Goal: Information Seeking & Learning: Learn about a topic

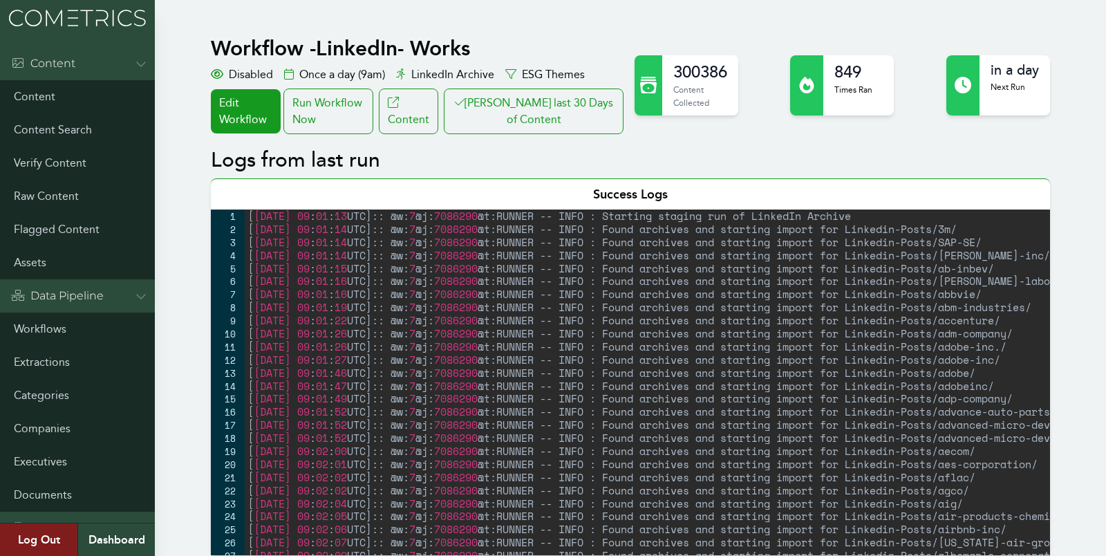
scroll to position [727, 0]
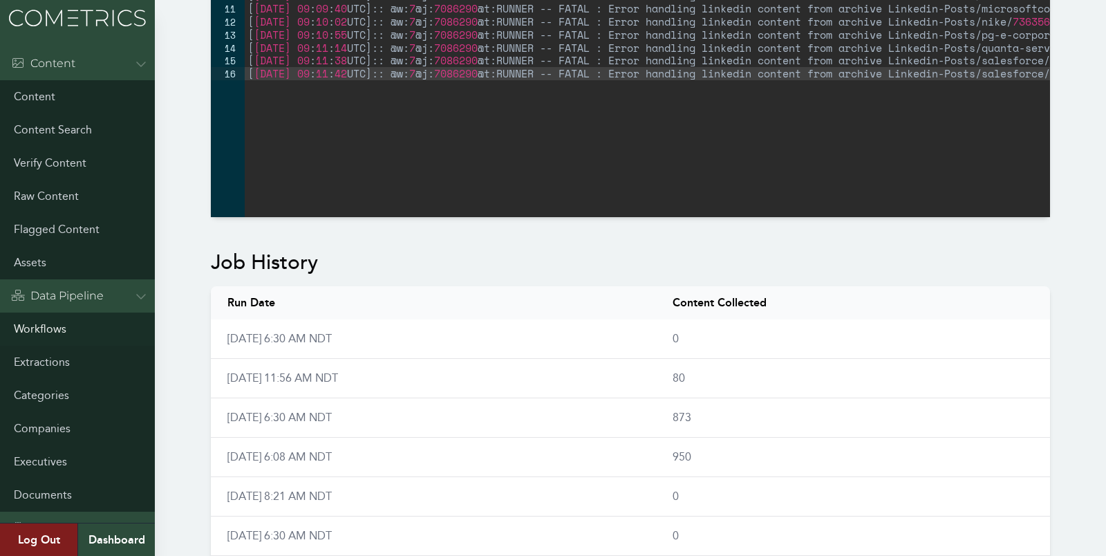
click at [33, 328] on link "Workflows" at bounding box center [77, 328] width 155 height 33
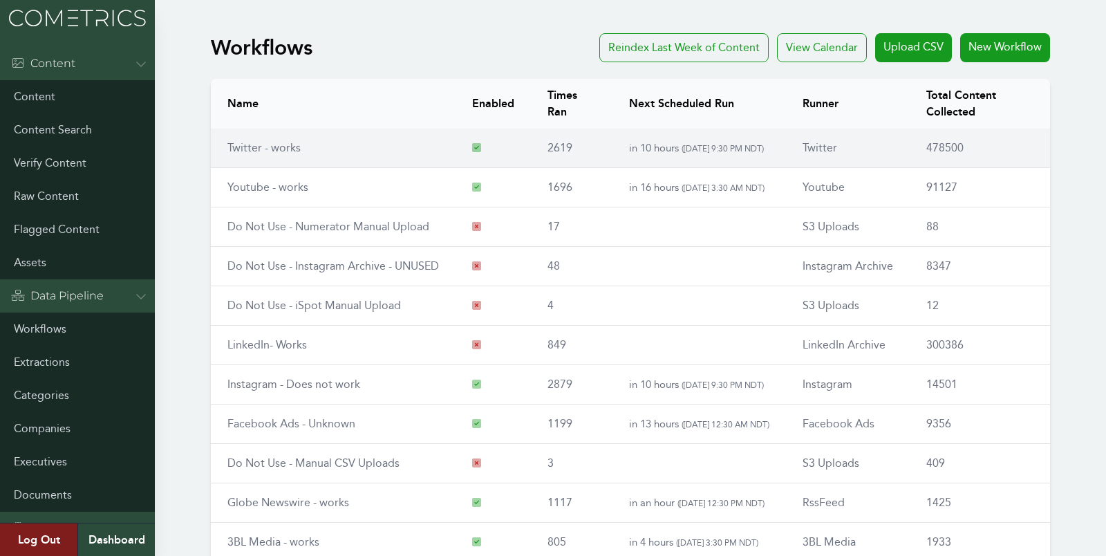
click at [241, 149] on link "Twitter - works" at bounding box center [263, 147] width 73 height 13
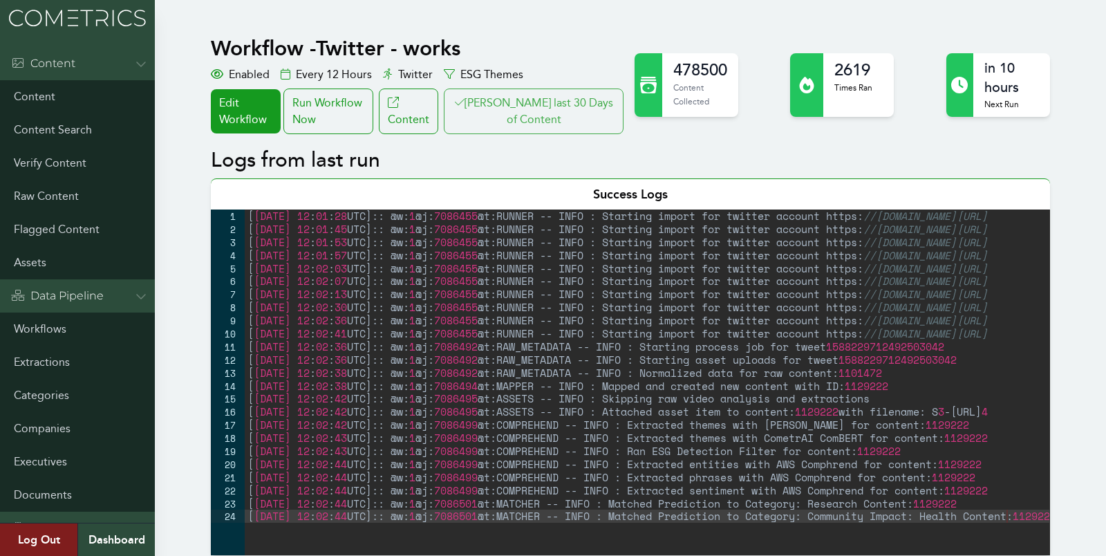
click at [545, 106] on button "[PERSON_NAME] last 30 Days of Content" at bounding box center [534, 111] width 180 height 46
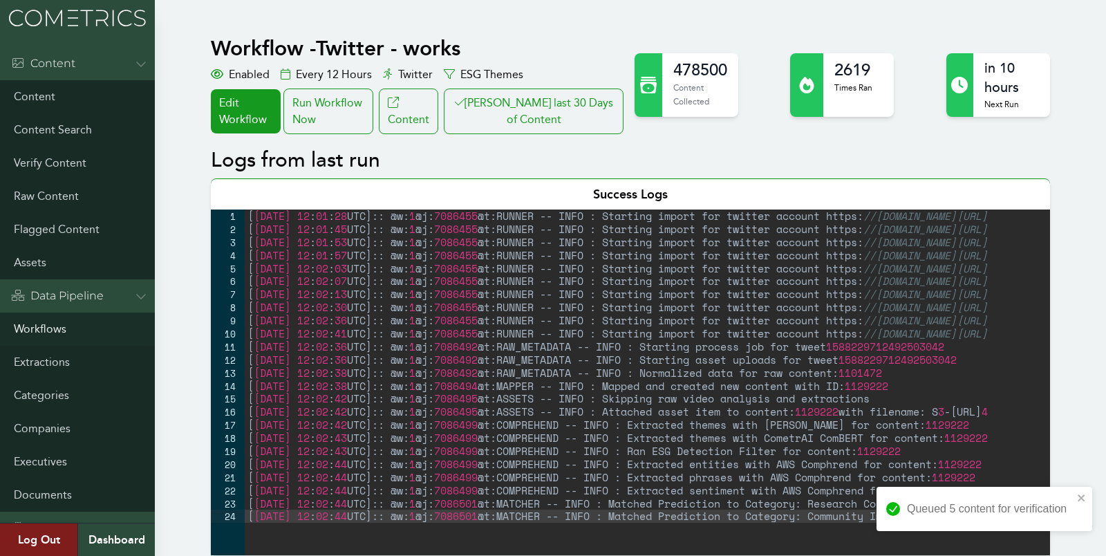
click at [36, 330] on link "Workflows" at bounding box center [77, 328] width 155 height 33
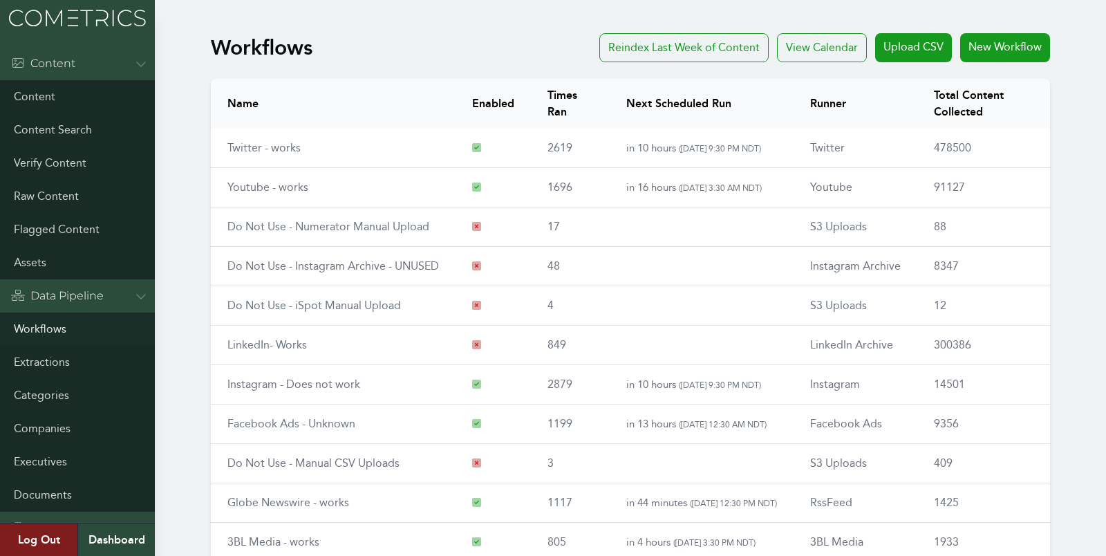
click at [46, 334] on link "Workflows" at bounding box center [77, 328] width 155 height 33
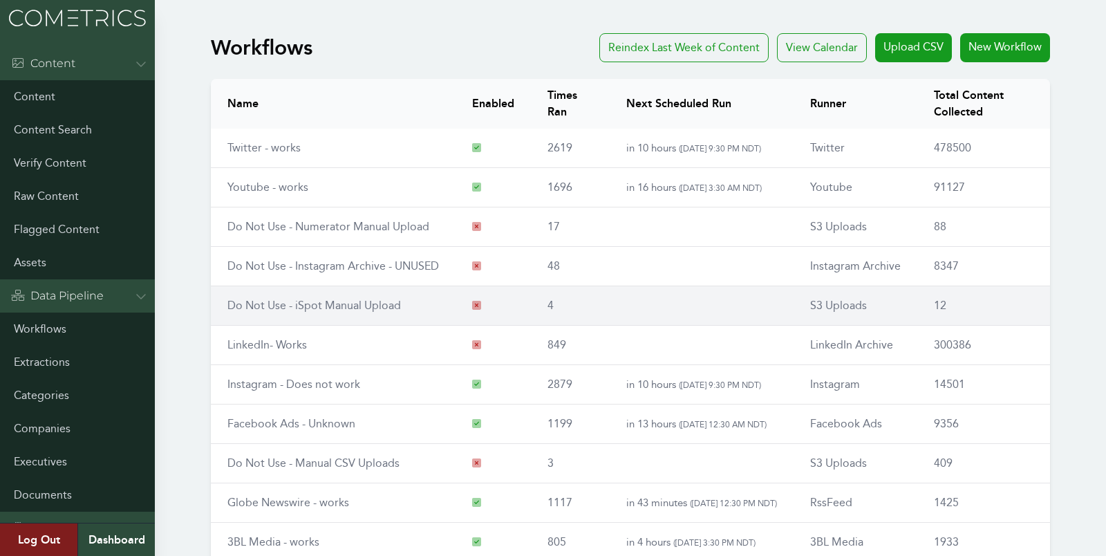
scroll to position [158, 0]
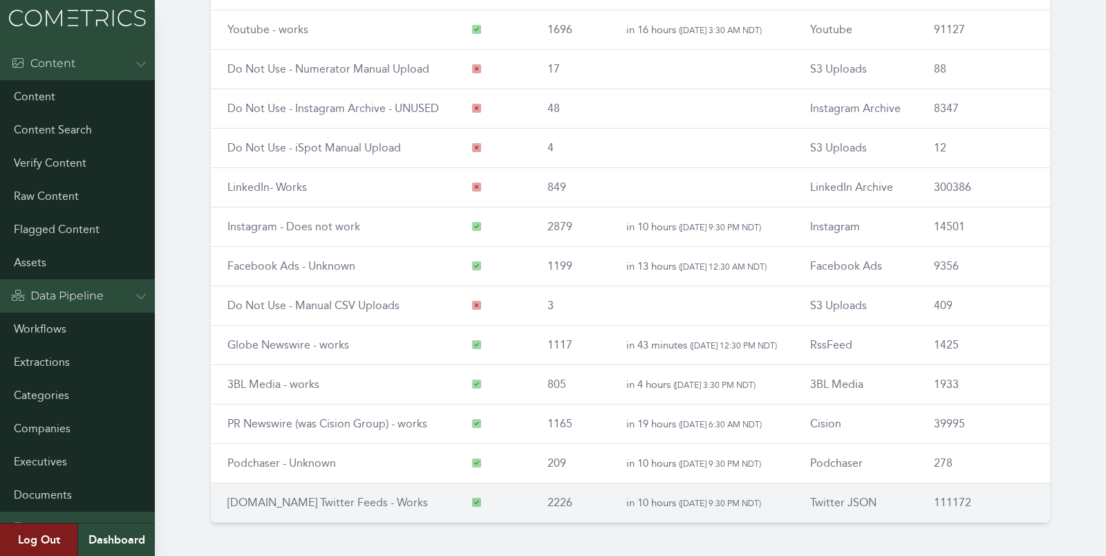
click at [274, 496] on link "[DOMAIN_NAME] Twitter Feeds - Works" at bounding box center [327, 502] width 200 height 13
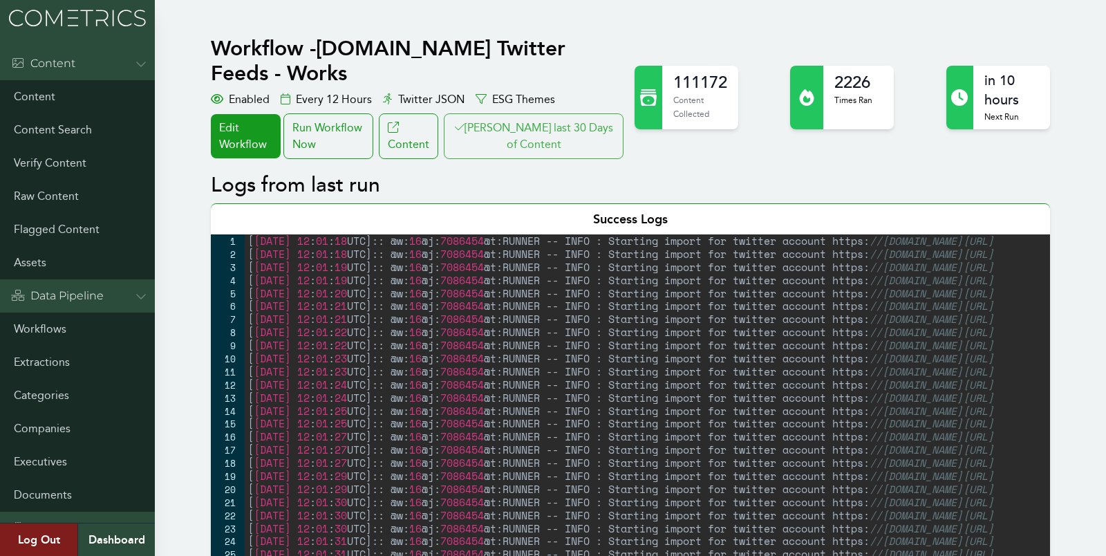
click at [578, 113] on button "Clair last 30 Days of Content" at bounding box center [534, 136] width 180 height 46
click at [54, 426] on link "Companies" at bounding box center [77, 428] width 155 height 33
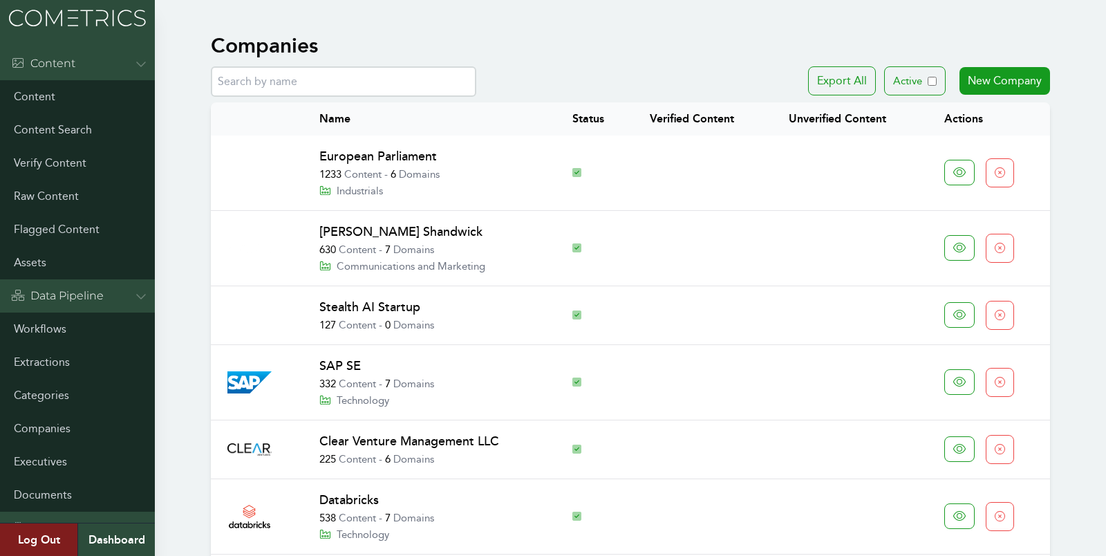
click at [368, 152] on link "European Parliament" at bounding box center [378, 156] width 118 height 15
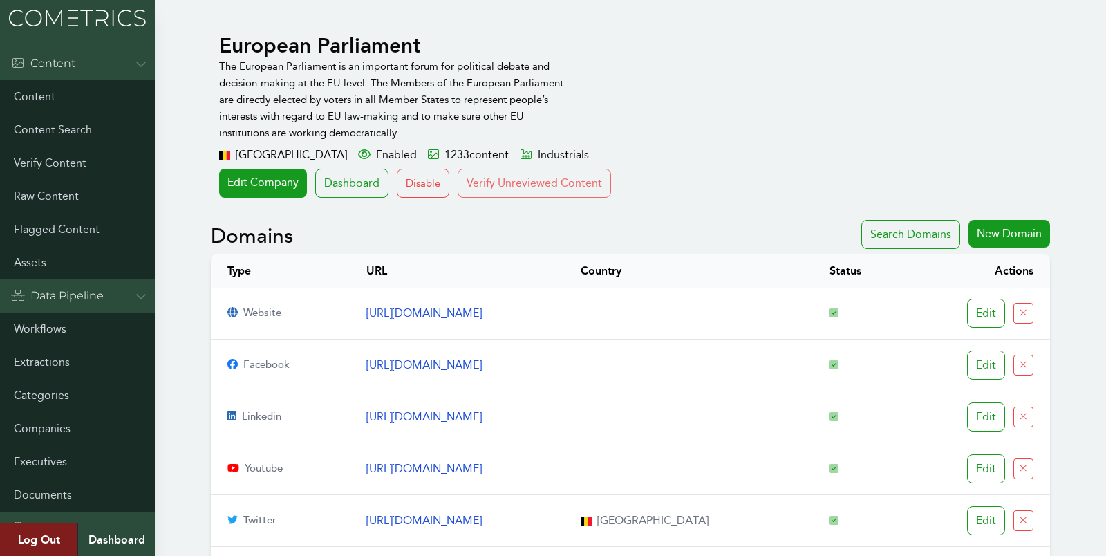
click at [575, 183] on button "Verify Unreviewed Content" at bounding box center [534, 183] width 153 height 29
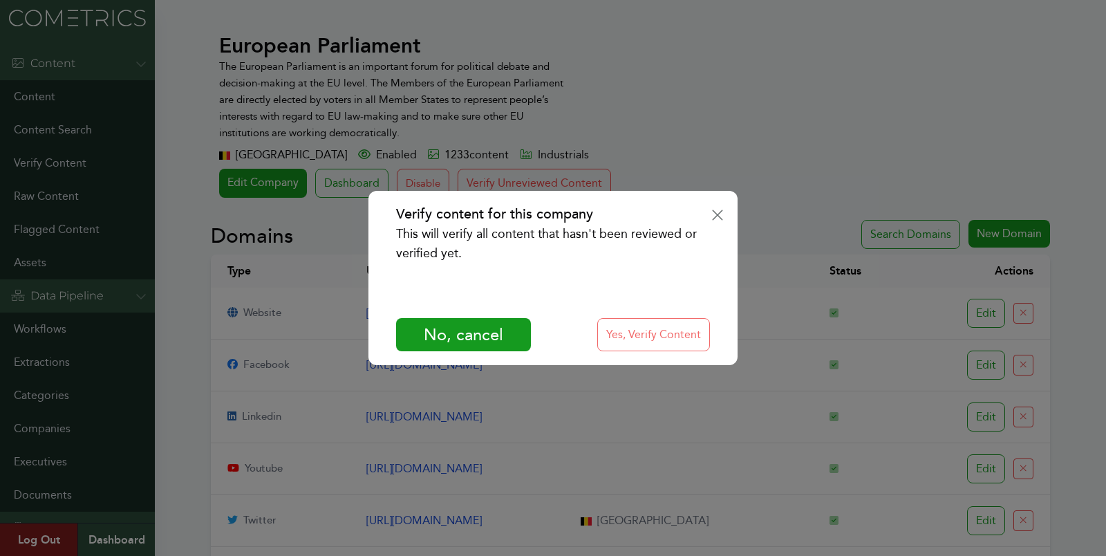
click at [628, 329] on button "Yes, Verify Content" at bounding box center [653, 334] width 113 height 33
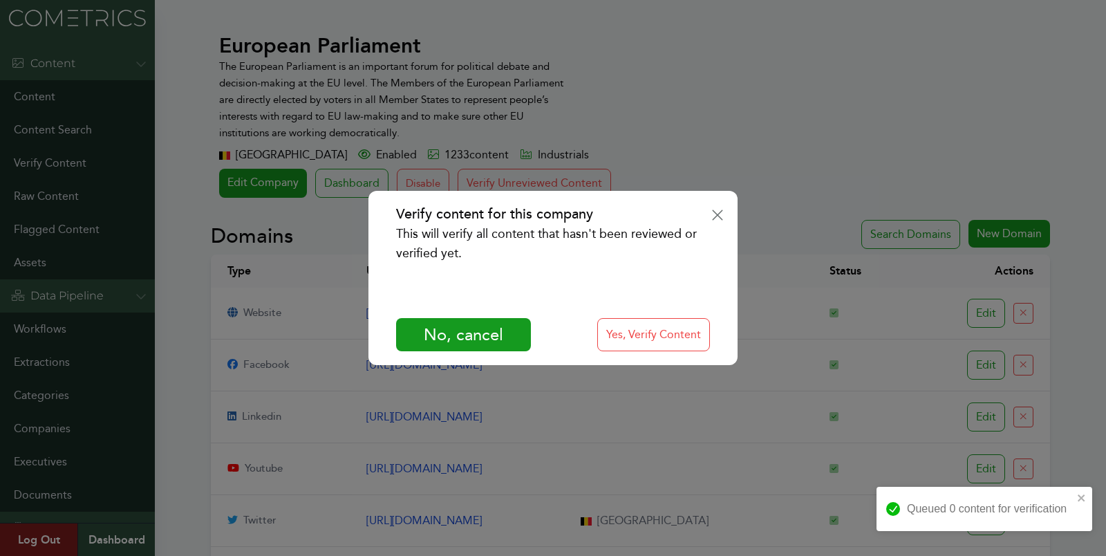
click at [711, 149] on div "Verify content for this company This will verify all content that hasn't been r…" at bounding box center [553, 278] width 1106 height 556
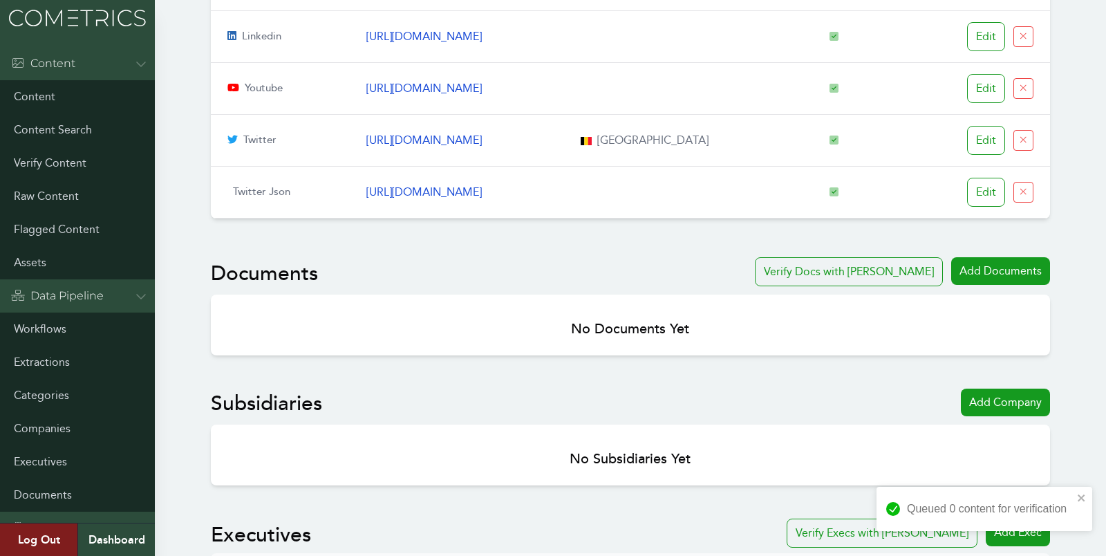
scroll to position [854, 0]
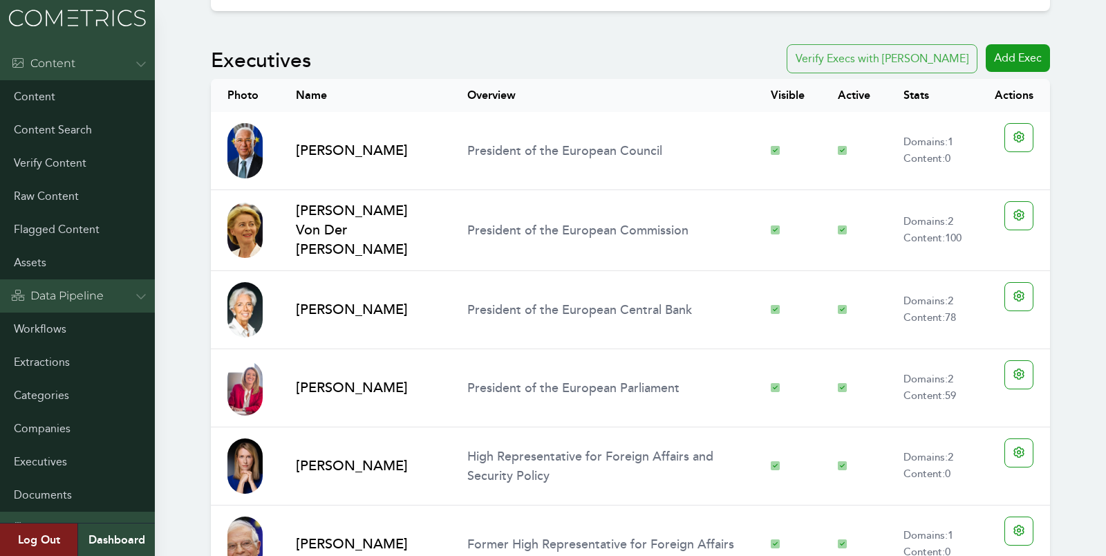
click at [924, 52] on button "Verify Execs with Clair" at bounding box center [882, 58] width 191 height 29
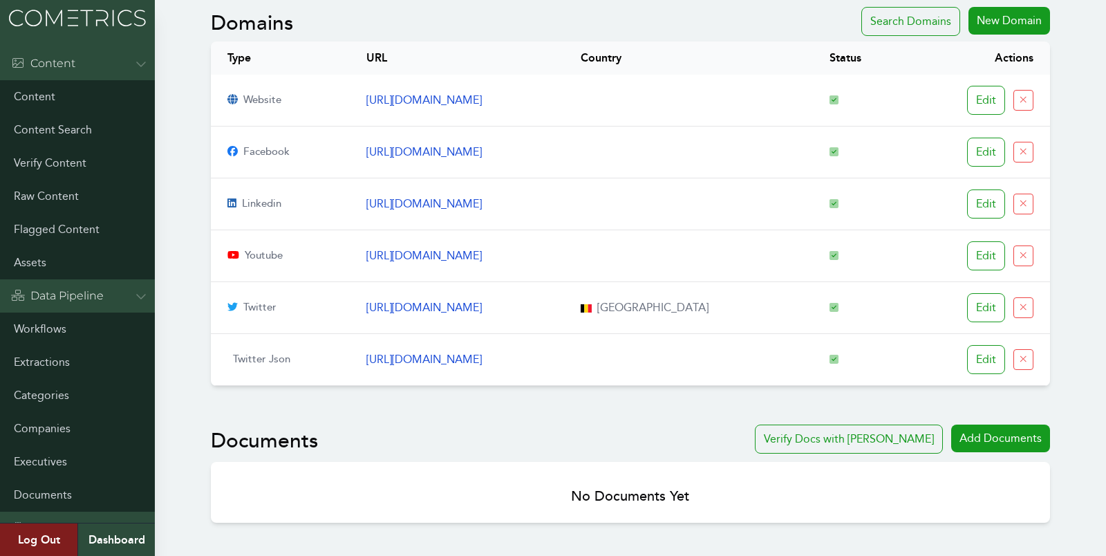
scroll to position [0, 0]
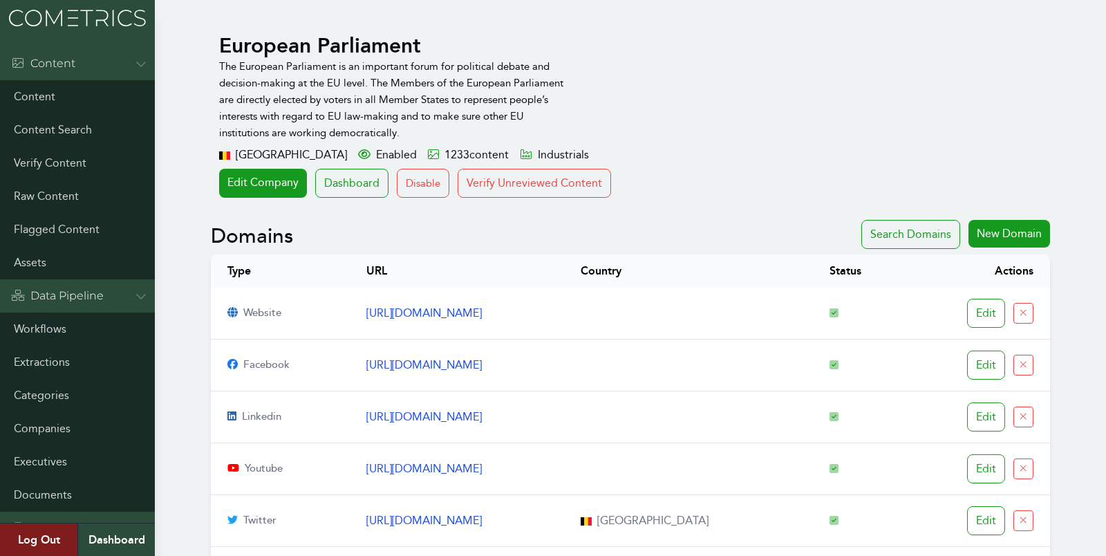
click at [550, 198] on div "European Parliament The European Parliament is an important forum for political…" at bounding box center [630, 122] width 839 height 178
click at [530, 185] on button "Verify Unreviewed Content" at bounding box center [534, 183] width 153 height 29
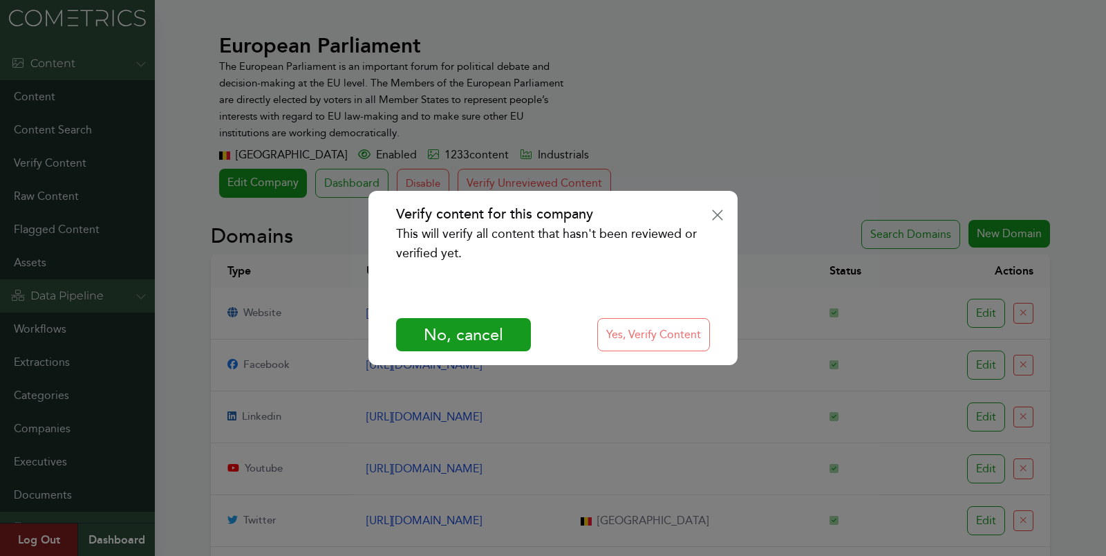
click at [633, 336] on button "Yes, Verify Content" at bounding box center [653, 334] width 113 height 33
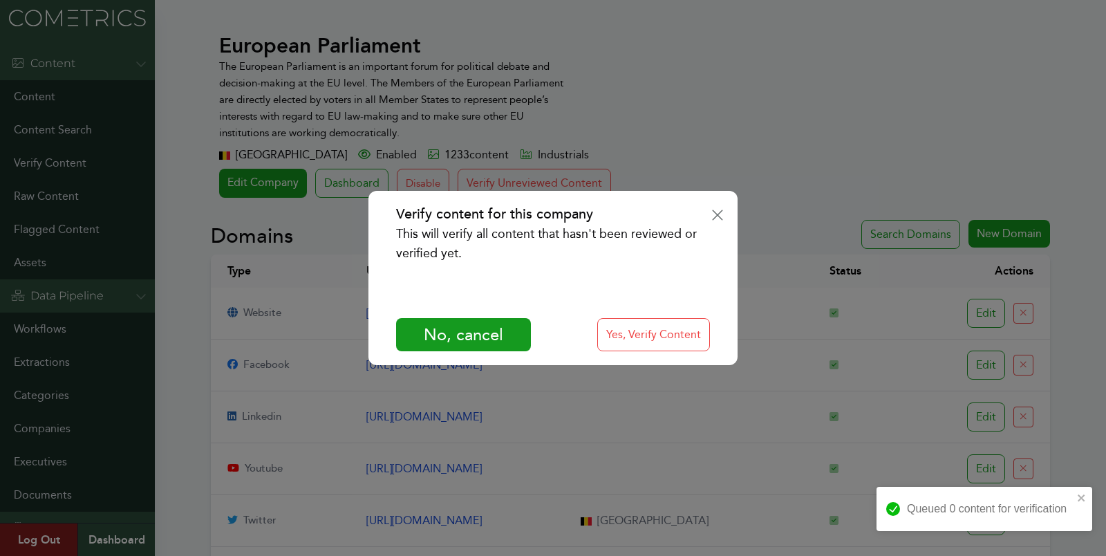
click at [900, 151] on div "Verify content for this company This will verify all content that hasn't been r…" at bounding box center [553, 278] width 1106 height 556
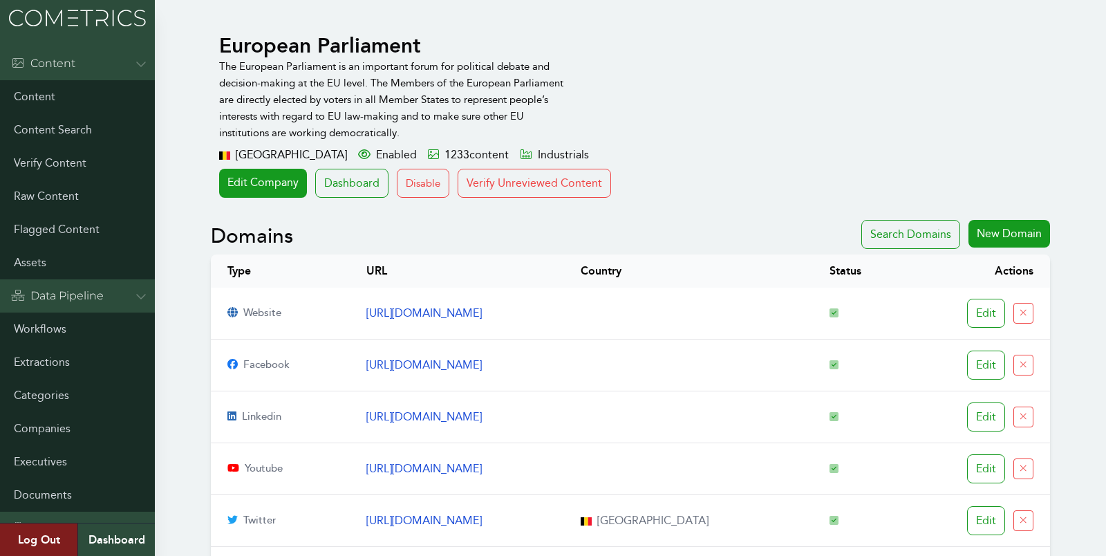
scroll to position [4, 0]
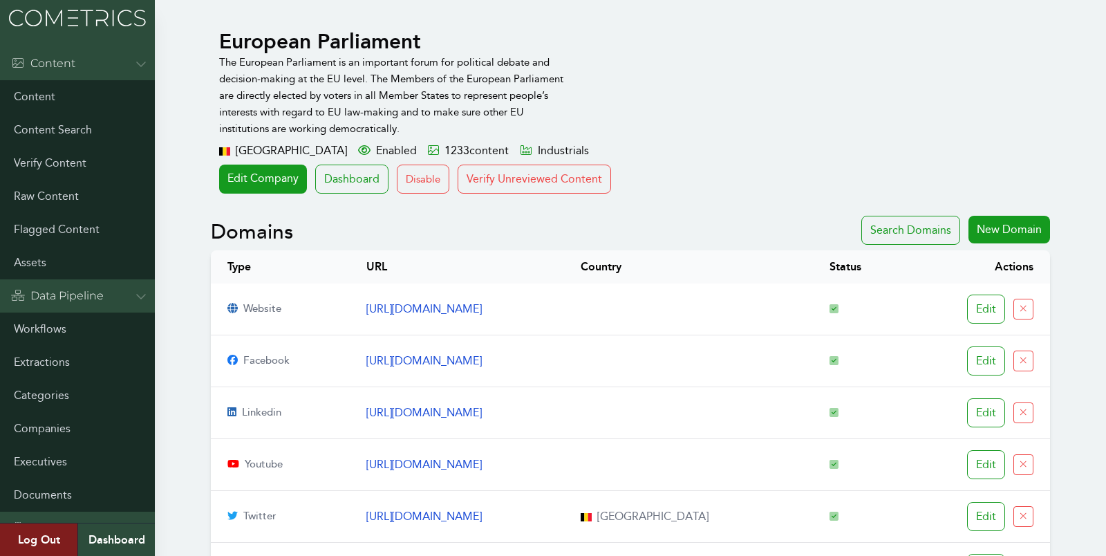
click at [924, 185] on div "European Parliament The European Parliament is an important forum for political…" at bounding box center [630, 111] width 839 height 165
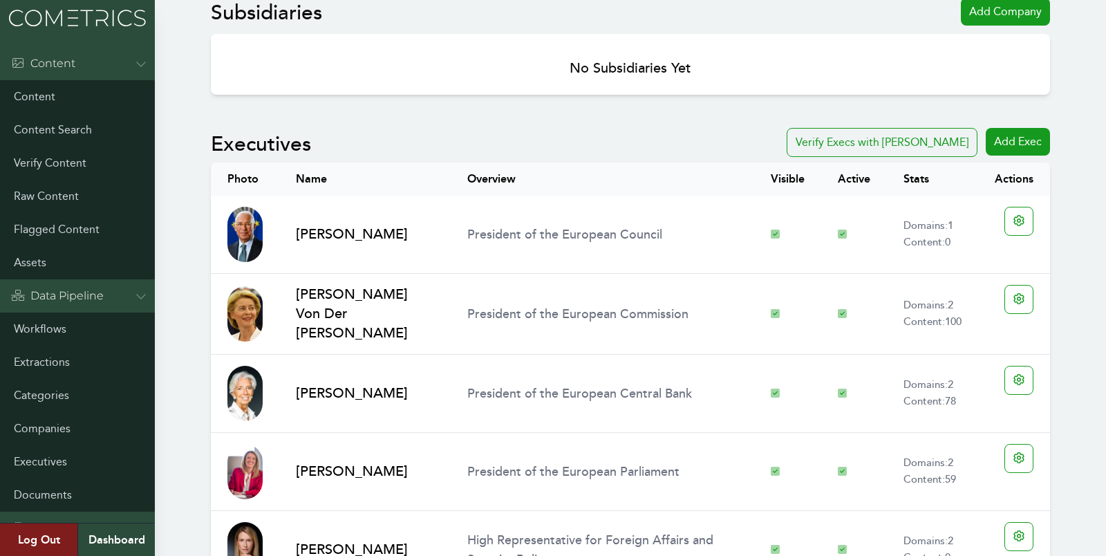
scroll to position [0, 0]
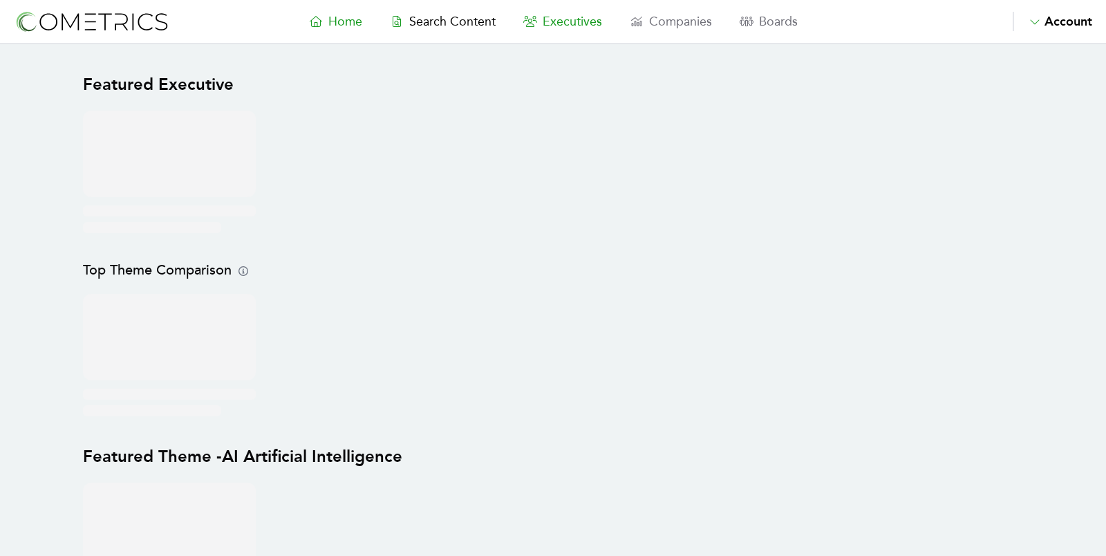
click at [568, 19] on span "Executives" at bounding box center [572, 21] width 59 height 15
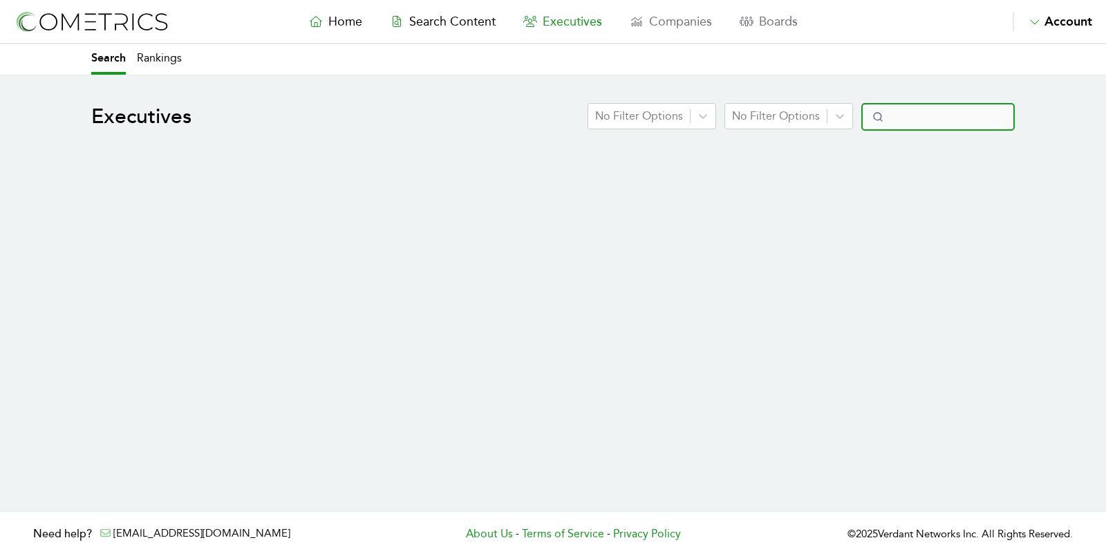
select select "50"
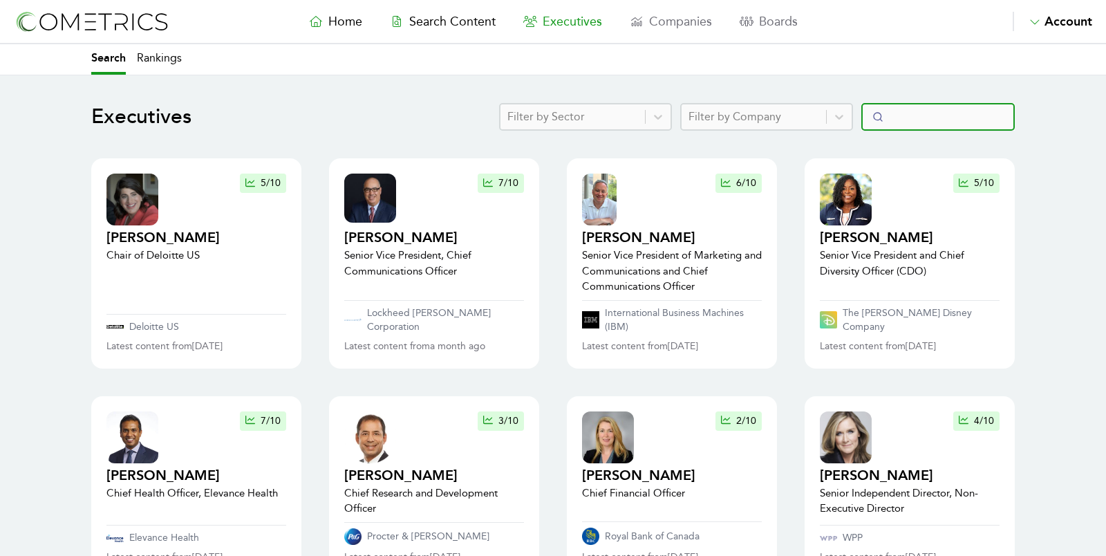
click at [930, 120] on input "Search" at bounding box center [937, 117] width 153 height 28
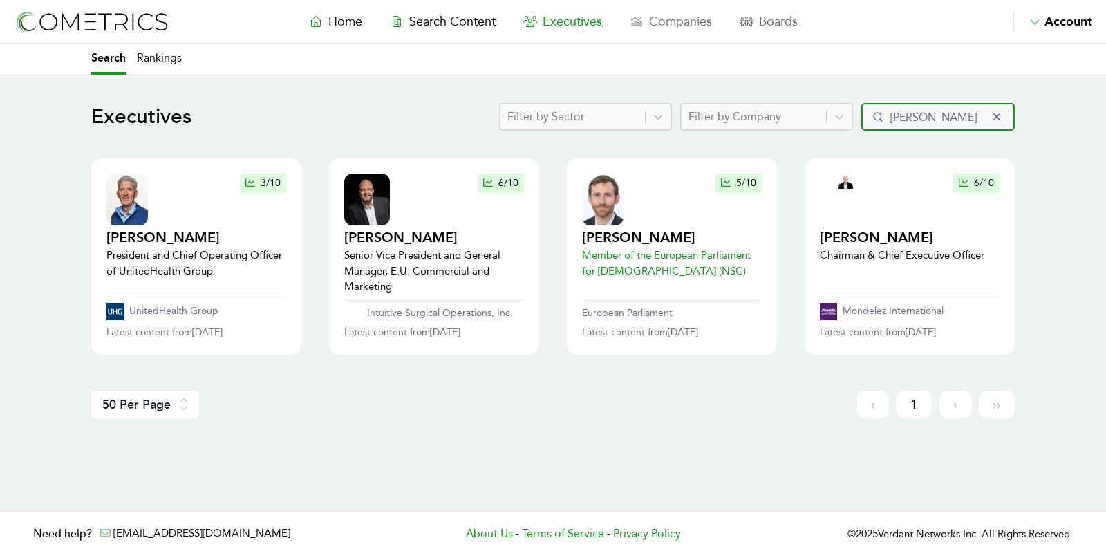
type input "dirk"
click at [620, 236] on h2 "Dirk Gotink" at bounding box center [672, 237] width 180 height 19
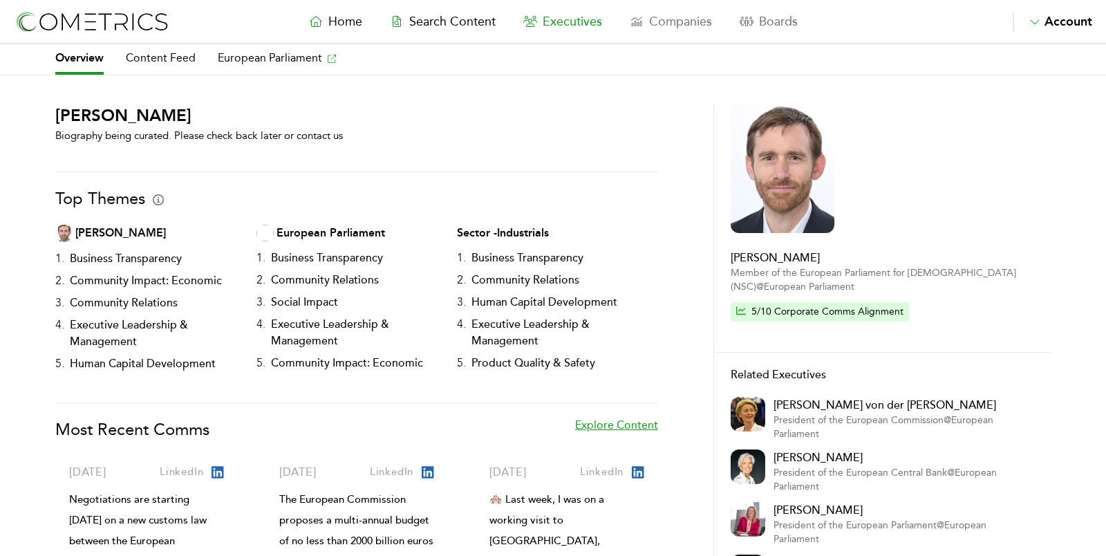
click at [12, 342] on div "Dirk Gotink Biography being curated. Please check back later or contact us Top …" at bounding box center [553, 403] width 1106 height 601
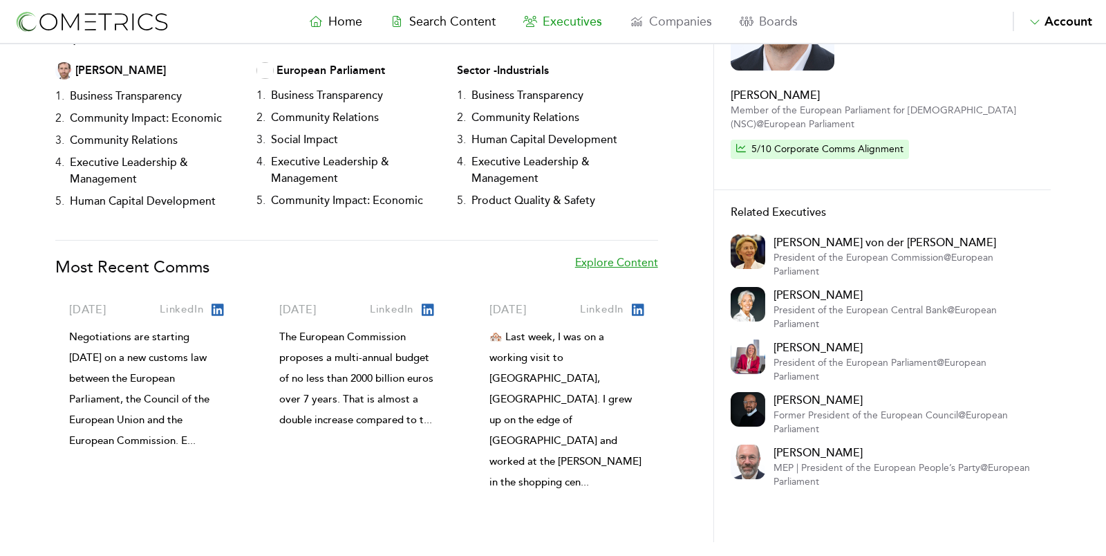
scroll to position [232, 0]
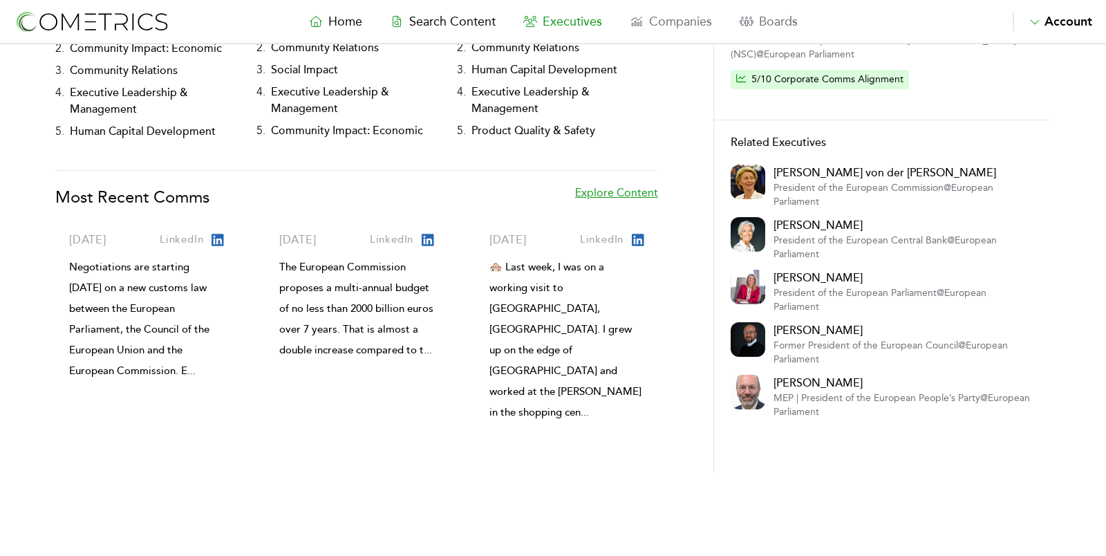
click at [612, 187] on link "Explore Content" at bounding box center [616, 204] width 83 height 39
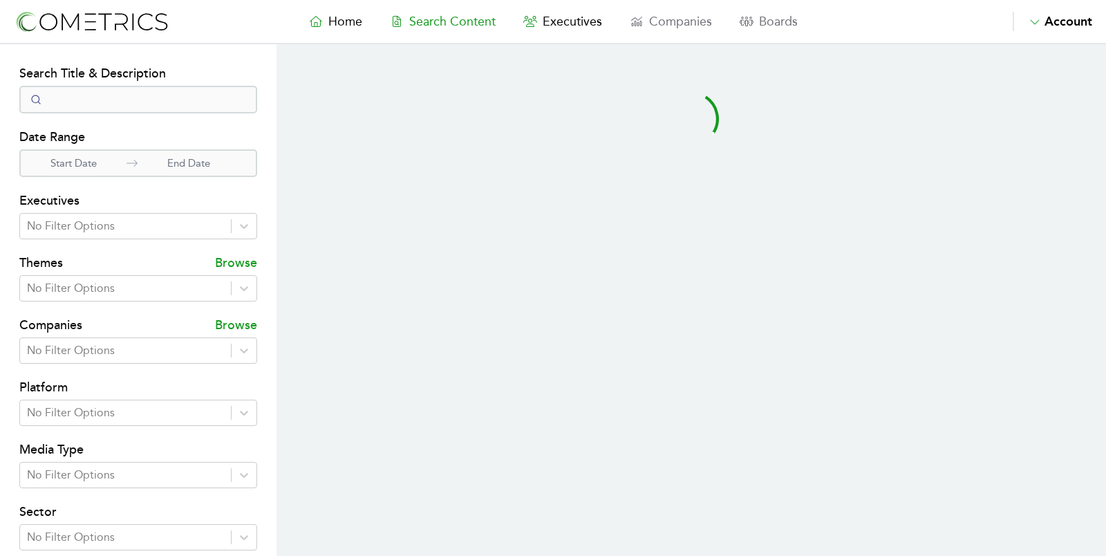
select select "50"
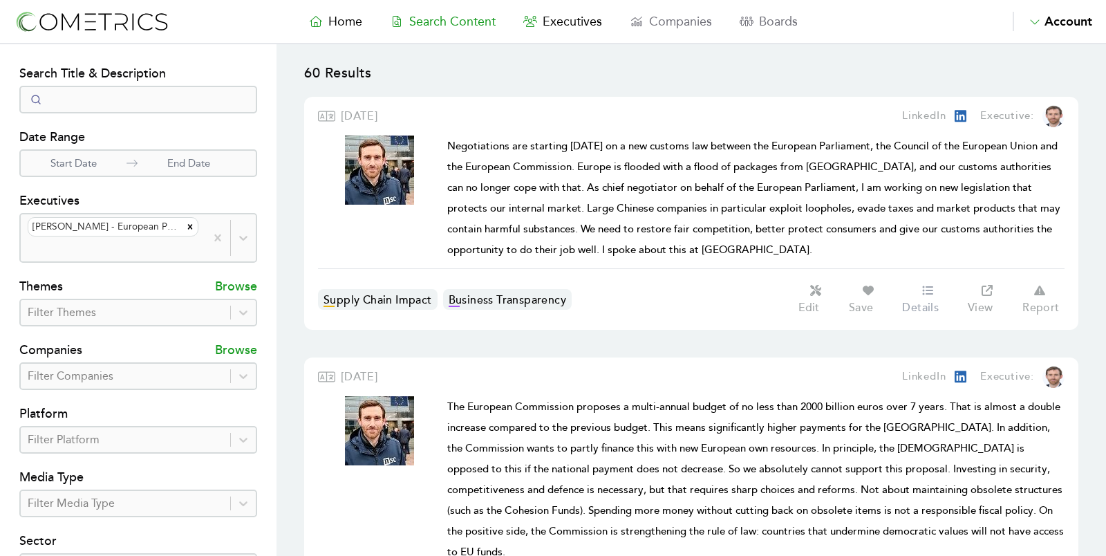
click at [931, 286] on icon at bounding box center [927, 290] width 11 height 9
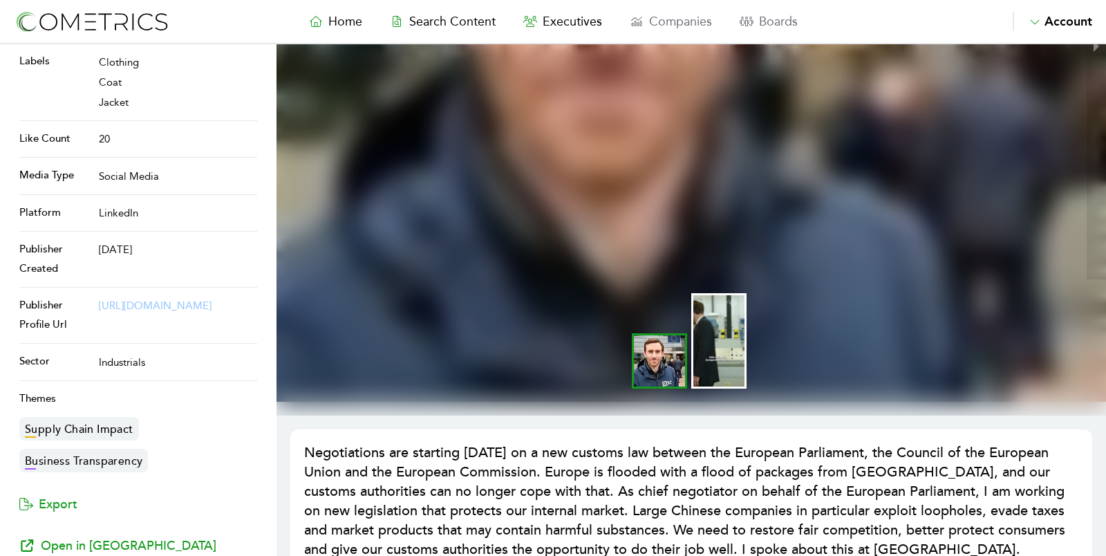
scroll to position [355, 0]
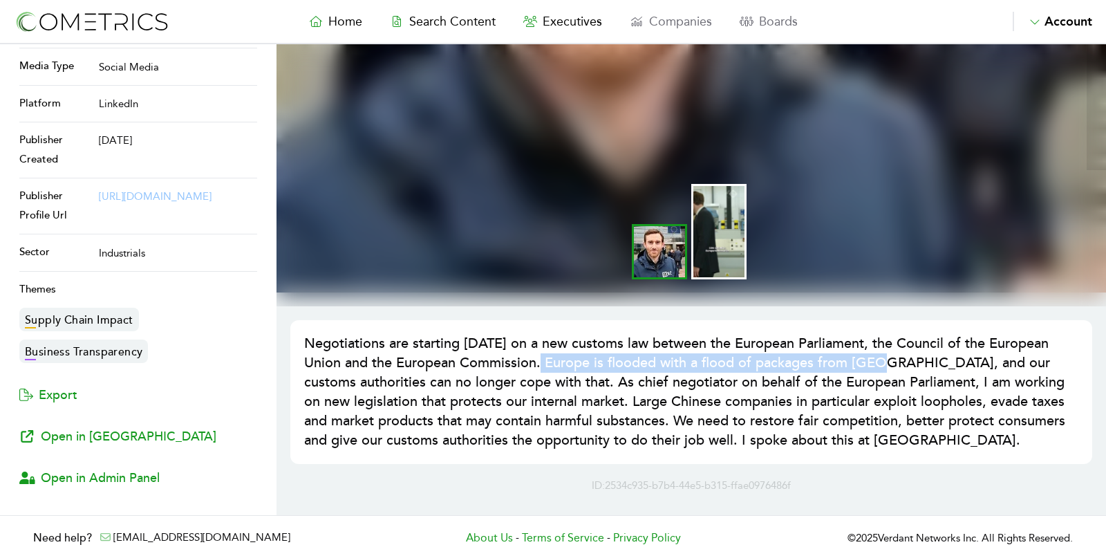
drag, startPoint x: 546, startPoint y: 355, endPoint x: 885, endPoint y: 358, distance: 338.8
click at [885, 358] on h1 "Negotiations are starting [DATE] on a new customs law between the European Parl…" at bounding box center [691, 392] width 774 height 116
copy h1 "Europe is flooded with a flood of packages from China"
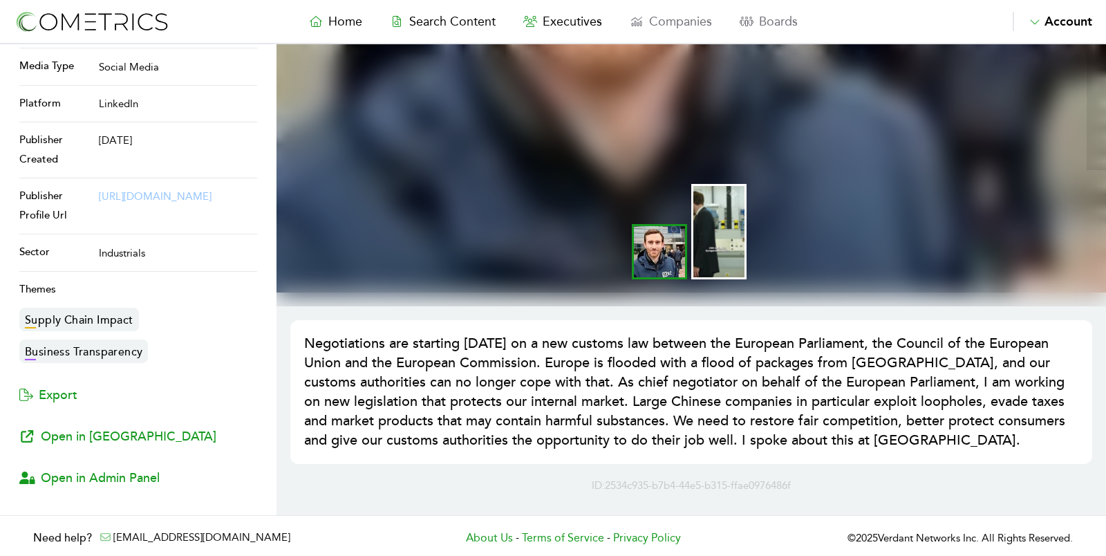
click at [709, 415] on h1 "Negotiations are starting today on a new customs law between the European Parli…" at bounding box center [691, 392] width 774 height 116
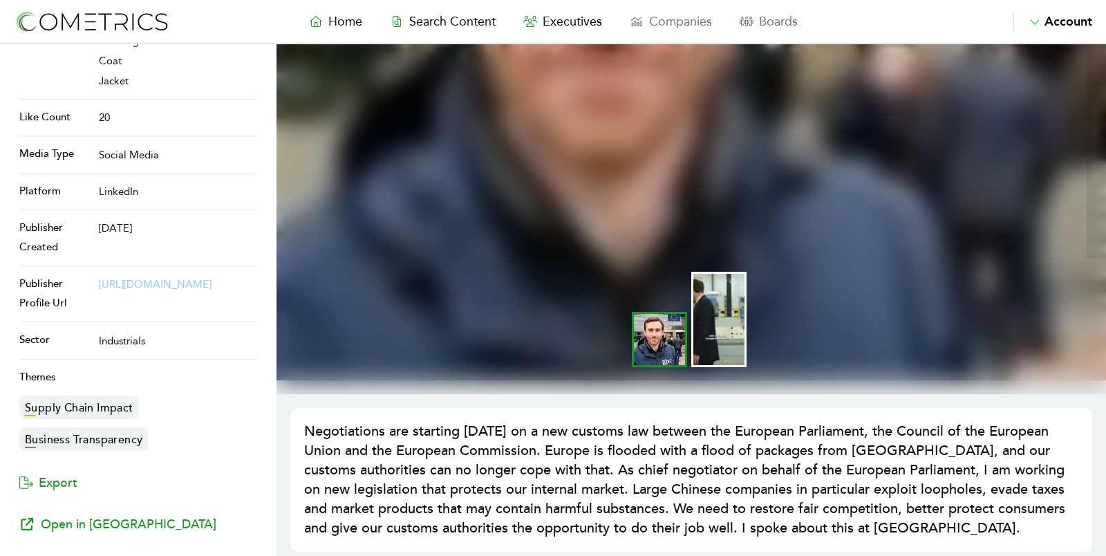
scroll to position [268, 0]
select select "50"
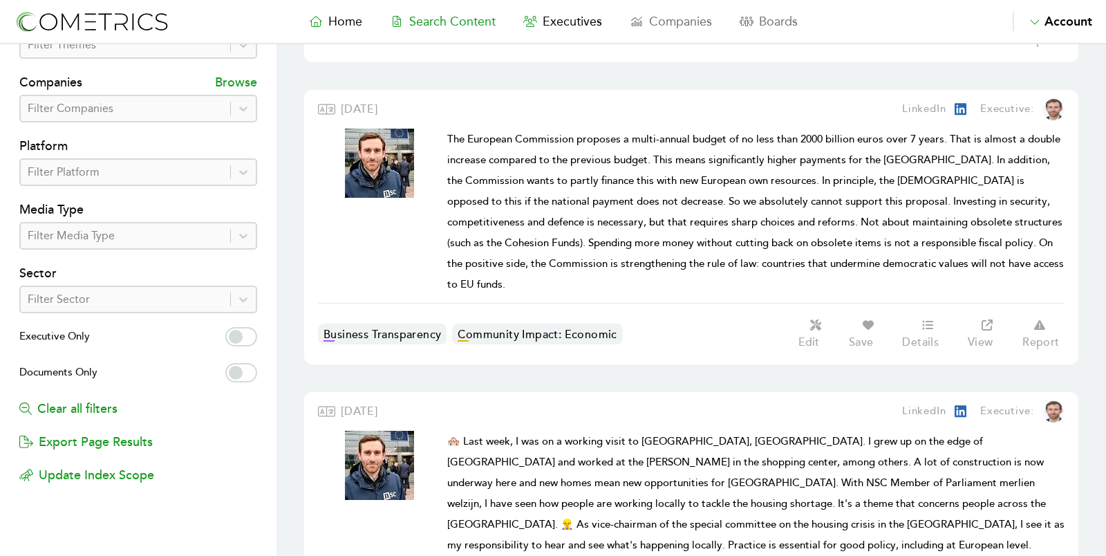
scroll to position [71, 0]
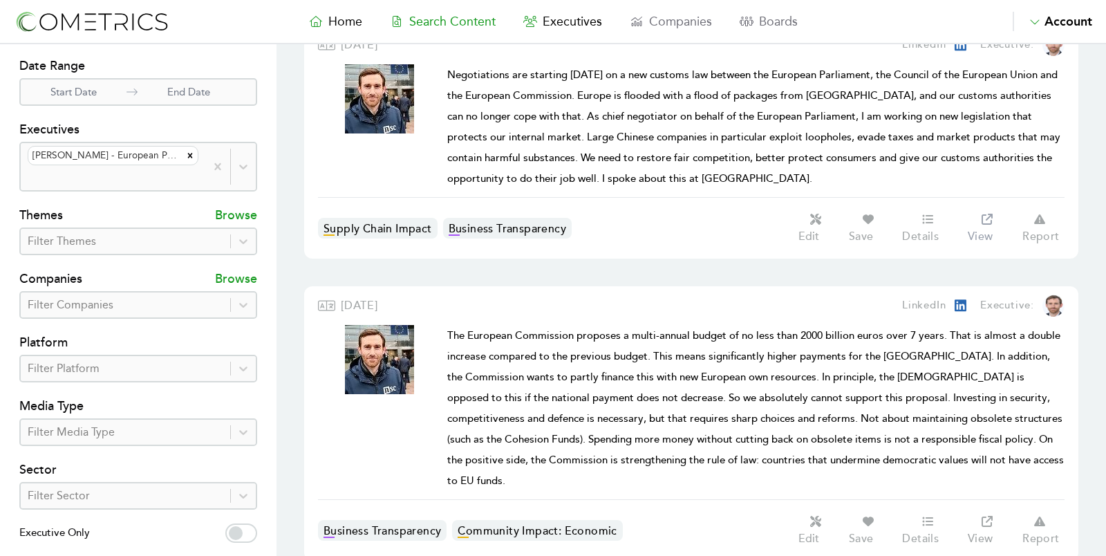
click at [993, 214] on icon at bounding box center [987, 219] width 11 height 11
click at [762, 109] on span "Negotiations are starting [DATE] on a new customs law between the European Parl…" at bounding box center [753, 126] width 613 height 117
click at [926, 214] on icon at bounding box center [928, 219] width 14 height 11
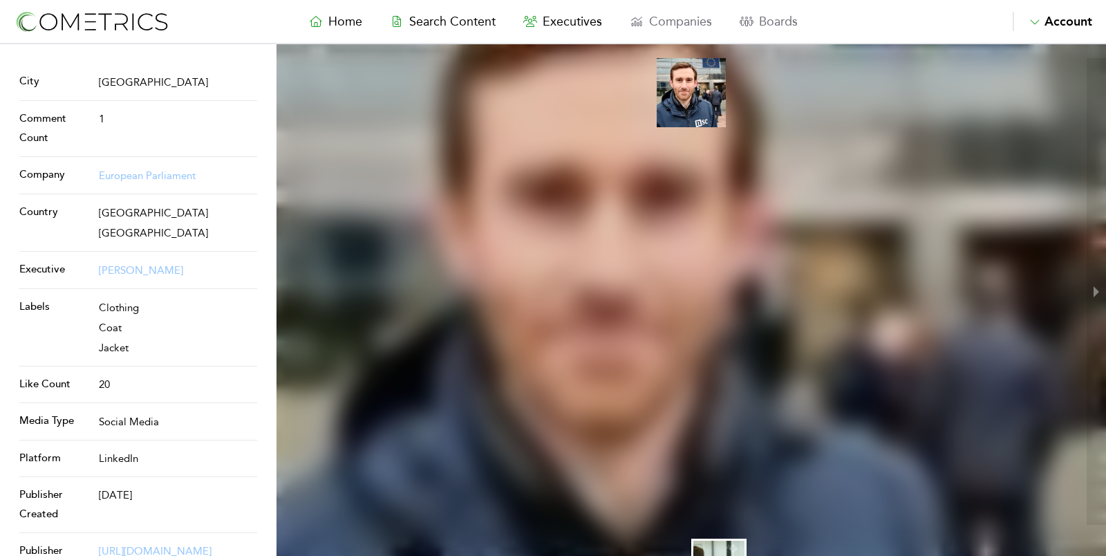
scroll to position [355, 0]
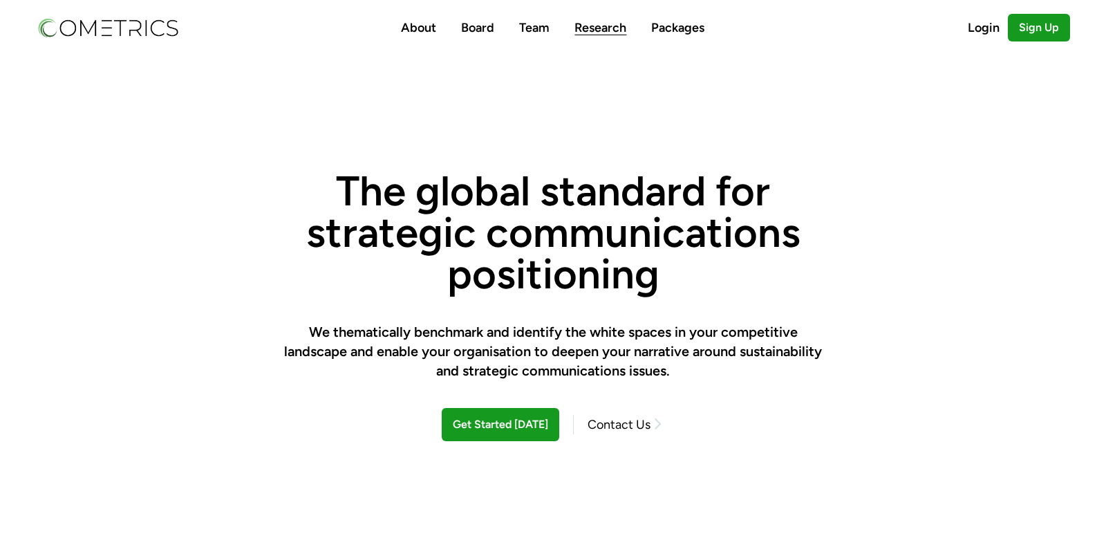
click at [622, 20] on link "Research" at bounding box center [600, 27] width 52 height 15
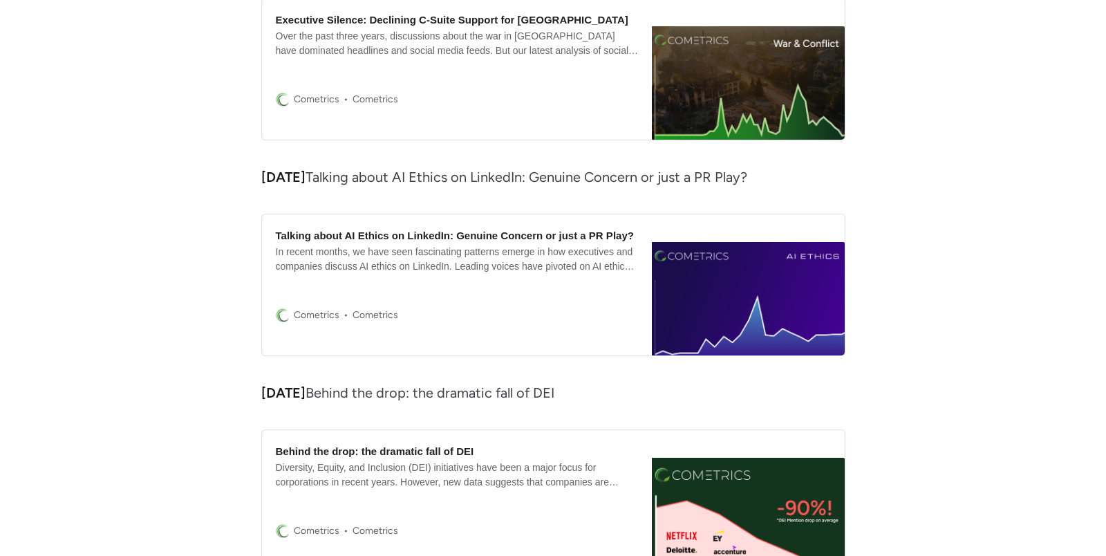
scroll to position [957, 0]
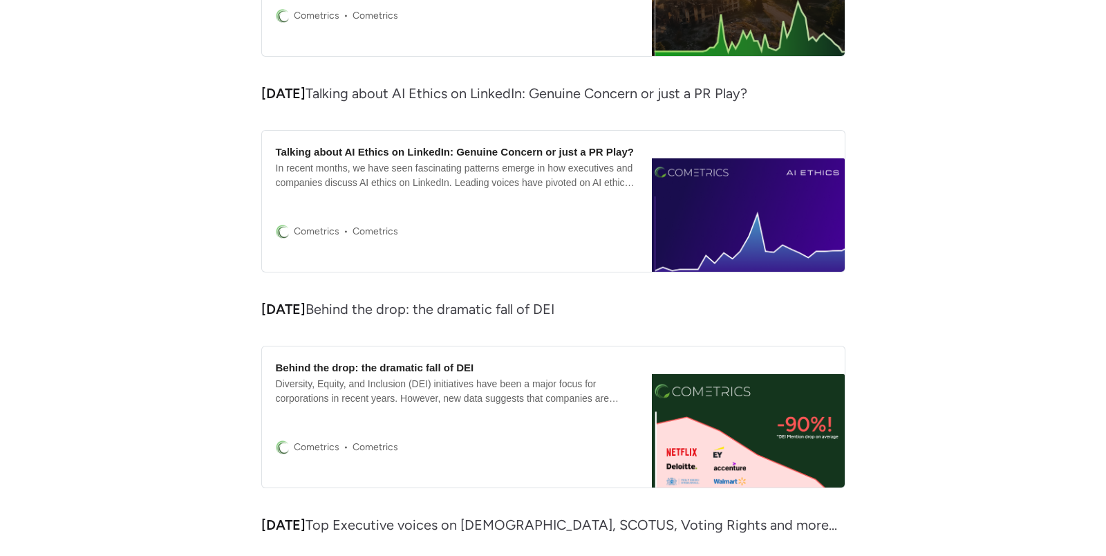
click at [379, 144] on div "Talking about AI Ethics on LinkedIn: Genuine Concern or just a PR Play?" at bounding box center [455, 151] width 358 height 15
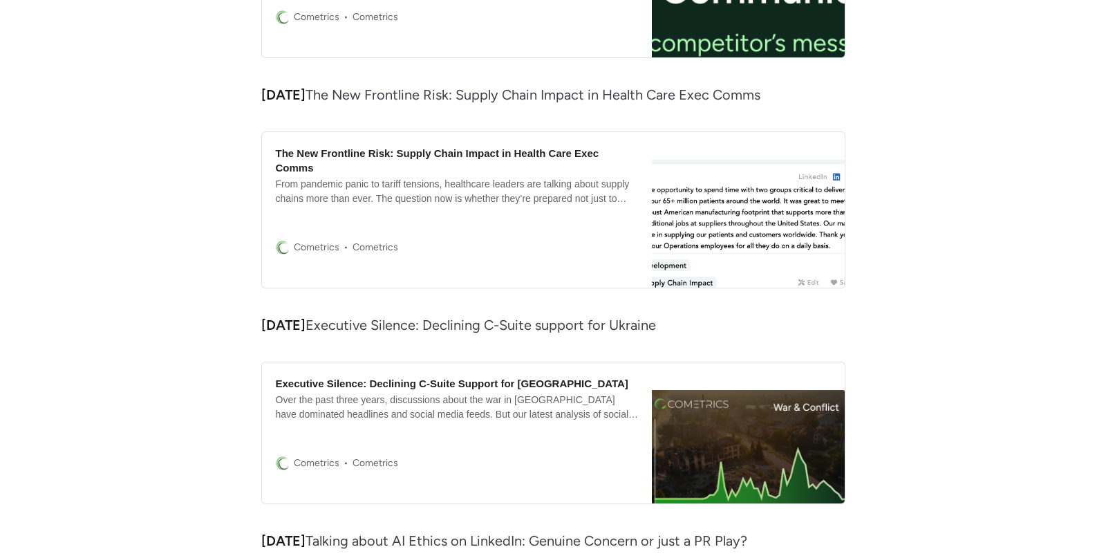
scroll to position [507, 0]
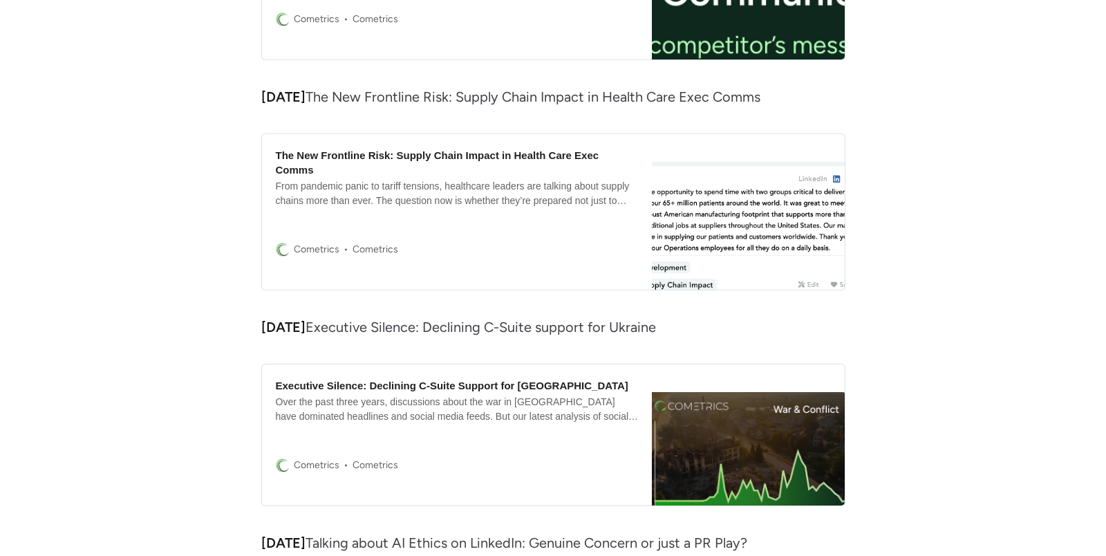
click at [359, 179] on div "From pandemic panic to tariff tensions, healthcare leaders are talking about su…" at bounding box center [457, 193] width 363 height 29
click at [418, 148] on div "The New Frontline Risk: Supply Chain Impact in Health Care Exec Comms" at bounding box center [457, 162] width 363 height 29
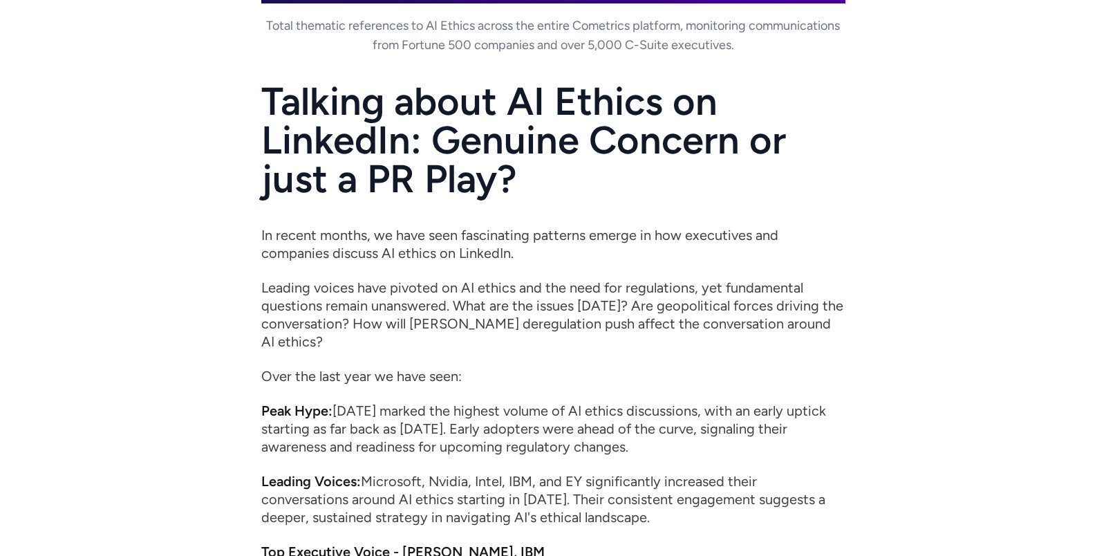
scroll to position [508, 0]
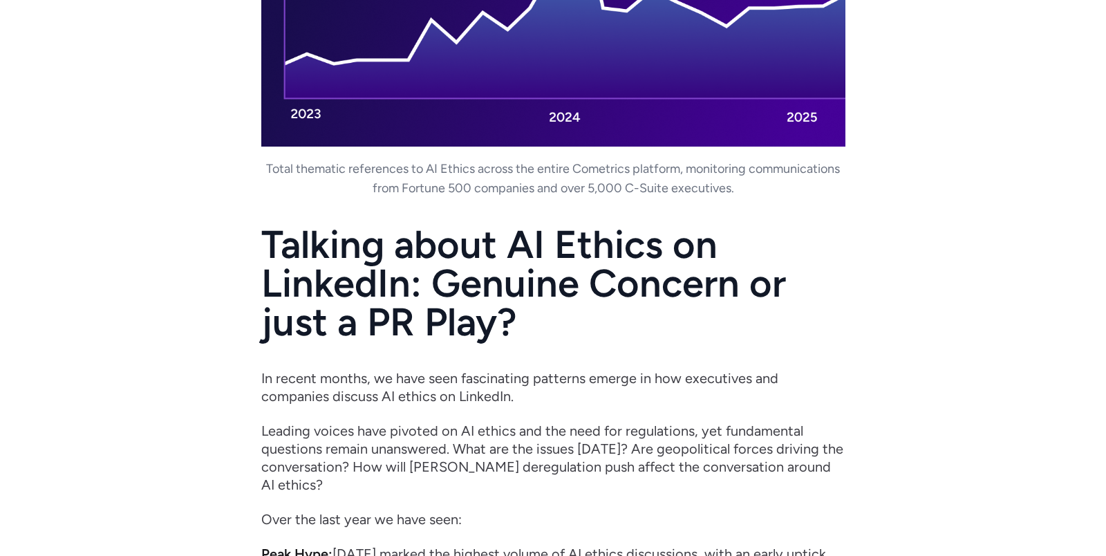
drag, startPoint x: 264, startPoint y: 121, endPoint x: 592, endPoint y: 300, distance: 373.4
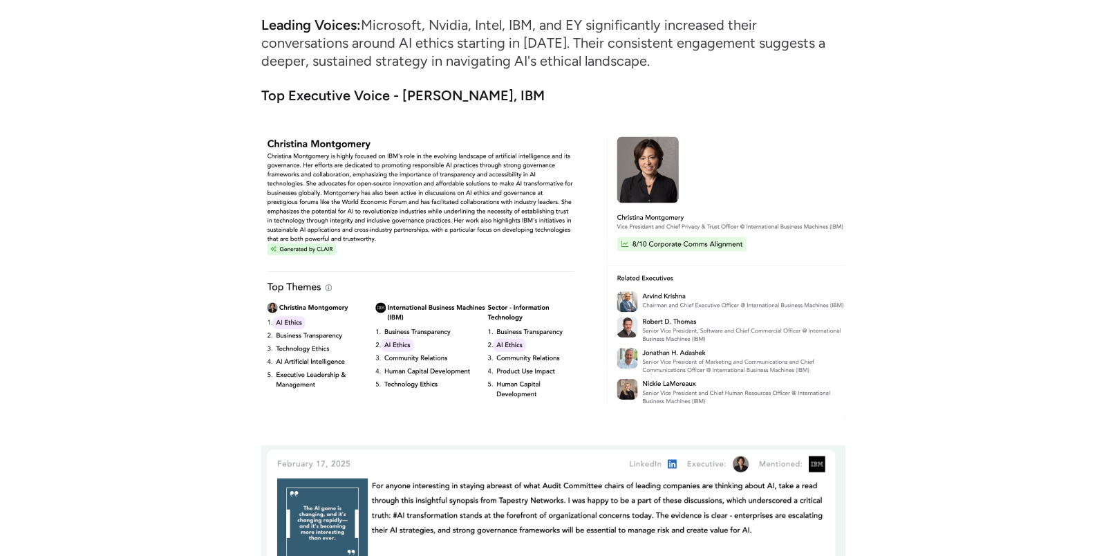
scroll to position [890, 0]
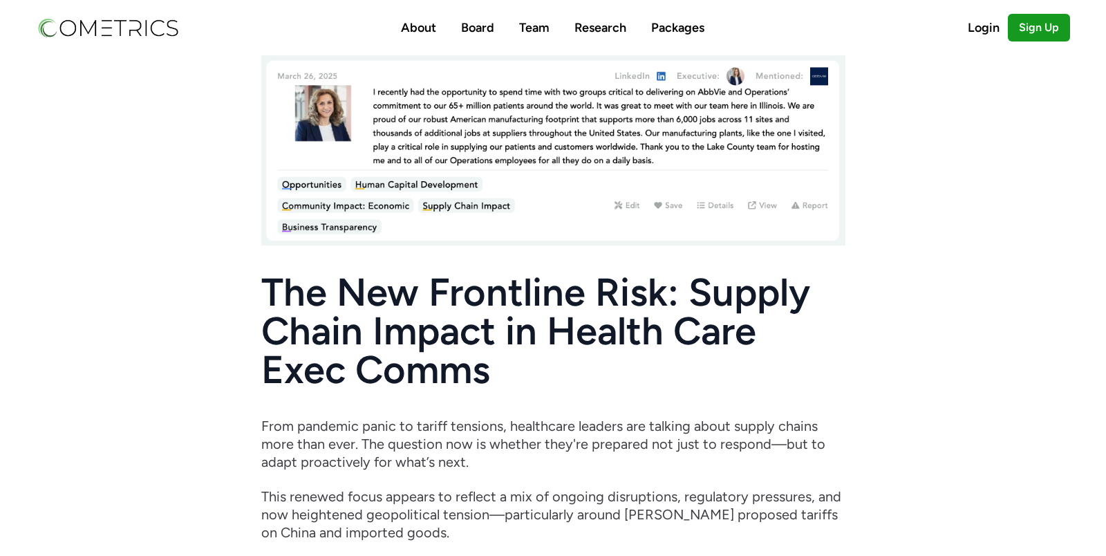
drag, startPoint x: 463, startPoint y: 380, endPoint x: 266, endPoint y: 290, distance: 216.5
copy article "The New Frontline Risk: Supply Chain Impact in Health Care Exec Comms From pand…"
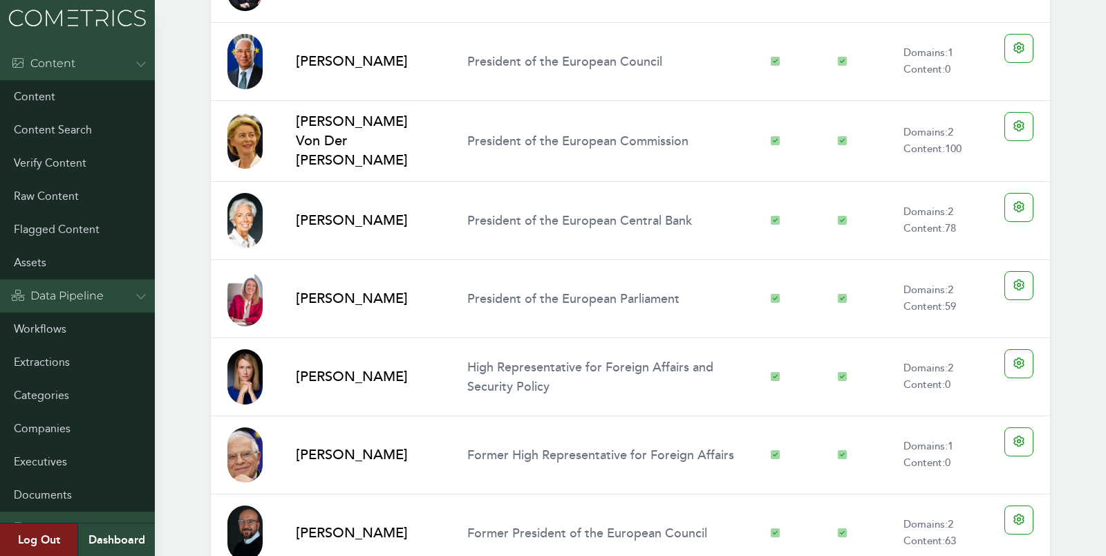
scroll to position [924, 0]
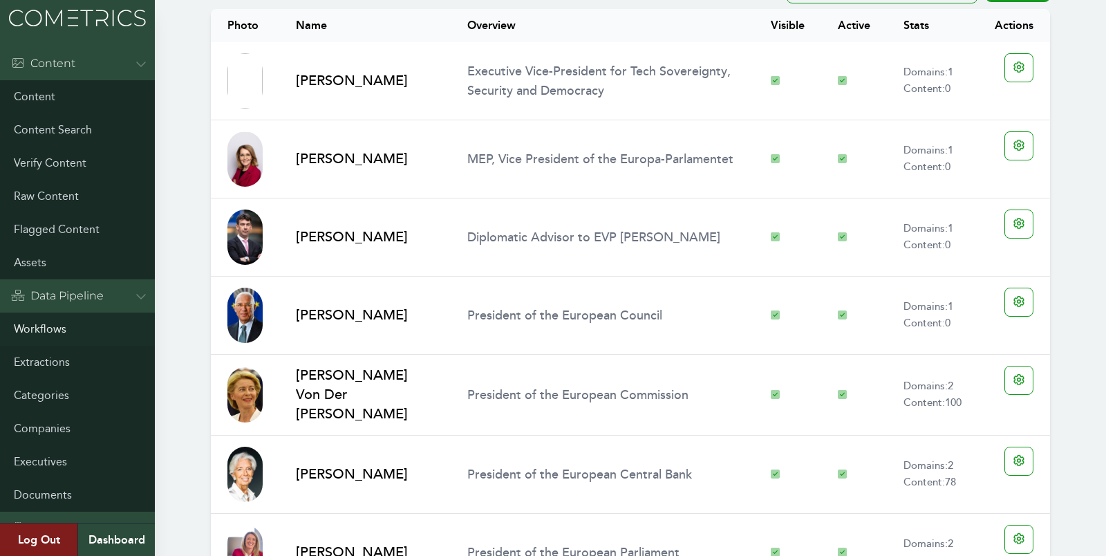
click at [71, 330] on link "Workflows" at bounding box center [77, 328] width 155 height 33
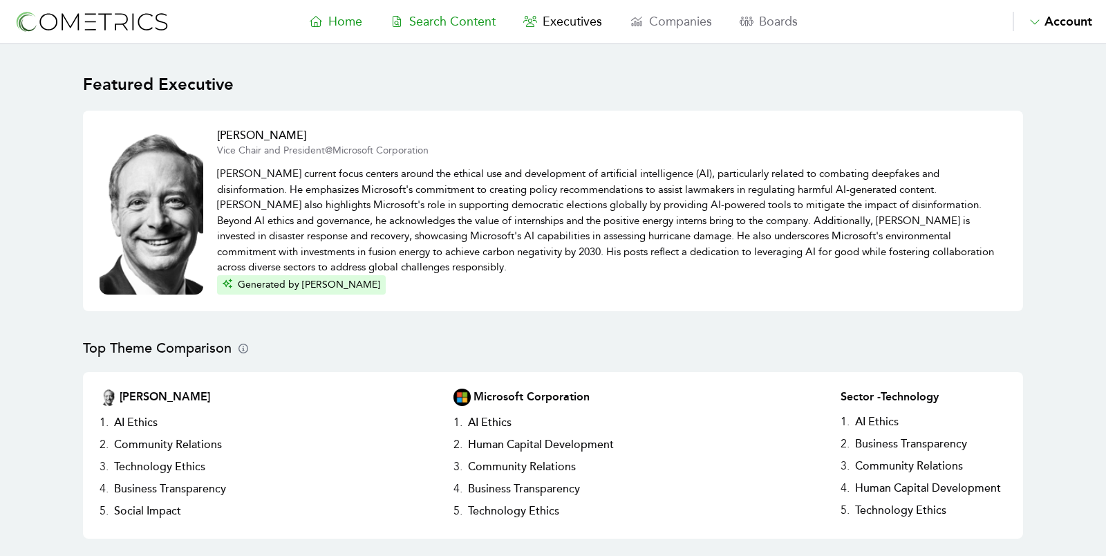
click at [456, 21] on span "Search Content" at bounding box center [452, 21] width 86 height 15
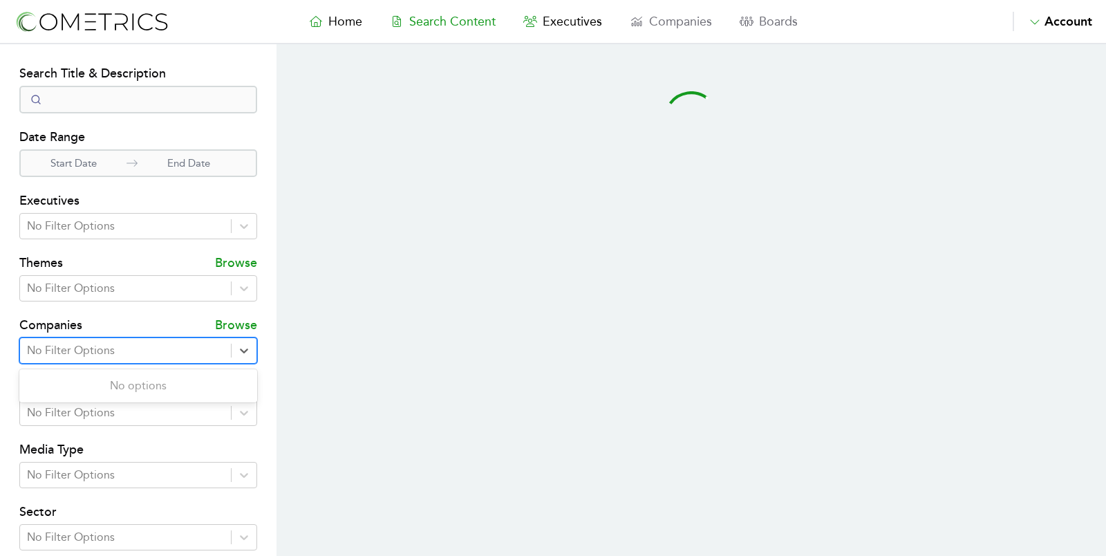
click at [111, 348] on div at bounding box center [125, 350] width 197 height 19
type input "europ"
select select "50"
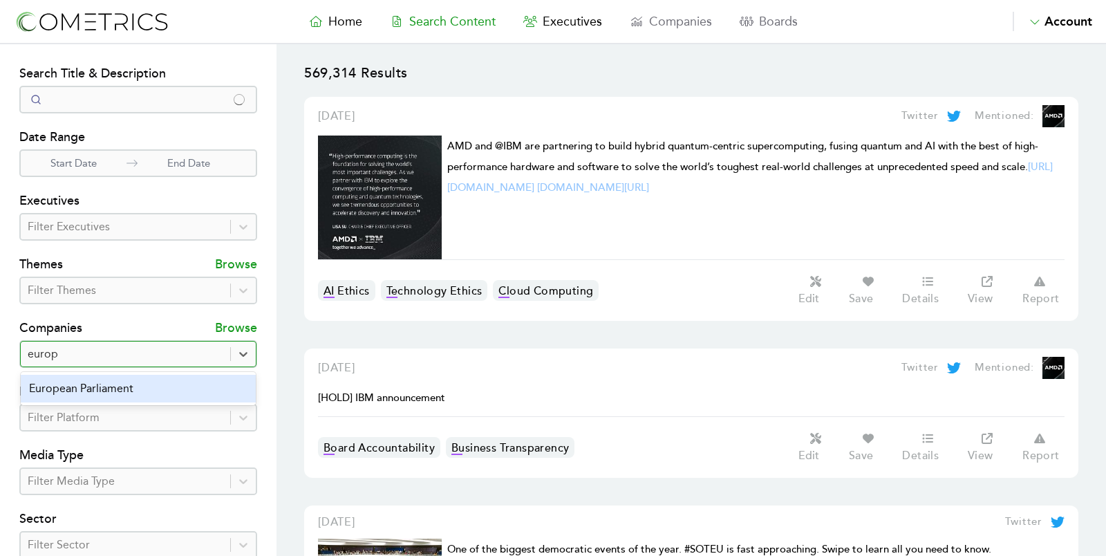
click at [121, 384] on div "European Parliament" at bounding box center [138, 389] width 235 height 28
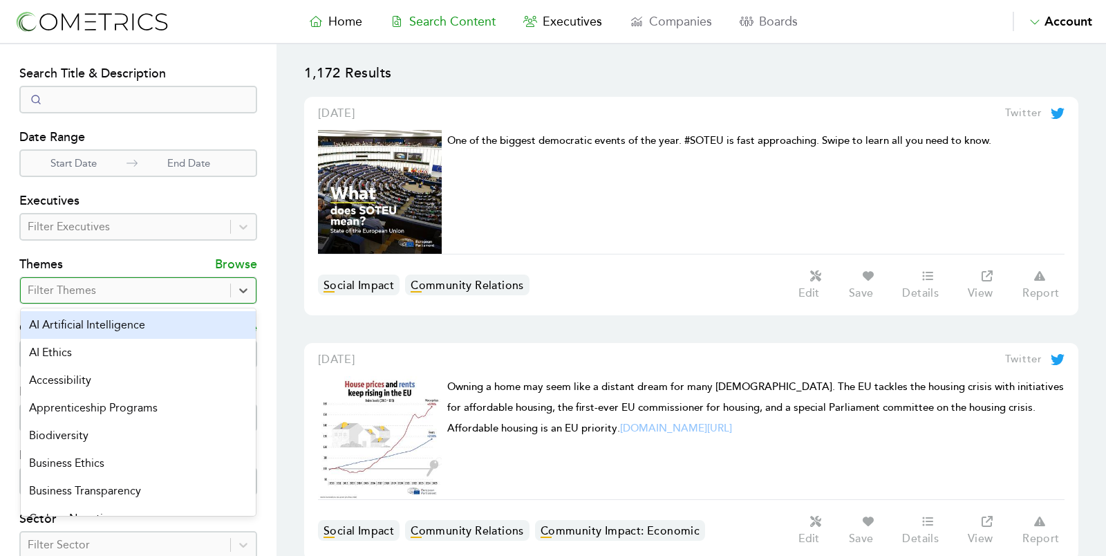
click at [112, 290] on div at bounding box center [126, 290] width 196 height 19
type input "ai"
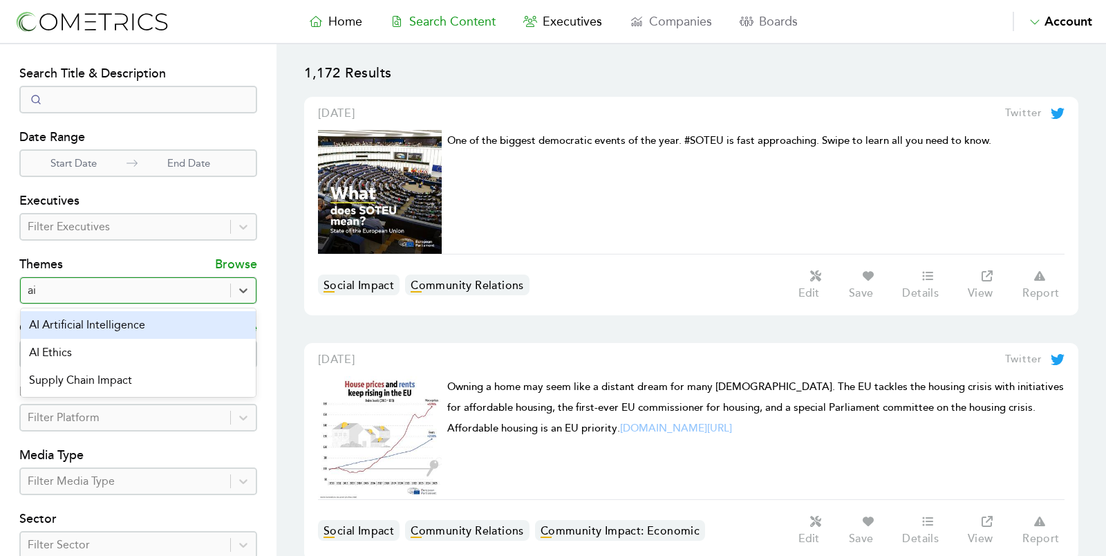
click at [109, 324] on div "AI Artificial Intelligence" at bounding box center [138, 325] width 235 height 28
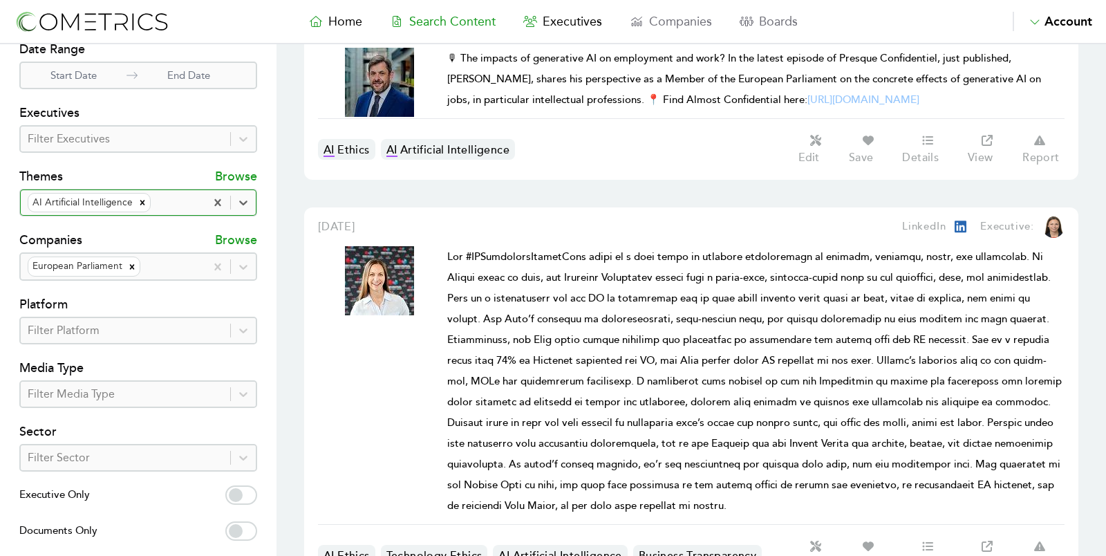
scroll to position [45, 0]
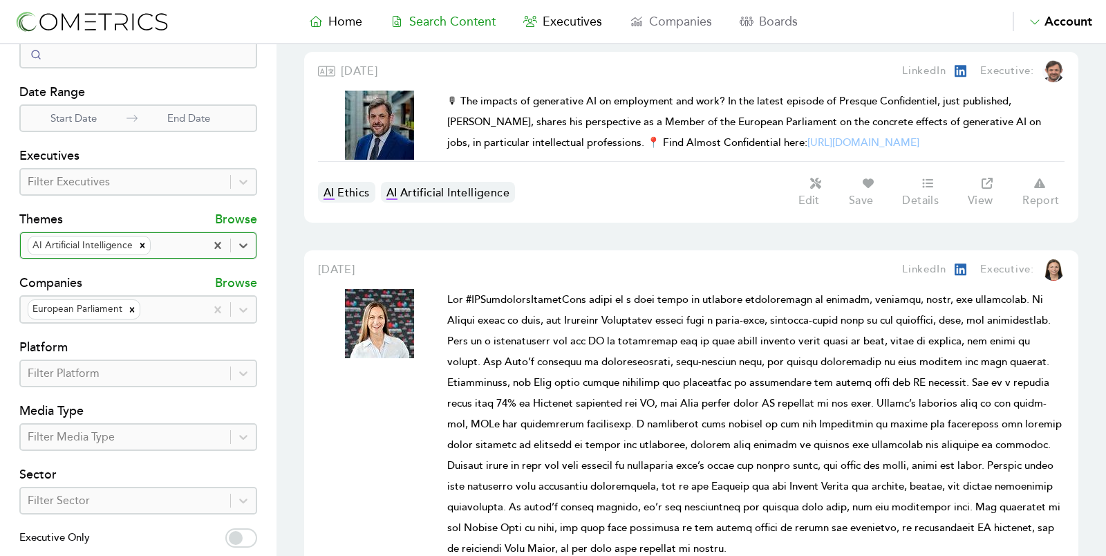
click at [114, 183] on div at bounding box center [126, 181] width 196 height 19
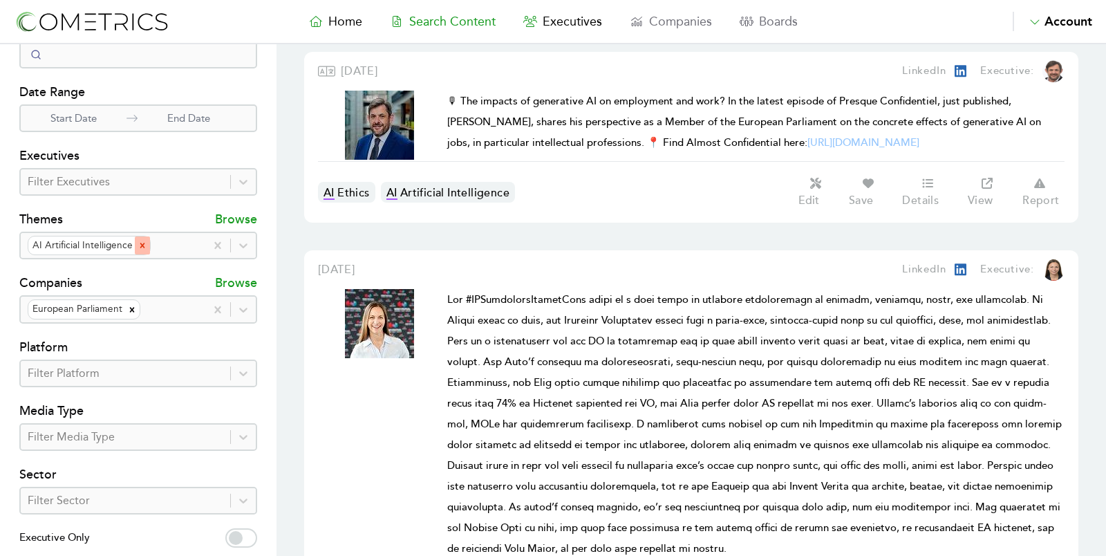
click at [140, 241] on icon "Remove AI Artificial Intelligence" at bounding box center [143, 246] width 10 height 10
click at [110, 175] on div at bounding box center [126, 181] width 196 height 19
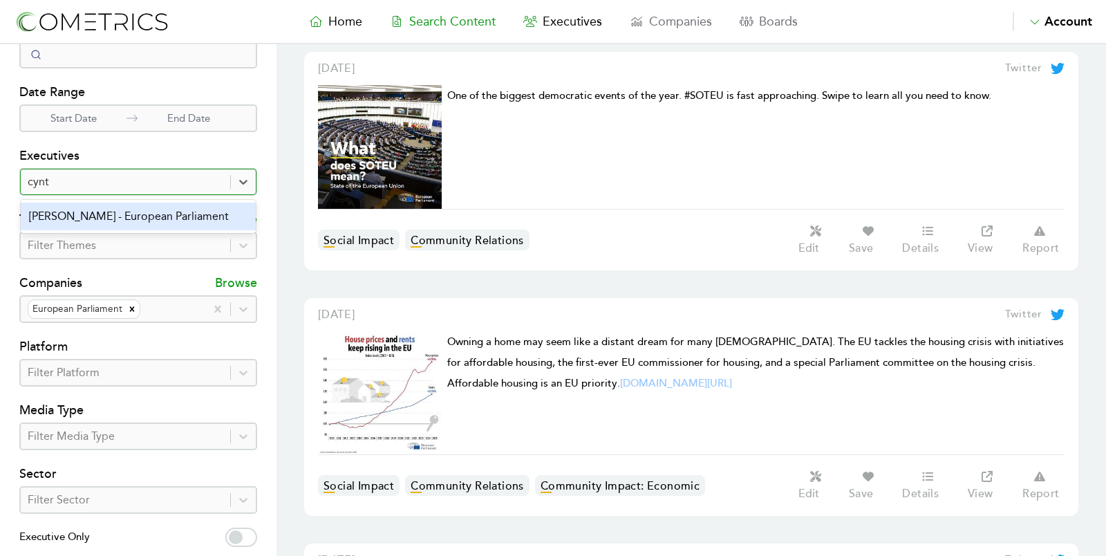
type input "cynth"
click at [147, 212] on div "Cynthia Ní Mhurchú - European Parliament" at bounding box center [138, 217] width 235 height 28
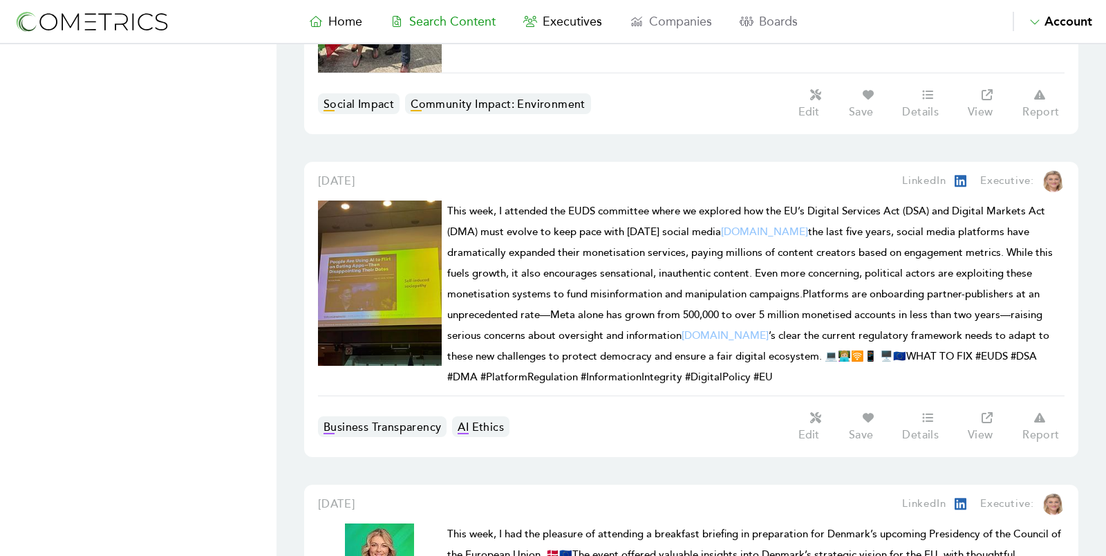
scroll to position [940, 0]
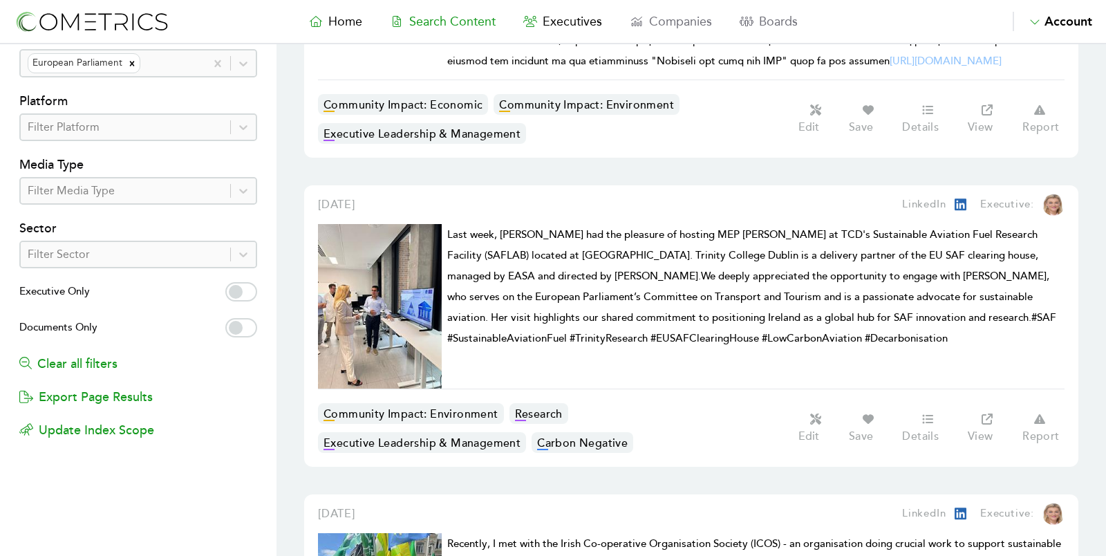
scroll to position [0, 0]
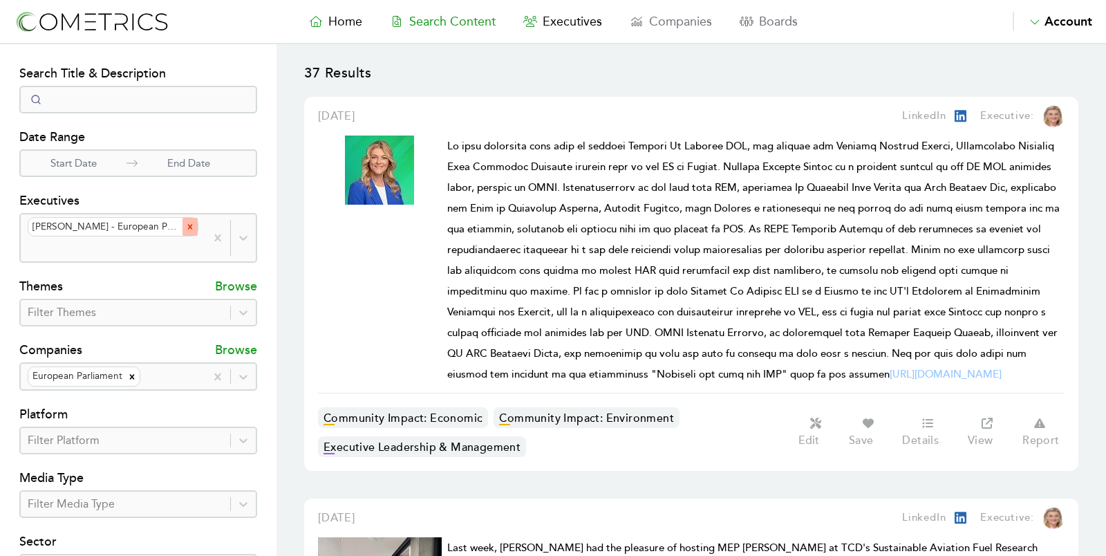
click at [191, 220] on div "Remove Cynthia Ní Mhurchú - European Parliament" at bounding box center [190, 227] width 15 height 18
type input "mar"
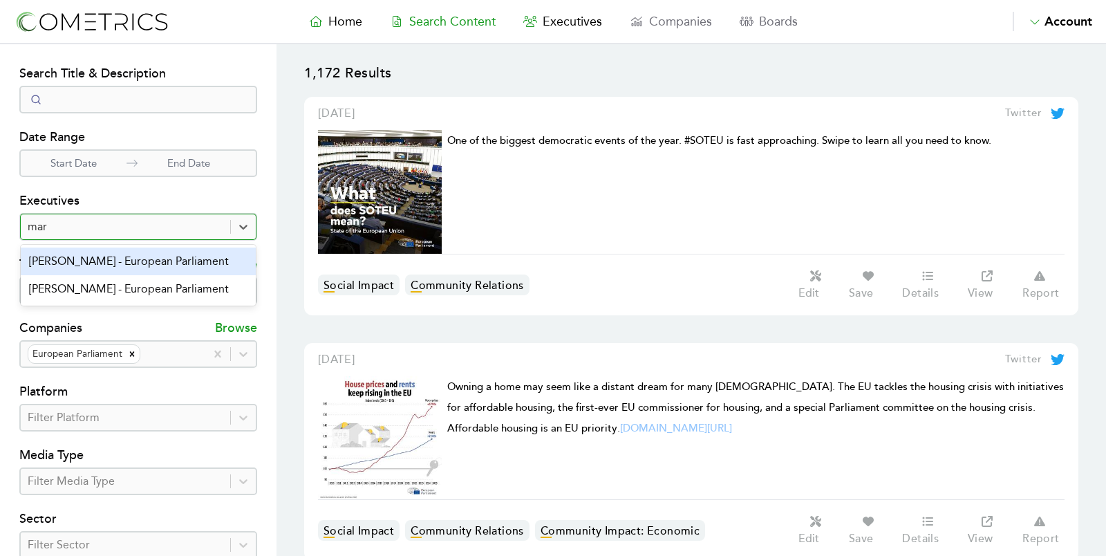
click at [155, 260] on div "Marc Angel - European Parliament" at bounding box center [138, 261] width 235 height 28
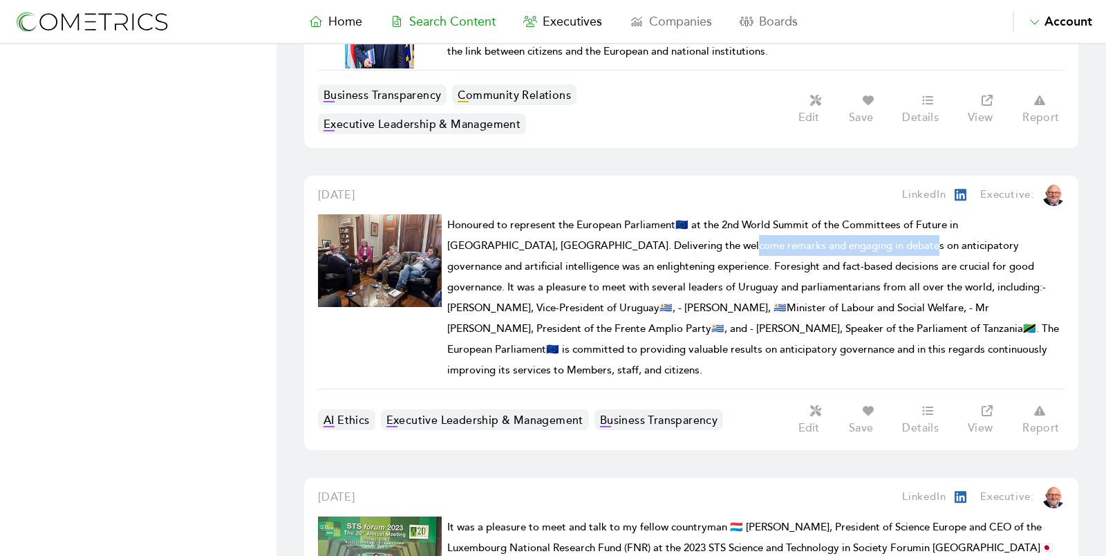
scroll to position [5174, 0]
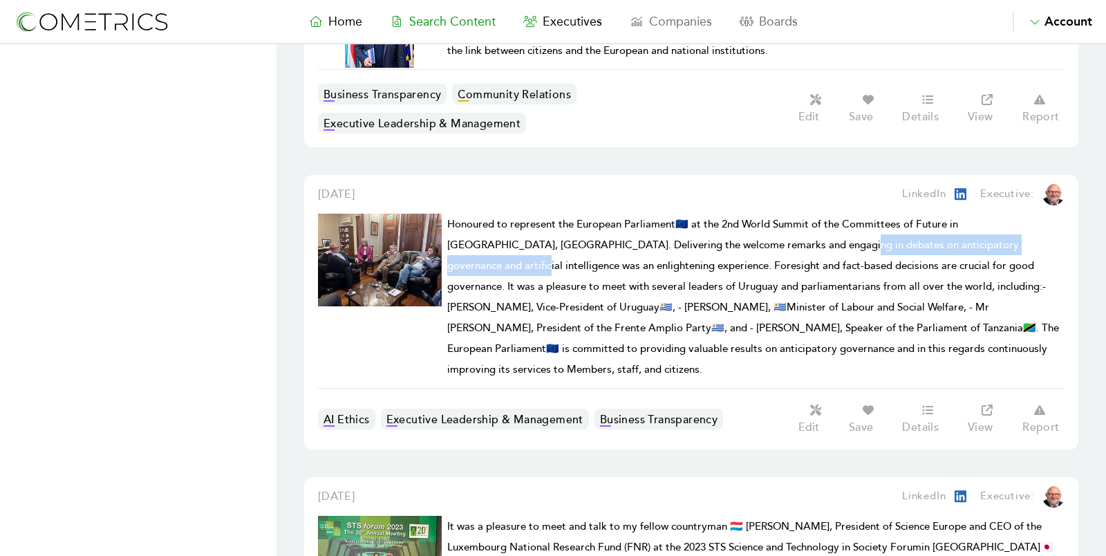
drag, startPoint x: 736, startPoint y: 126, endPoint x: 966, endPoint y: 125, distance: 230.2
click at [966, 218] on span "Honoured to represent the European Parliament🇪🇺 at the 2nd World Summit of the …" at bounding box center [753, 297] width 612 height 158
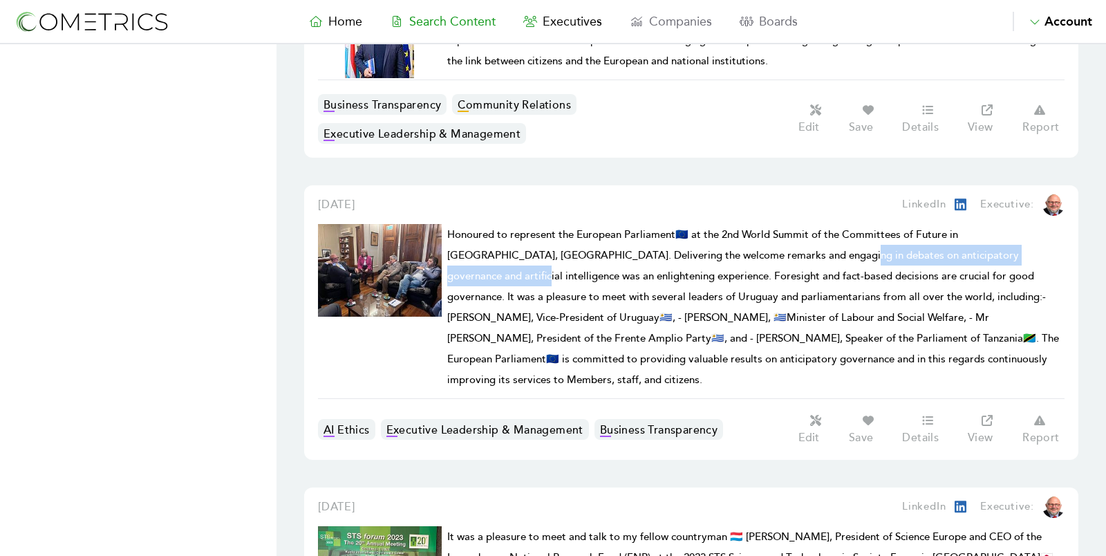
scroll to position [5161, 0]
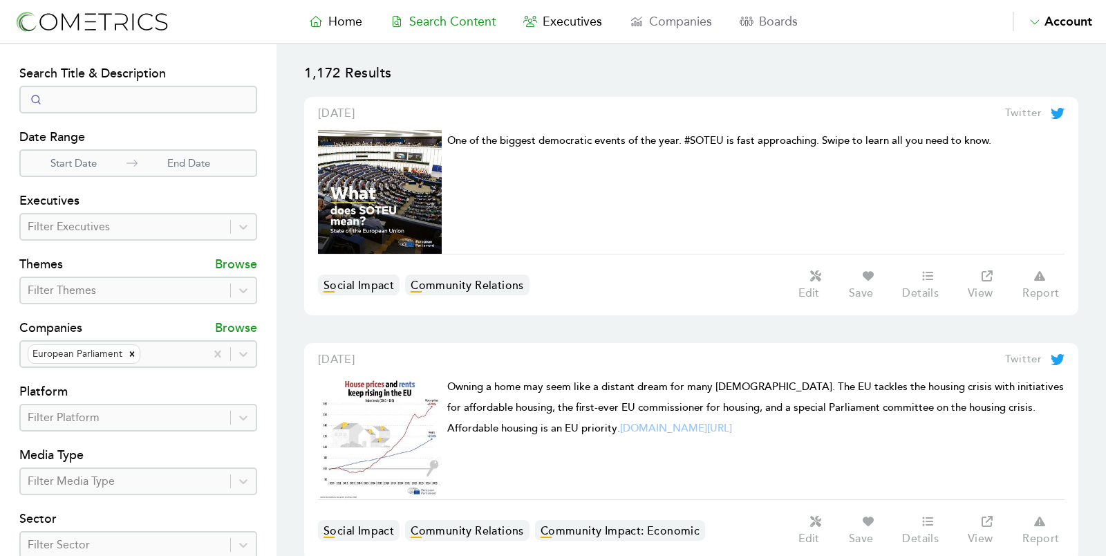
click at [124, 226] on div at bounding box center [126, 226] width 196 height 19
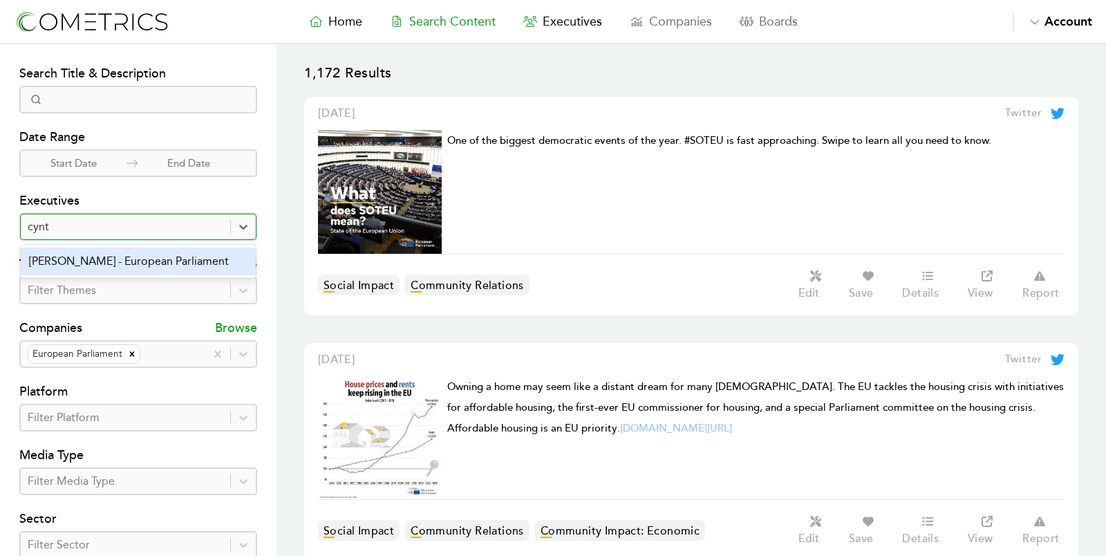
type input "cynth"
click at [107, 260] on div "Cynthia Ní Mhurchú - European Parliament" at bounding box center [138, 261] width 235 height 28
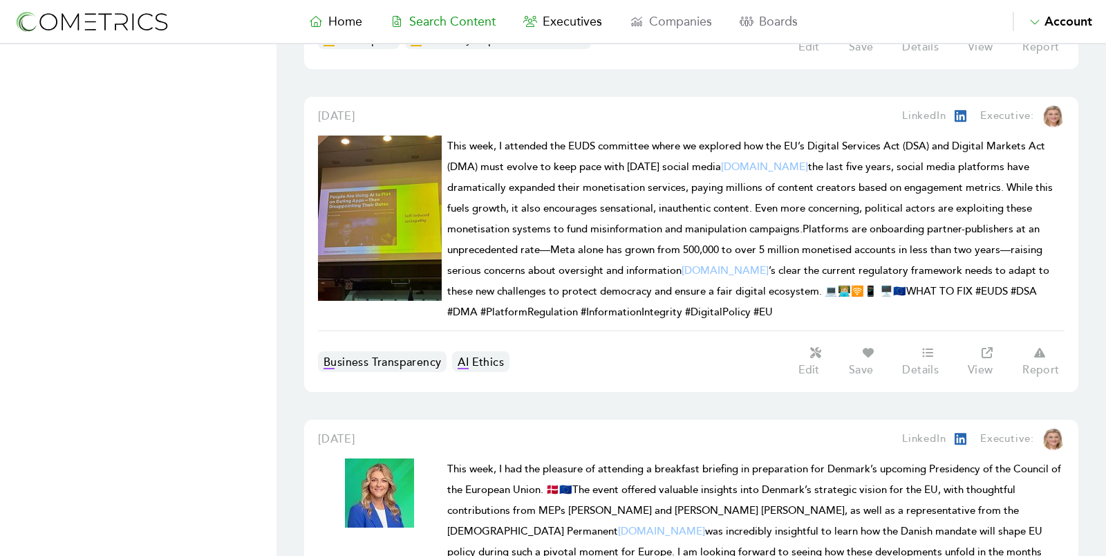
scroll to position [1005, 0]
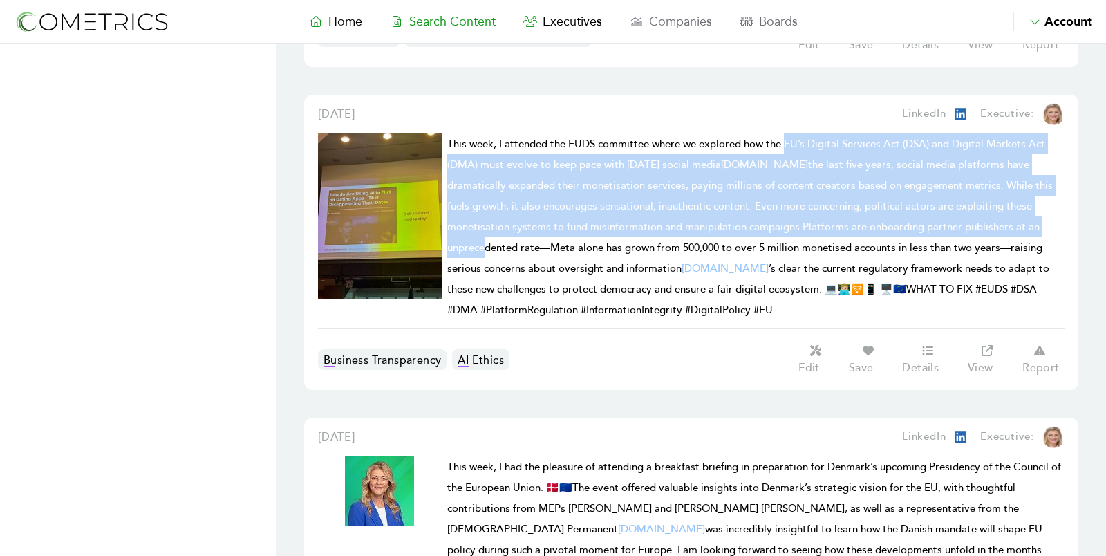
drag, startPoint x: 787, startPoint y: 132, endPoint x: 964, endPoint y: 209, distance: 193.2
click at [964, 209] on span "This week, I attended the EUDS committee where we explored how the EU’s Digital…" at bounding box center [750, 227] width 606 height 179
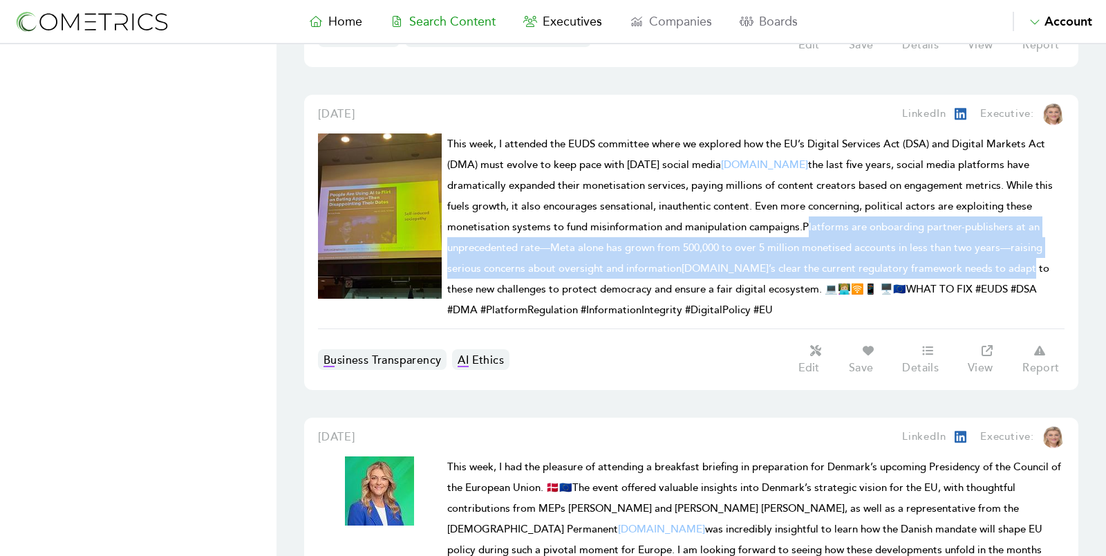
drag, startPoint x: 694, startPoint y: 216, endPoint x: 886, endPoint y: 252, distance: 195.6
click at [886, 252] on span "This week, I attended the EUDS committee where we explored how the EU’s Digital…" at bounding box center [750, 227] width 606 height 179
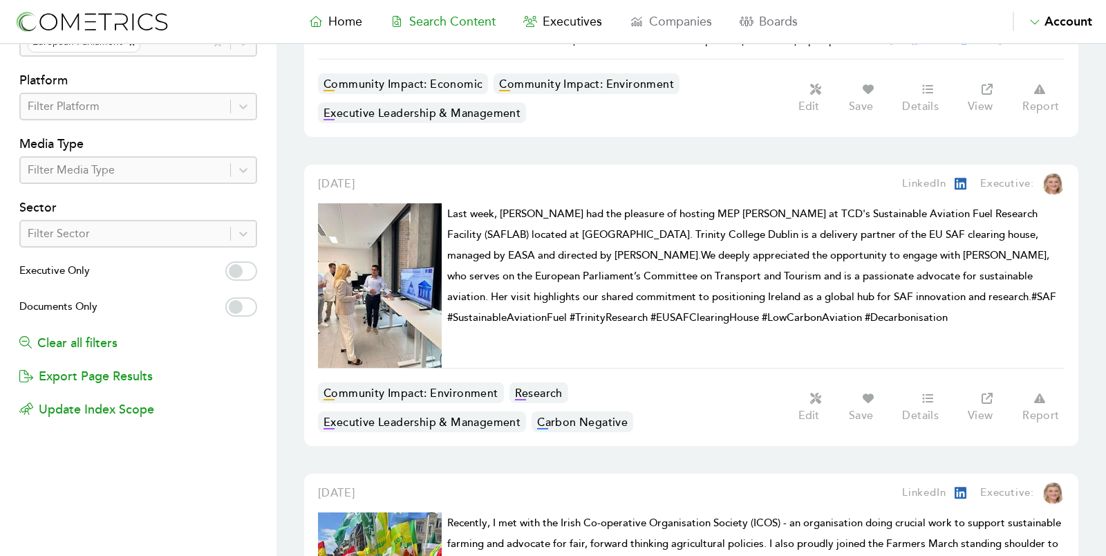
scroll to position [0, 0]
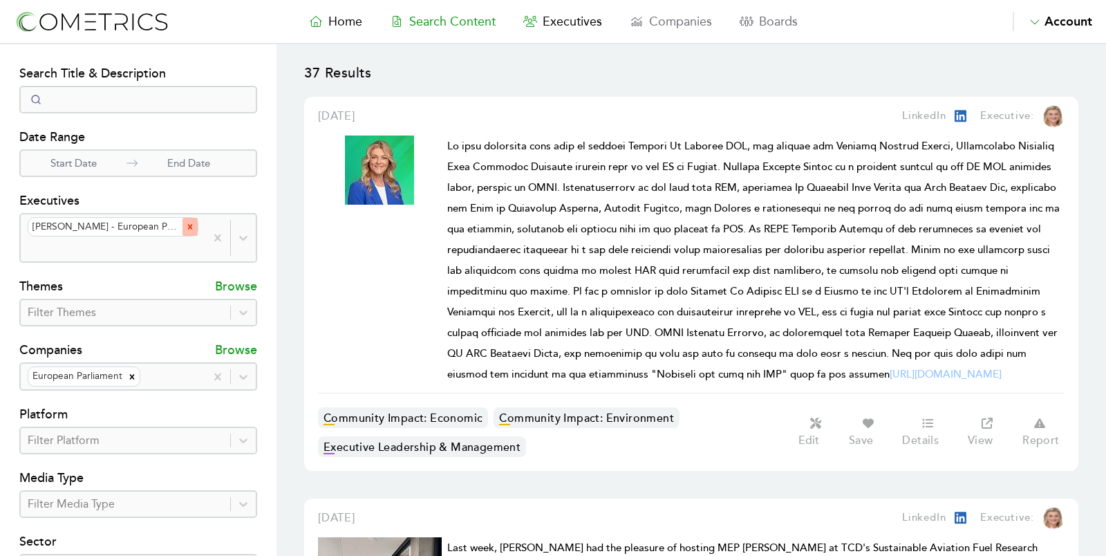
click at [194, 223] on icon "Remove Cynthia Ní Mhurchú - European Parliament" at bounding box center [190, 227] width 10 height 10
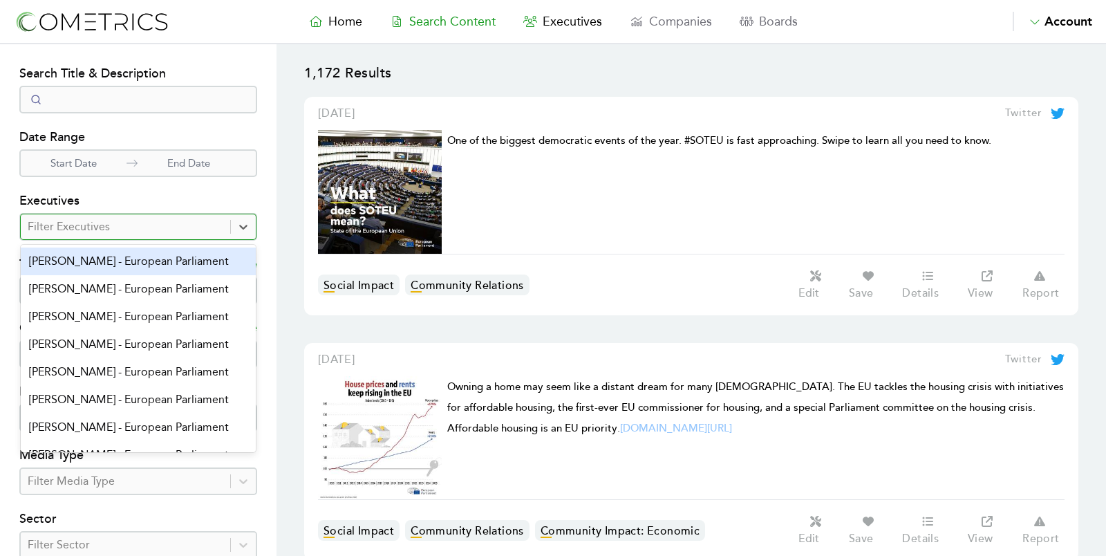
click at [194, 228] on div at bounding box center [126, 226] width 196 height 19
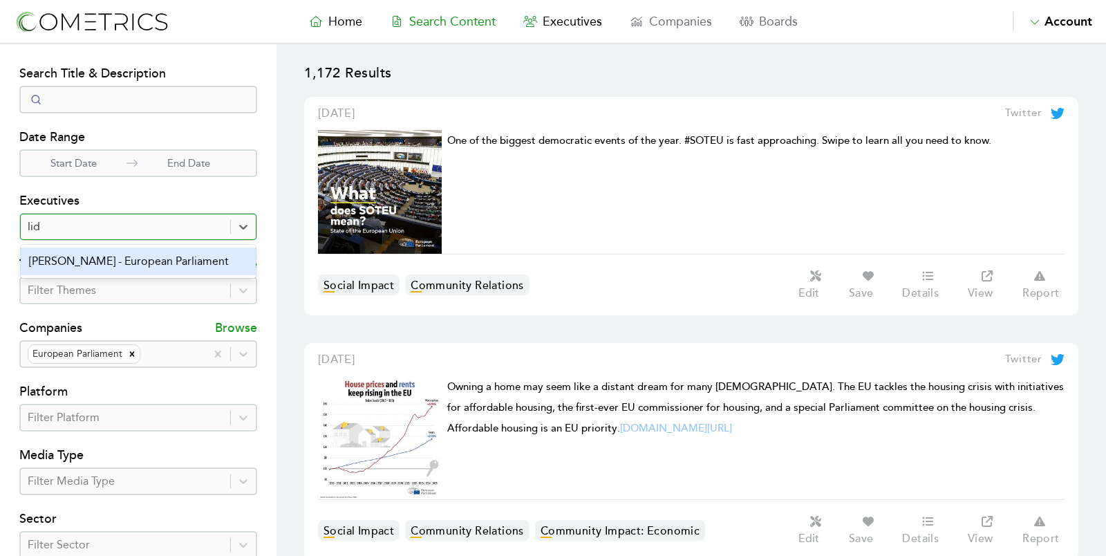
type input "lidi"
click at [153, 257] on div "Lídia Pereira - European Parliament" at bounding box center [138, 261] width 235 height 28
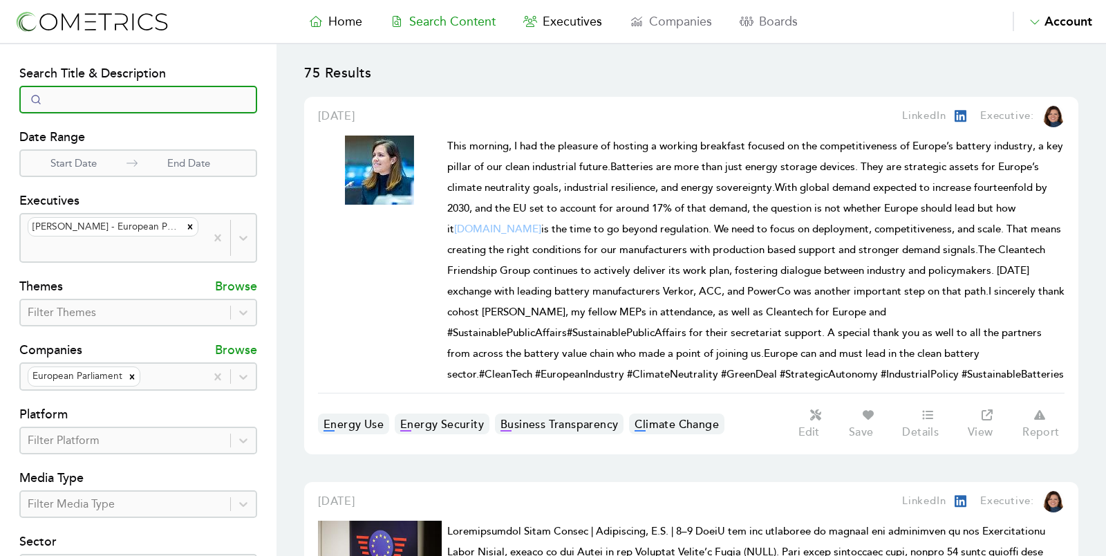
click at [85, 102] on input "Search" at bounding box center [138, 100] width 238 height 28
paste input "Inteligência"
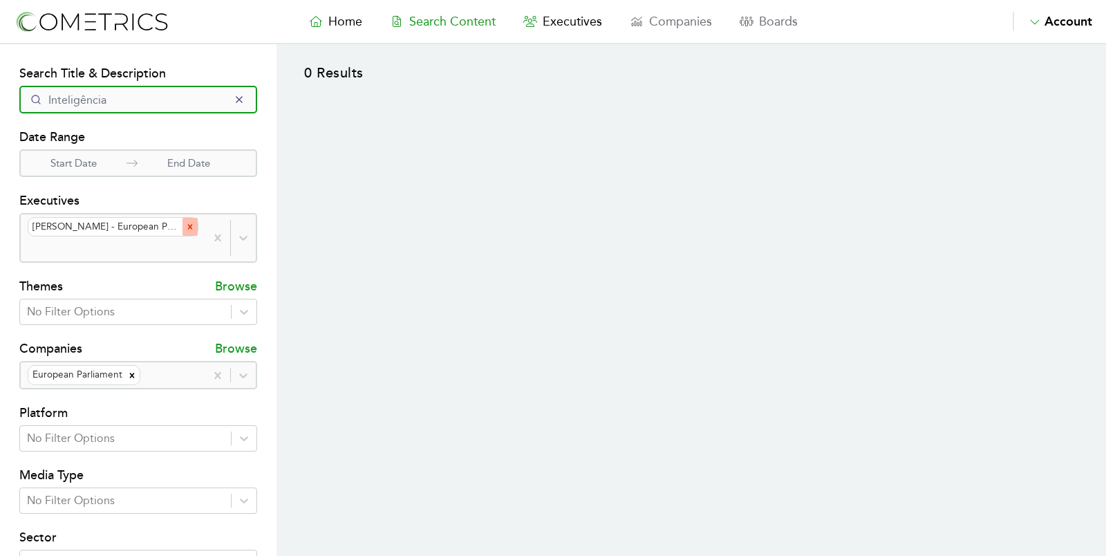
click at [189, 225] on icon "Remove Lídia Pereira - European Parliament" at bounding box center [190, 227] width 10 height 10
type input "Inteligência"
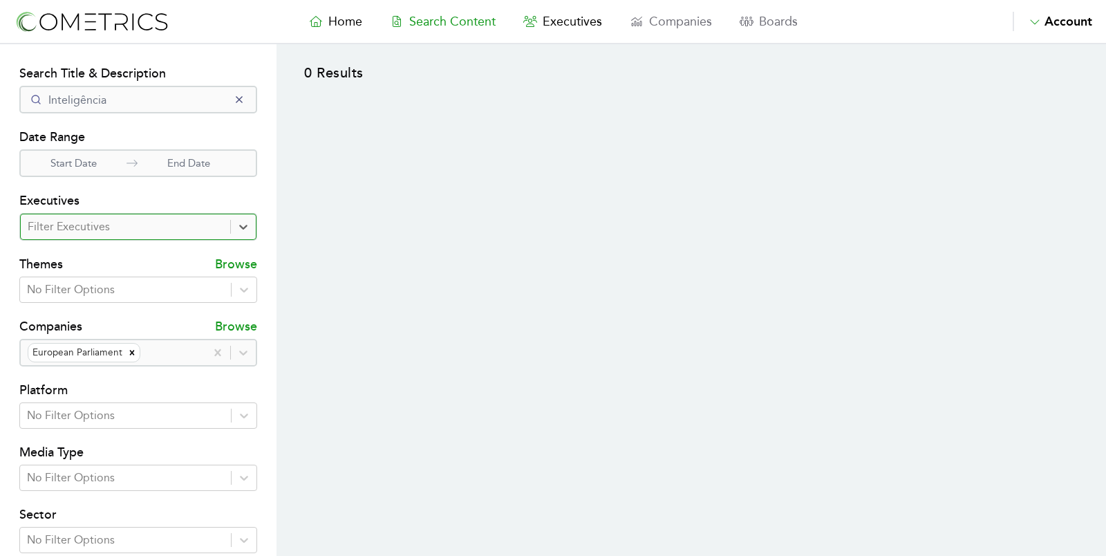
select select "50"
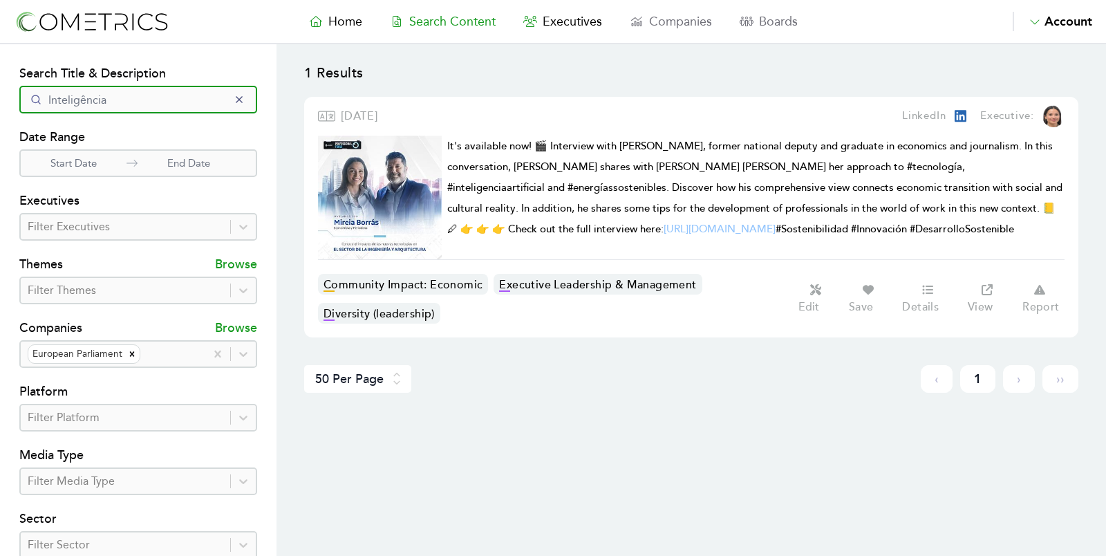
click at [142, 100] on input "Inteligência" at bounding box center [138, 100] width 238 height 28
drag, startPoint x: 142, startPoint y: 100, endPoint x: 0, endPoint y: 99, distance: 142.4
click at [0, 99] on section "Search Filters Search Title & Description Inteligência Date Range Start Date En…" at bounding box center [138, 396] width 277 height 705
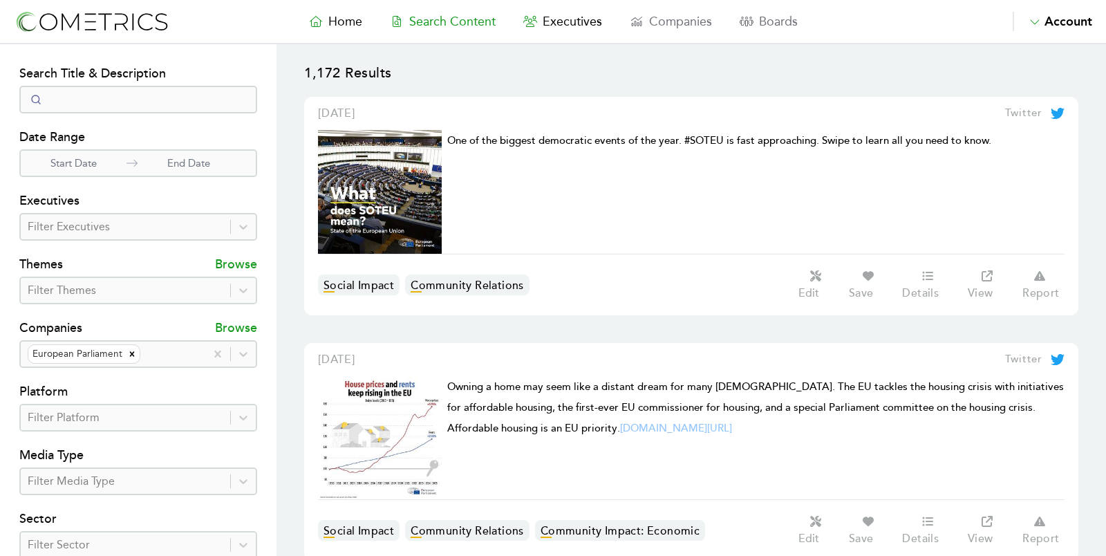
click at [183, 84] on h4 "Search Title & Description" at bounding box center [138, 75] width 238 height 22
click at [183, 97] on input "Search" at bounding box center [138, 100] width 238 height 28
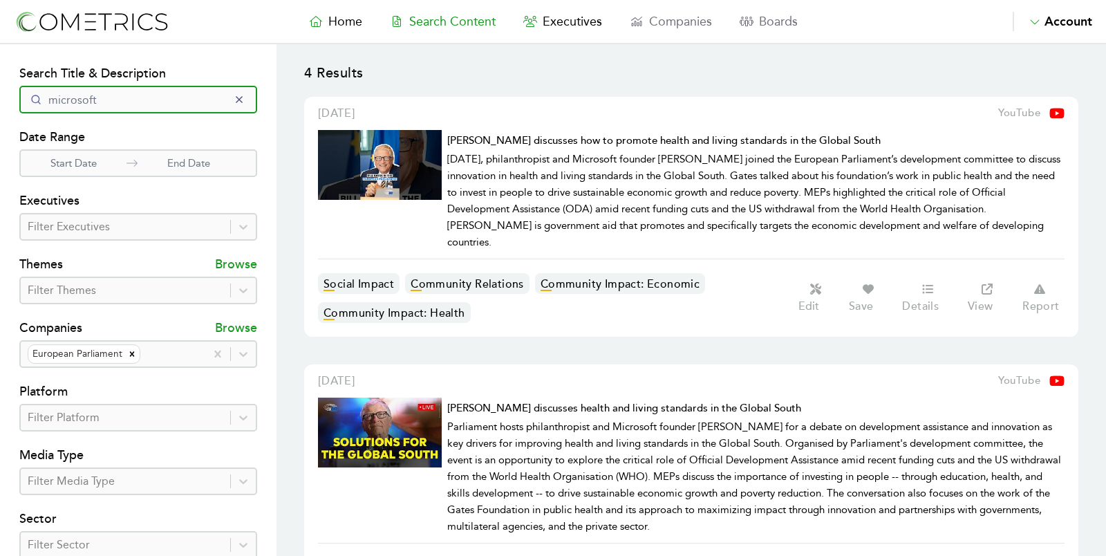
type input "microsoft"
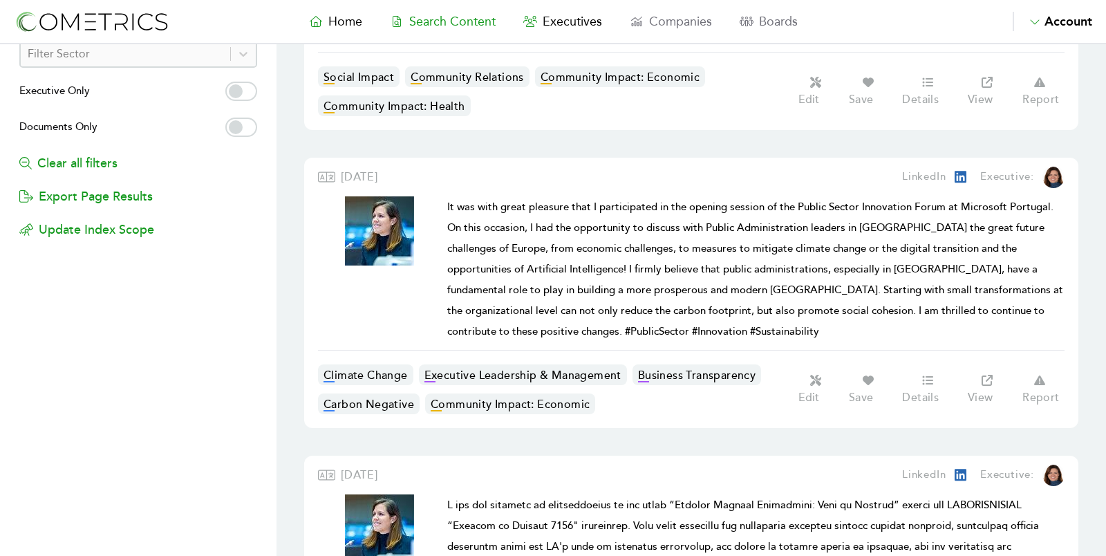
scroll to position [492, 0]
click at [312, 205] on div "August 6, 2024 LinkedIn Executive: It was with great pleasure that I participat…" at bounding box center [691, 292] width 774 height 270
click at [292, 216] on section "4 Results June 26, 2025 YouTube Bill Gates discusses how to promote health and …" at bounding box center [692, 230] width 830 height 1355
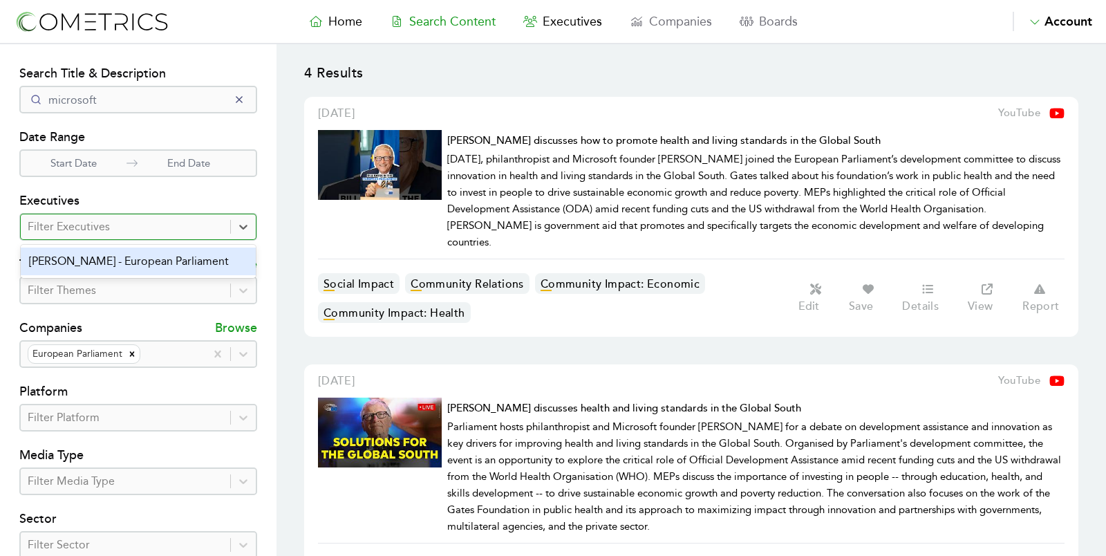
click at [109, 232] on div at bounding box center [126, 226] width 196 height 19
type input "cyn"
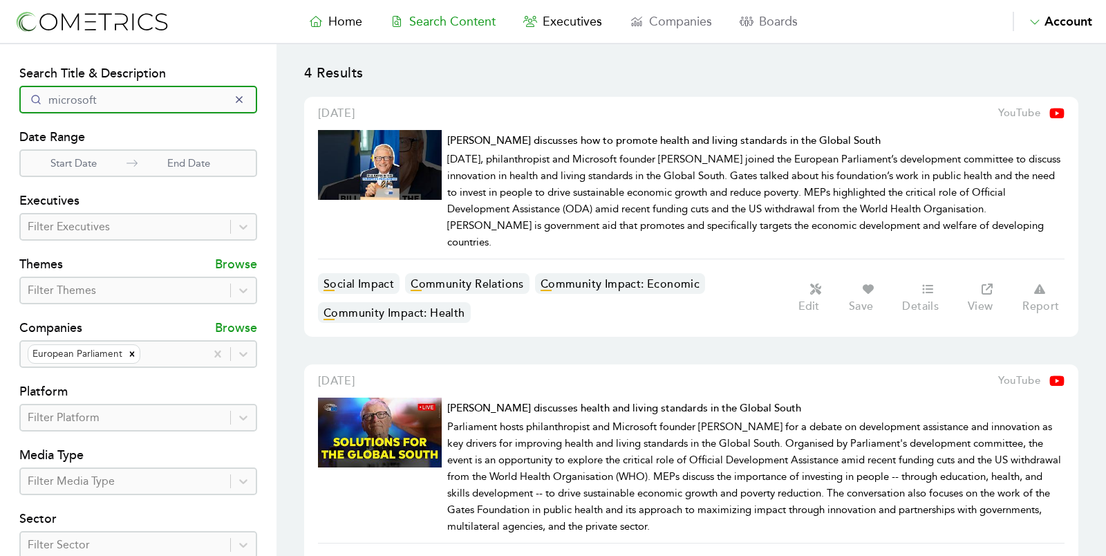
drag, startPoint x: 104, startPoint y: 94, endPoint x: 30, endPoint y: 88, distance: 74.9
click at [30, 88] on input "microsoft" at bounding box center [138, 100] width 238 height 28
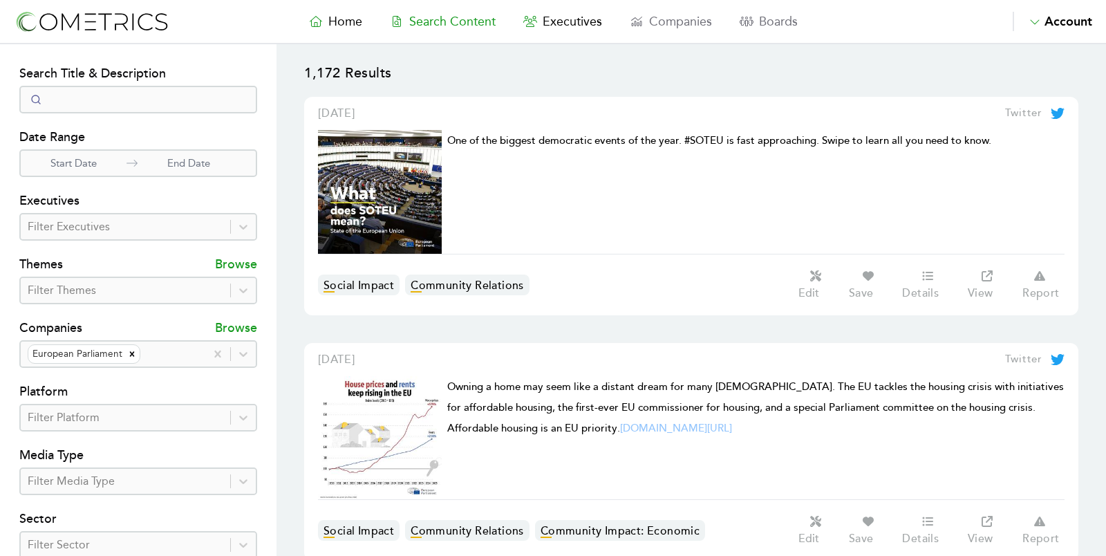
click at [97, 214] on div "Filter Executives" at bounding box center [138, 227] width 238 height 28
click at [99, 224] on div at bounding box center [126, 226] width 196 height 19
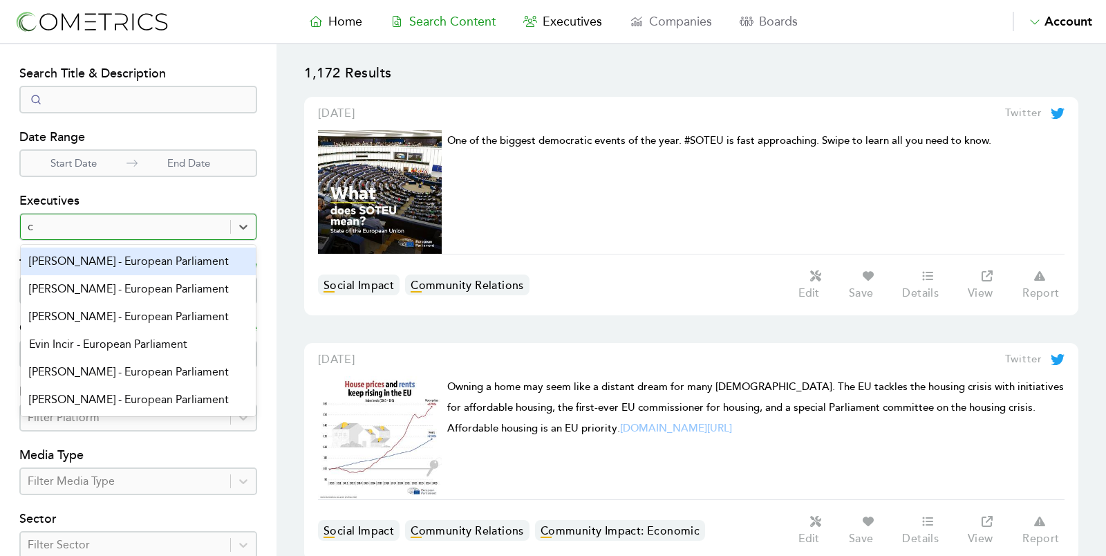
type input "cy"
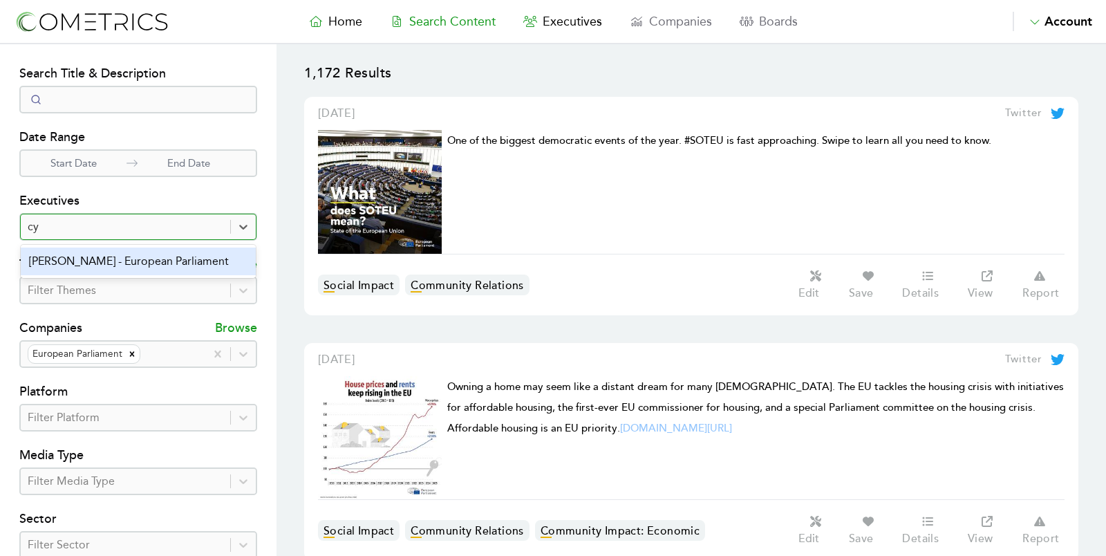
click at [99, 261] on div "Cynthia Ní Mhurchú - European Parliament" at bounding box center [138, 261] width 235 height 28
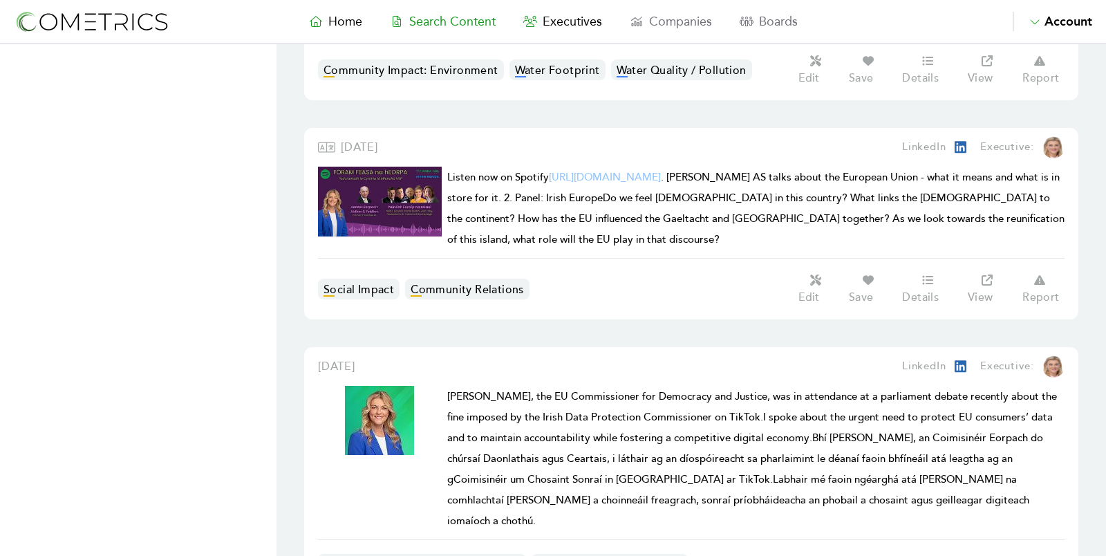
scroll to position [6171, 0]
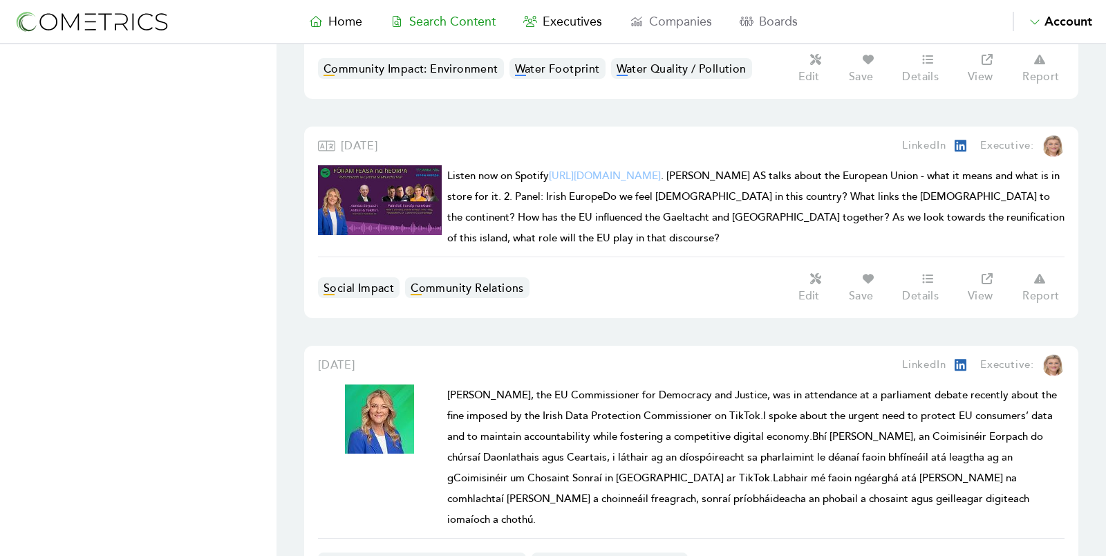
click at [727, 389] on span "Michael McGrath, the EU Commissioner for Democracy and Justice, was in attendan…" at bounding box center [752, 458] width 610 height 138
click at [750, 354] on div "LinkedIn Executive:" at bounding box center [877, 365] width 373 height 22
click at [545, 389] on span "Michael McGrath, the EU Commissioner for Democracy and Justice, was in attendan…" at bounding box center [752, 458] width 610 height 138
click at [615, 389] on span "Michael McGrath, the EU Commissioner for Democracy and Justice, was in attendan…" at bounding box center [752, 458] width 610 height 138
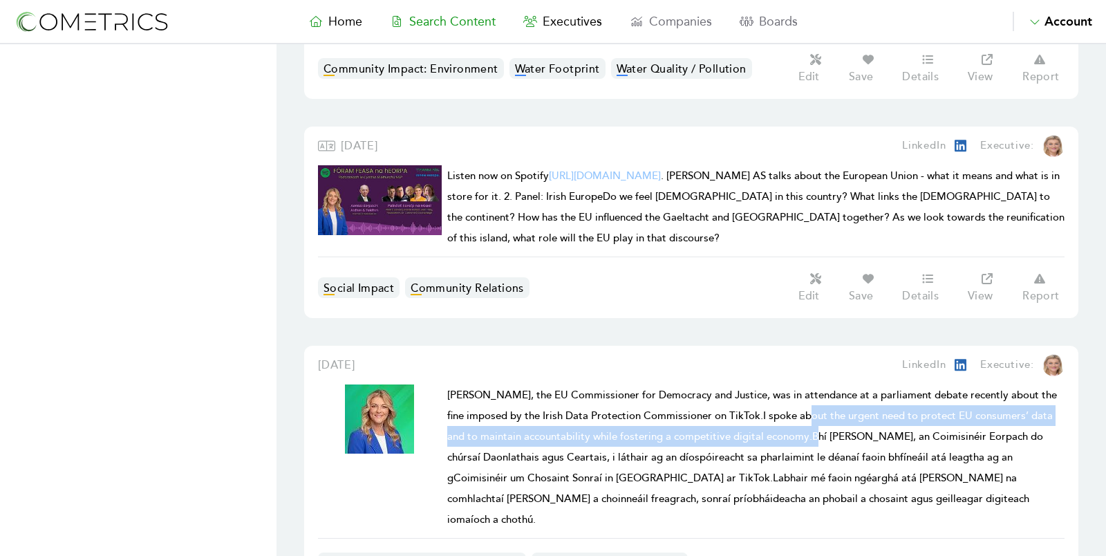
drag, startPoint x: 803, startPoint y: 209, endPoint x: 798, endPoint y: 183, distance: 26.8
click at [798, 389] on span "Michael McGrath, the EU Commissioner for Democracy and Justice, was in attendan…" at bounding box center [752, 458] width 610 height 138
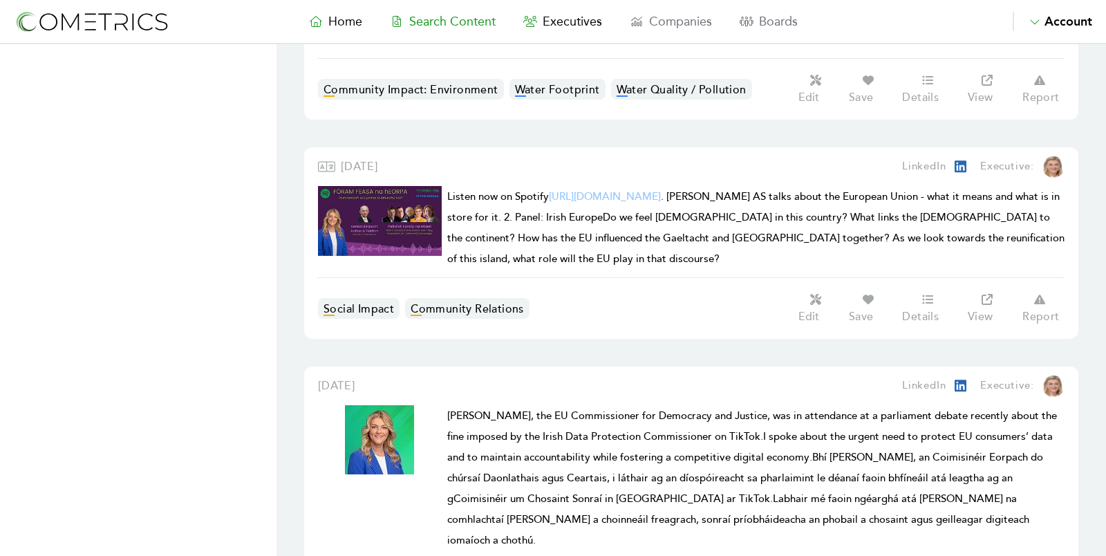
scroll to position [6154, 0]
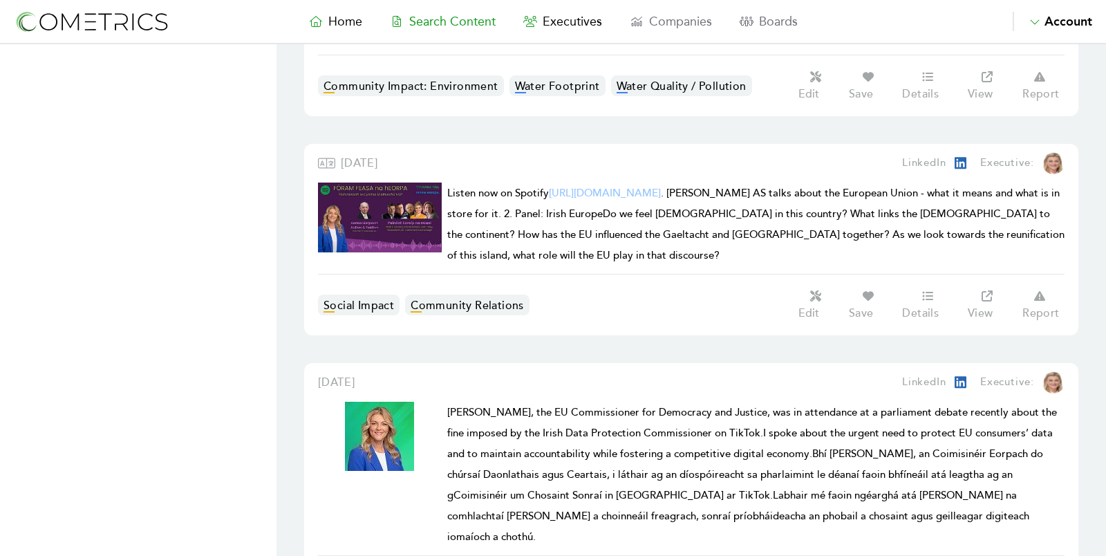
click at [720, 402] on h1 "Michael McGrath, the EU Commissioner for Democracy and Justice, was in attendan…" at bounding box center [755, 474] width 617 height 145
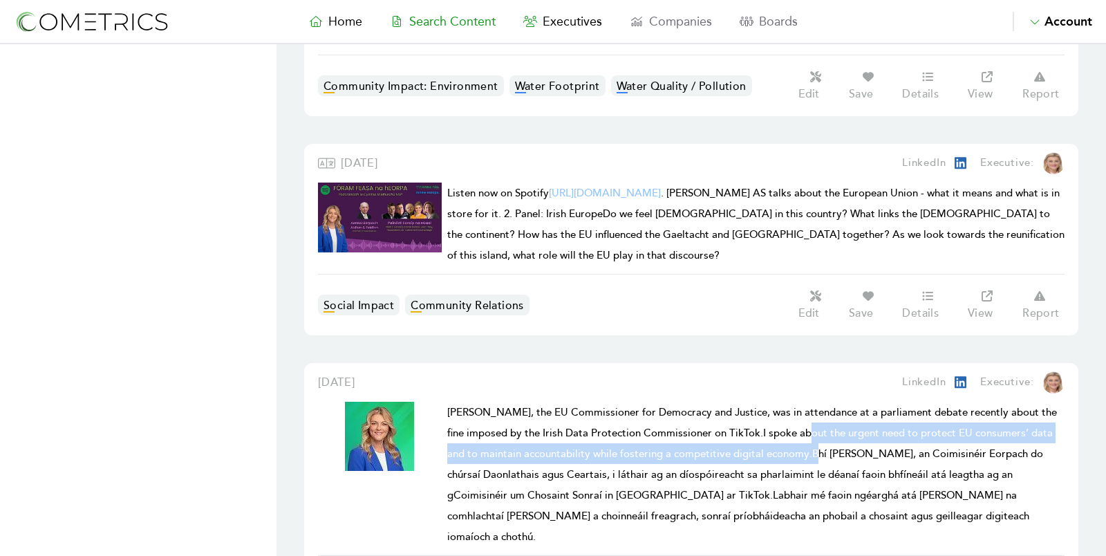
drag, startPoint x: 798, startPoint y: 203, endPoint x: 805, endPoint y: 221, distance: 19.0
click at [805, 406] on span "Michael McGrath, the EU Commissioner for Democracy and Justice, was in attendan…" at bounding box center [752, 475] width 610 height 138
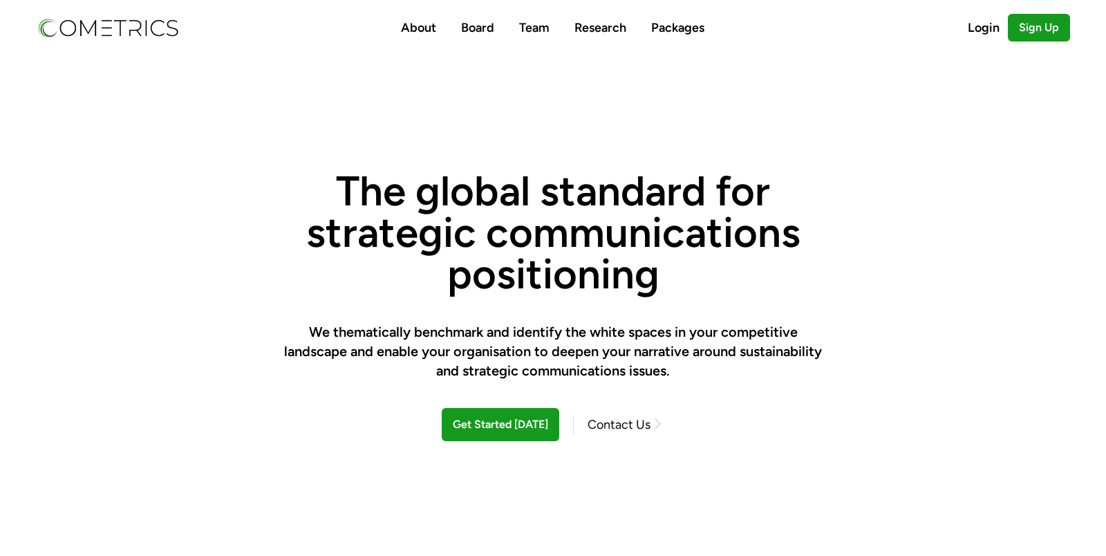
click at [599, 28] on link "Research" at bounding box center [600, 27] width 52 height 15
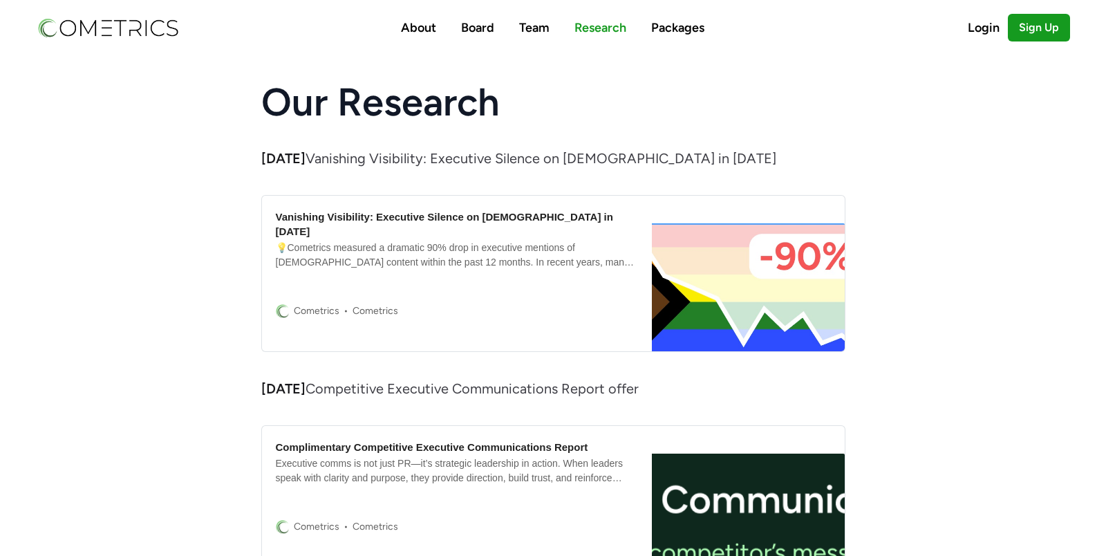
click at [461, 469] on div "Executive comms is not just PR—it’s strategic leadership in action. When leader…" at bounding box center [457, 470] width 363 height 29
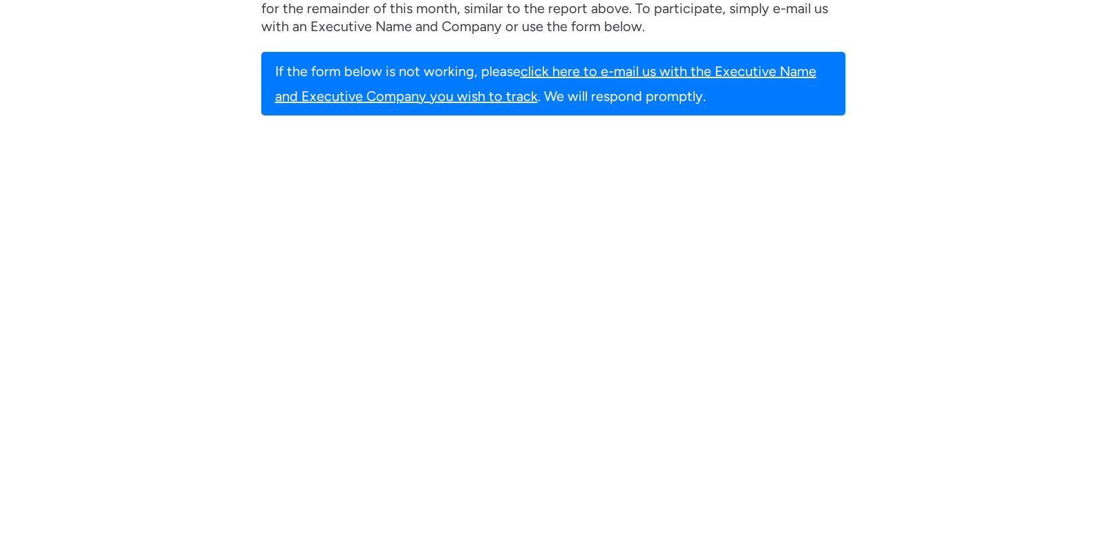
scroll to position [1479, 0]
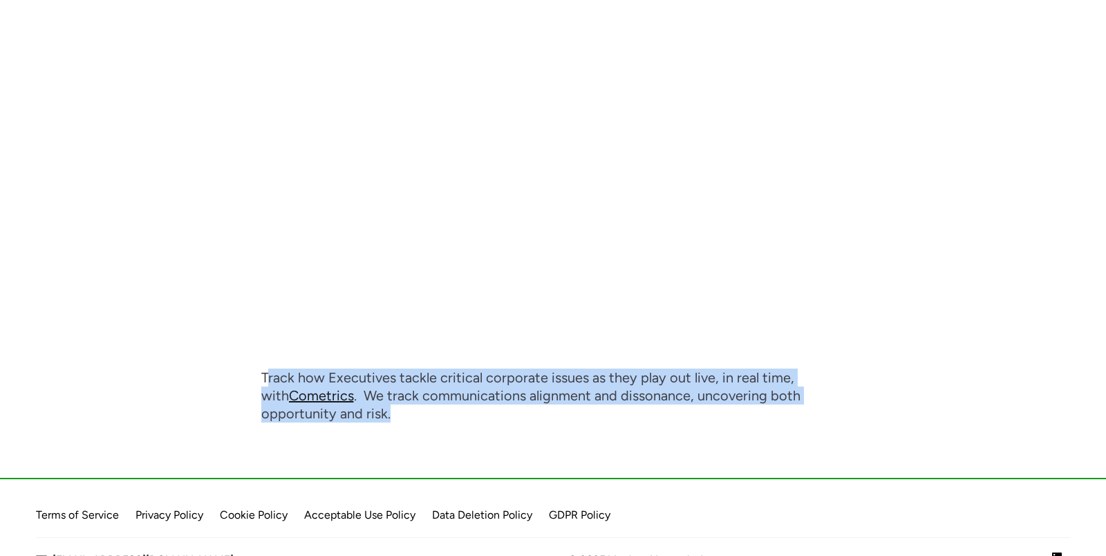
drag, startPoint x: 269, startPoint y: 330, endPoint x: 456, endPoint y: 402, distance: 200.7
drag, startPoint x: 429, startPoint y: 392, endPoint x: 267, endPoint y: 343, distance: 169.7
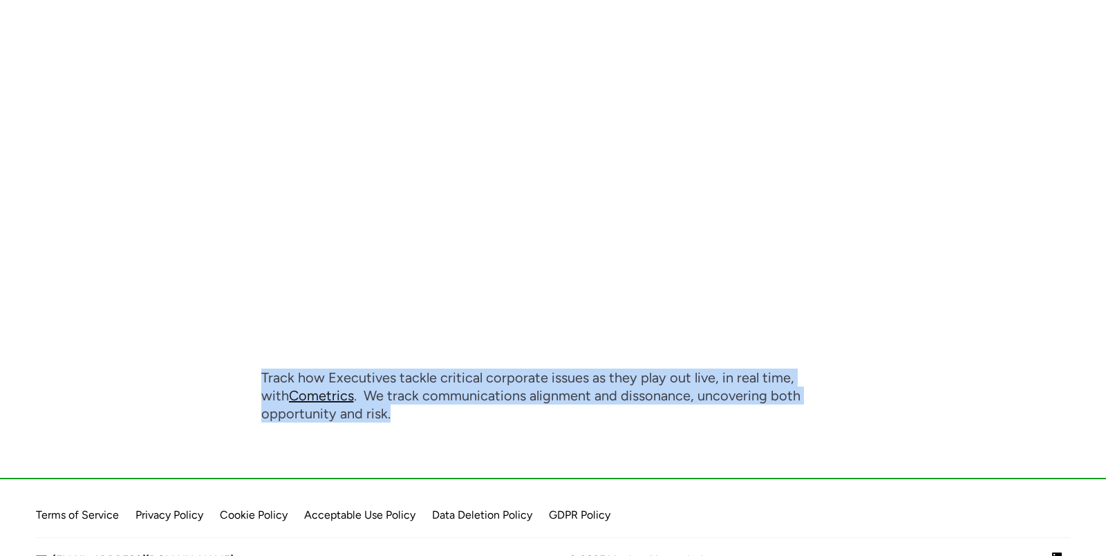
copy p "Track how Executives tackle critical corporate issues as they play out live, in…"
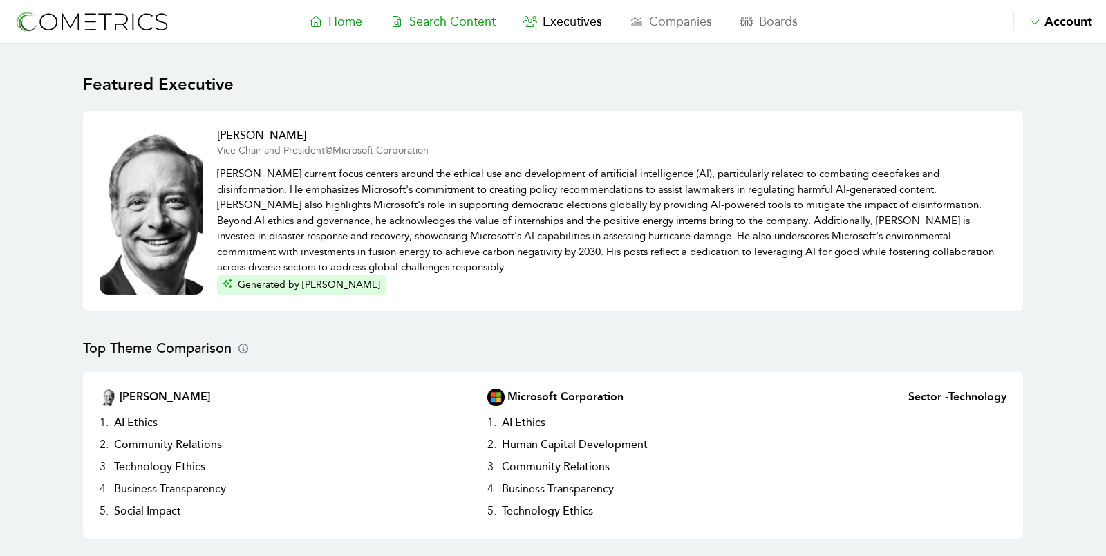
click at [460, 24] on span "Search Content" at bounding box center [452, 21] width 86 height 15
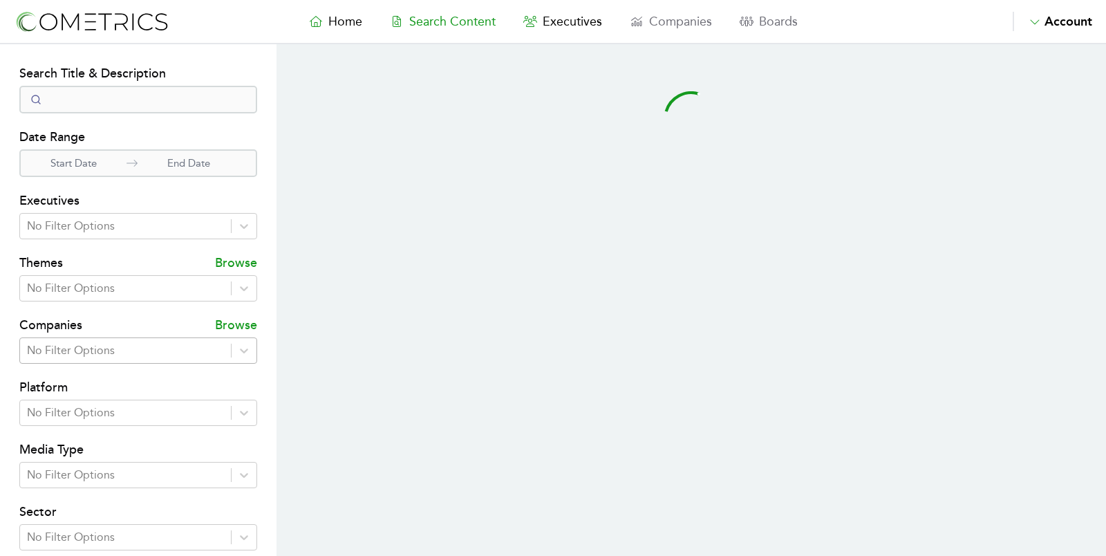
click at [148, 350] on div at bounding box center [125, 350] width 197 height 19
select select "50"
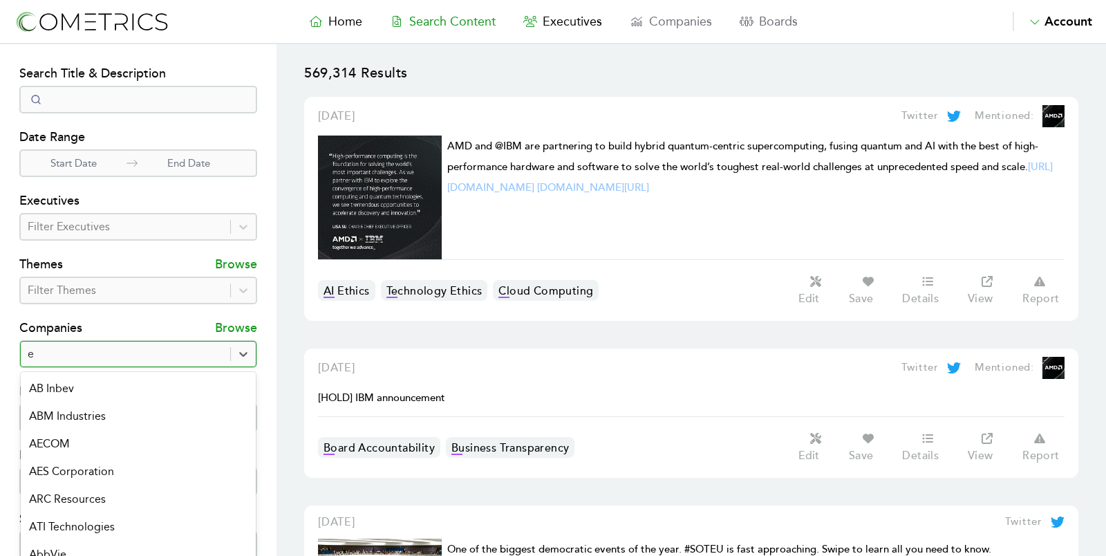
type input "eu"
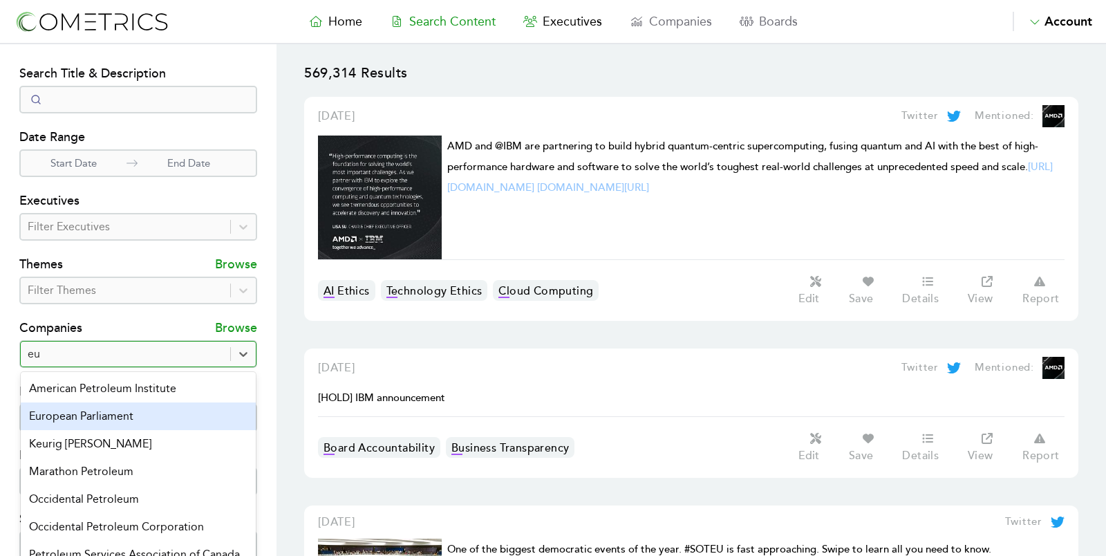
click at [129, 414] on div "European Parliament" at bounding box center [138, 416] width 235 height 28
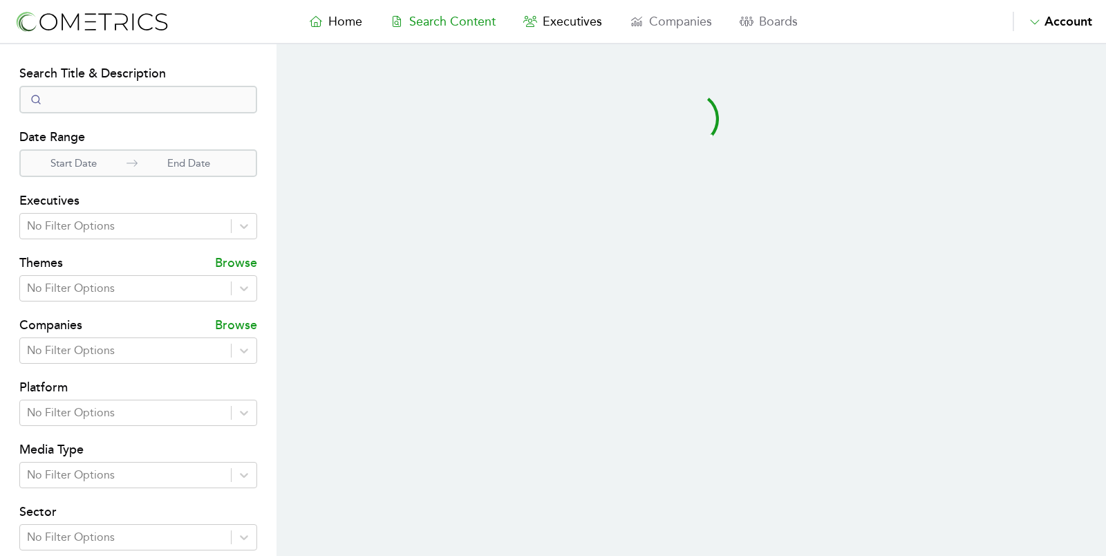
select select "50"
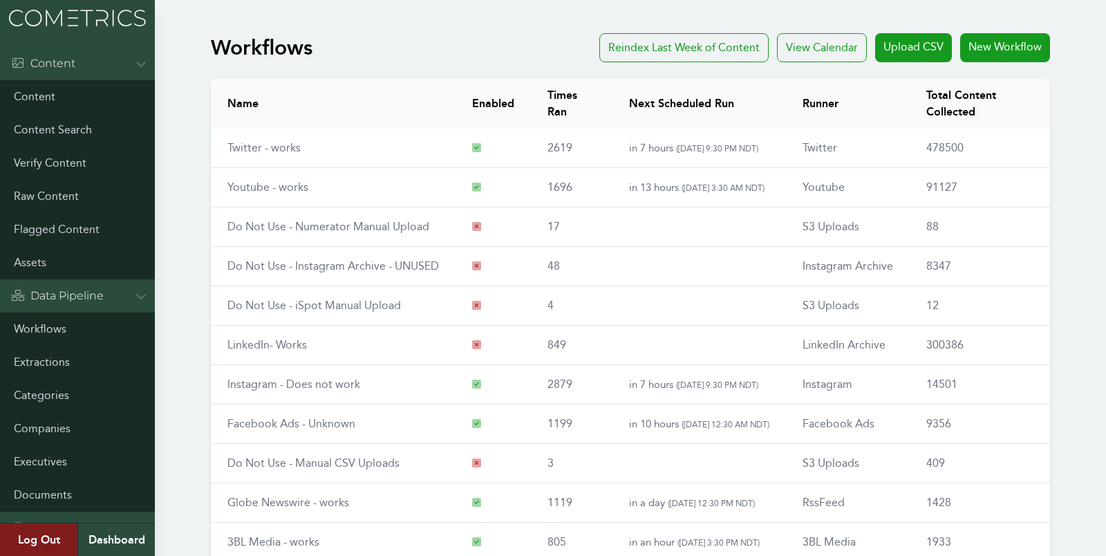
click at [183, 66] on div "Workflows Reindex Last Week of Content View Calendar Upload CSV New Workflow Na…" at bounding box center [553, 360] width 1106 height 664
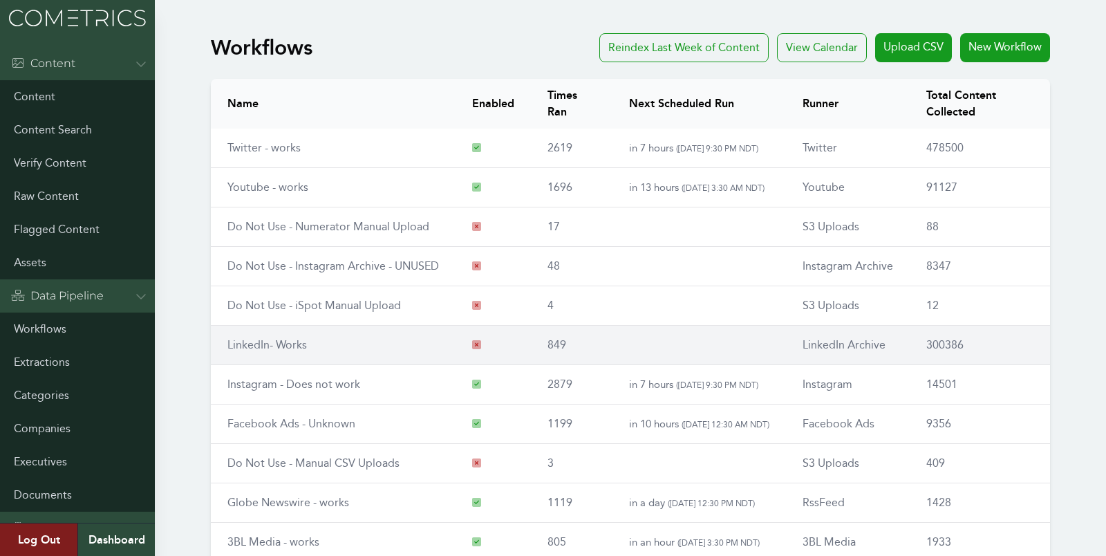
click at [265, 331] on td "LinkedIn- Works" at bounding box center [333, 345] width 245 height 39
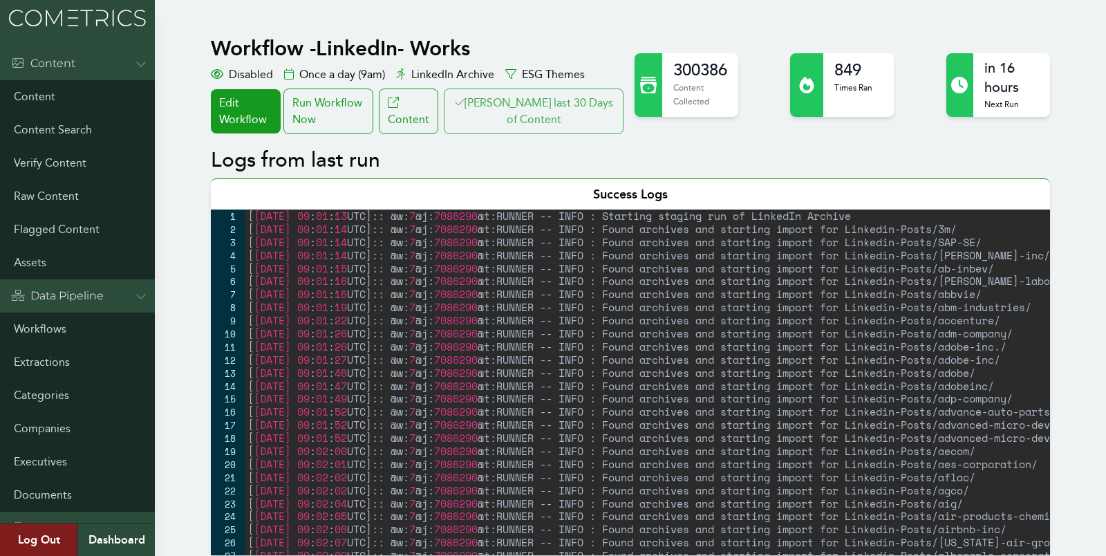
click at [561, 97] on button "[PERSON_NAME] last 30 Days of Content" at bounding box center [534, 111] width 180 height 46
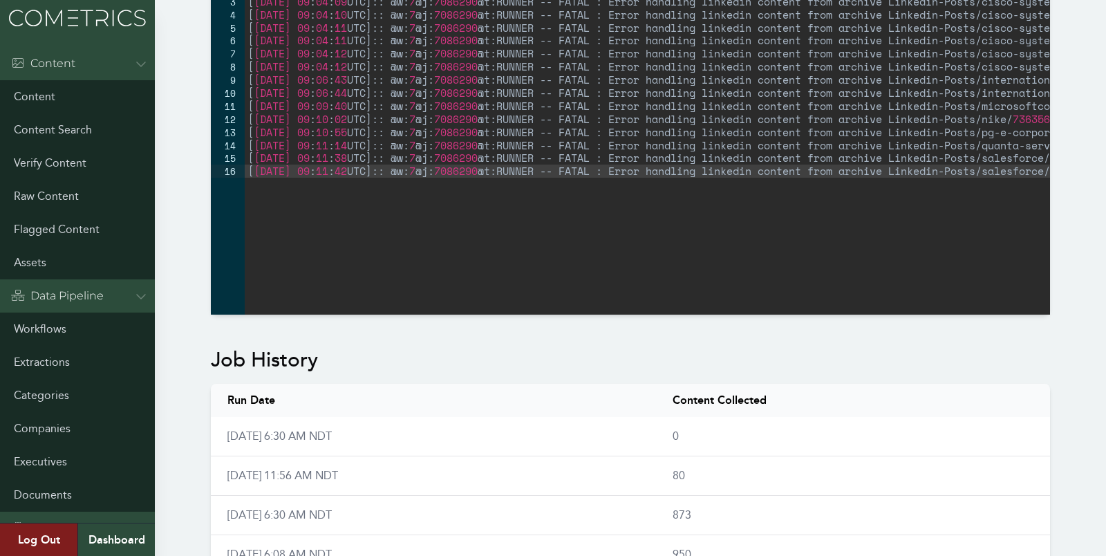
scroll to position [633, 0]
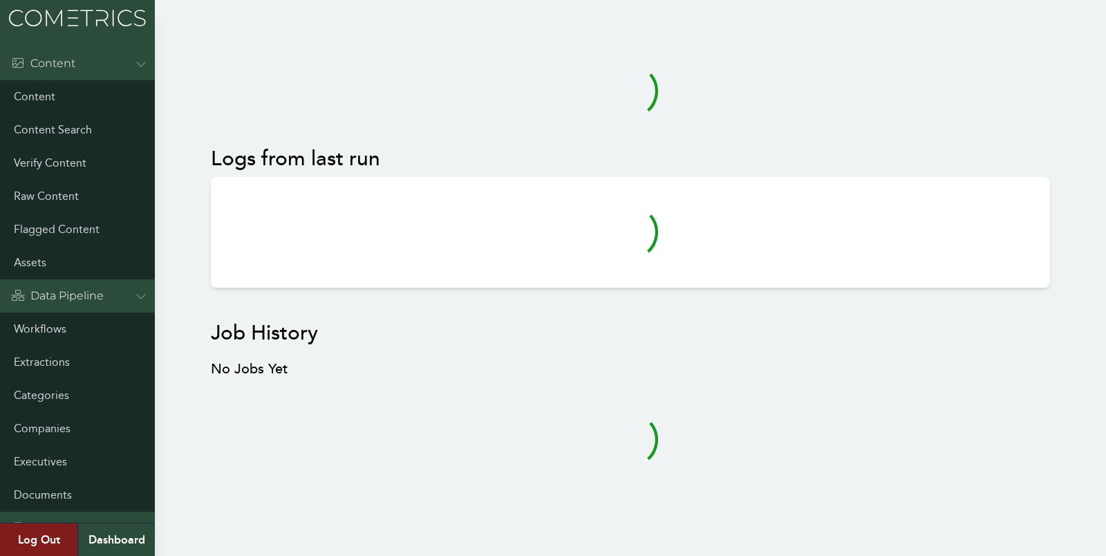
scroll to position [5, 0]
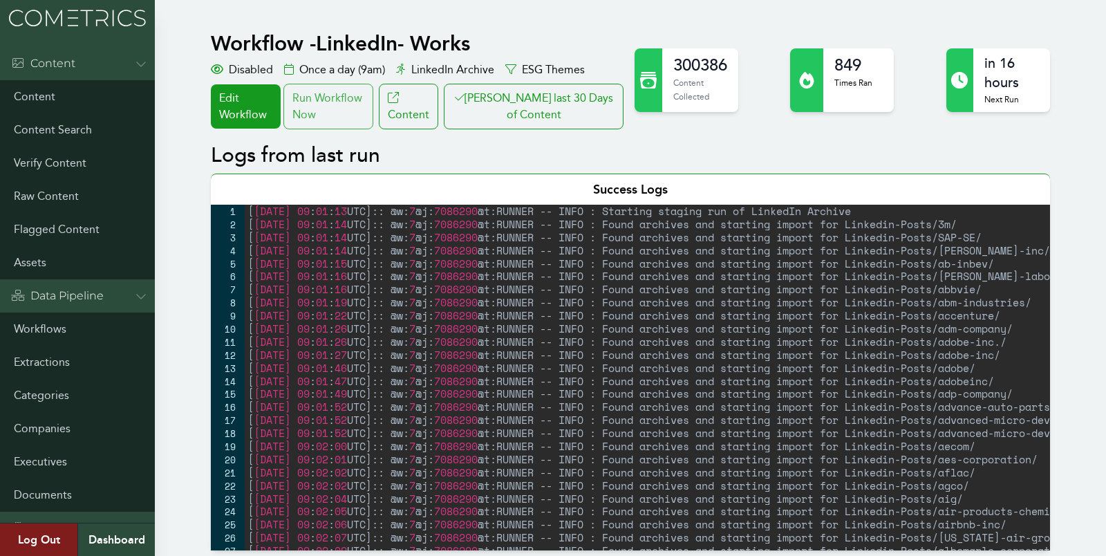
click at [369, 118] on div "Run Workflow Now" at bounding box center [328, 107] width 90 height 46
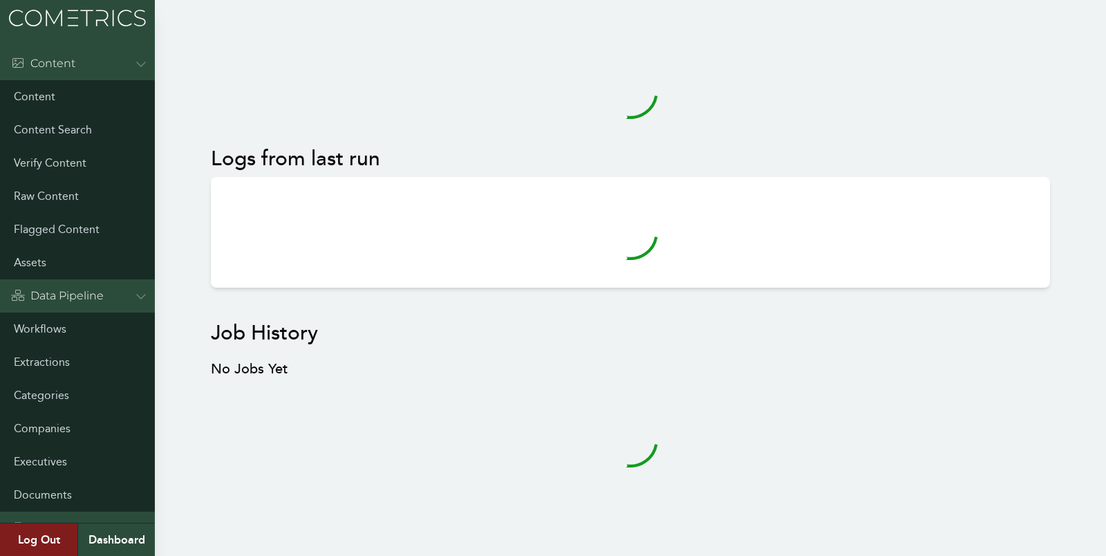
scroll to position [5, 0]
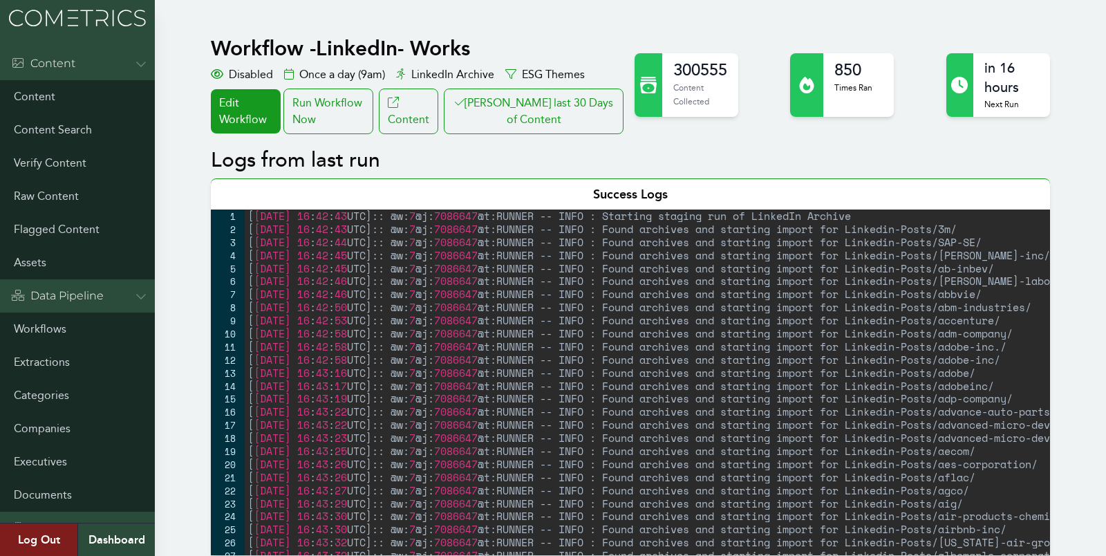
click at [281, 391] on div "[ 2025-08-26 16 : 42 : 43 UTC ] :: @w: 7 @j: 7086647 @t:RUNNER -- INFO : Starti…" at bounding box center [737, 395] width 984 height 372
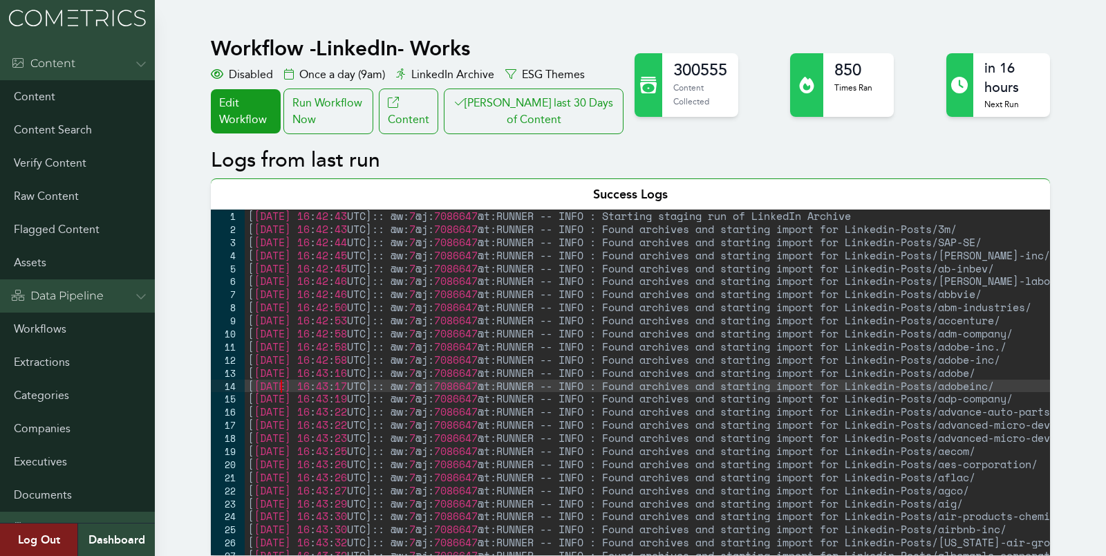
scroll to position [22306, 0]
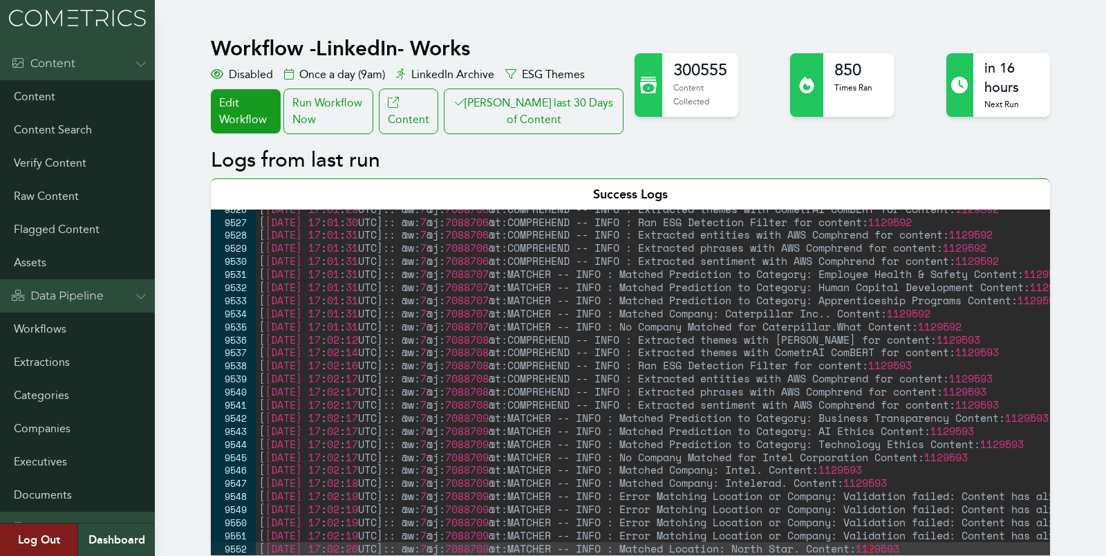
type textarea "[2025-08-26 17:02:20 UTC]:: @w:7 @j:7088709 @t:MATCHER -- INFO : Matched Locati…"
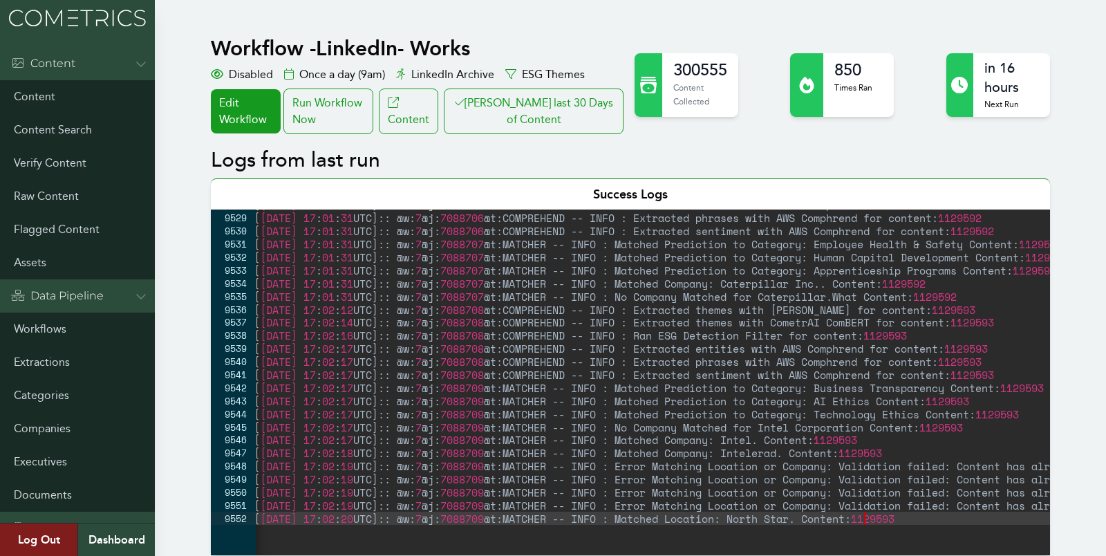
scroll to position [0, 4]
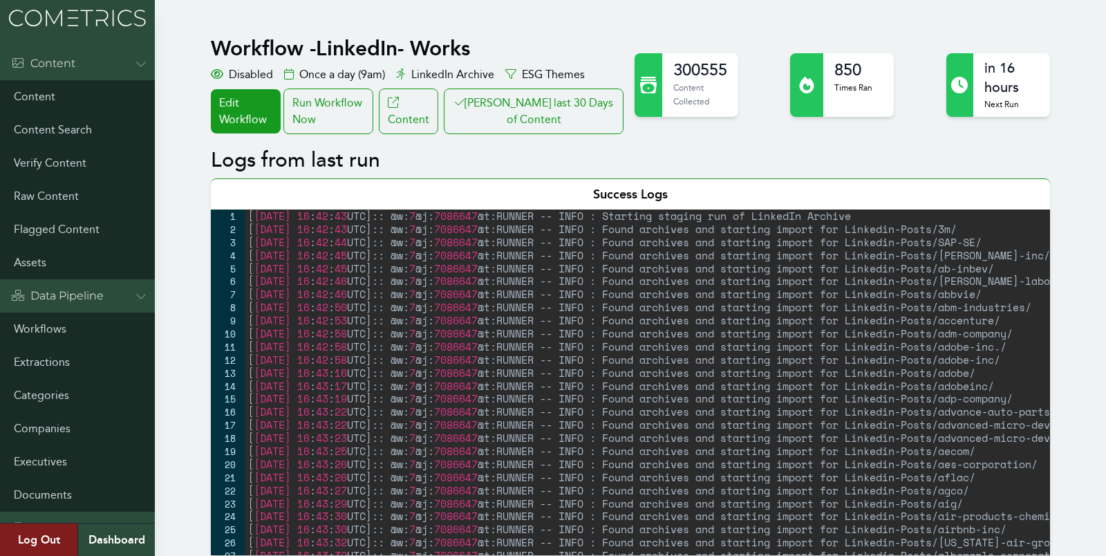
click at [284, 326] on div "[ 2025-08-26 16 : 42 : 43 UTC ] :: @w: 7 @j: 7086647 @t:RUNNER -- INFO : Starti…" at bounding box center [737, 395] width 984 height 372
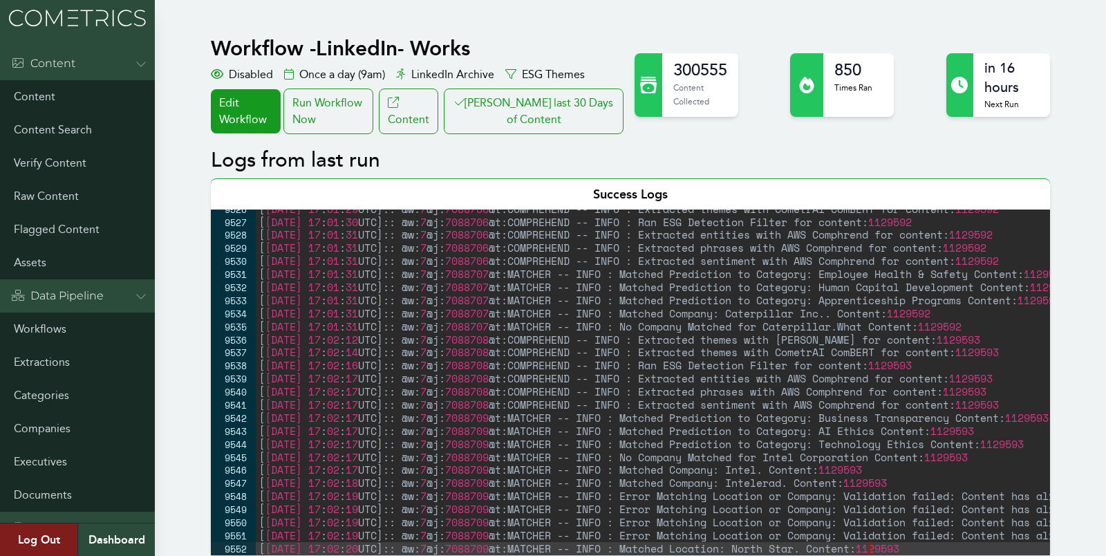
scroll to position [22306, 0]
type textarea "[2025-08-26 17:02:20 UTC]:: @w:7 @j:7088709 @t:MATCHER -- INFO : Matched Locati…"
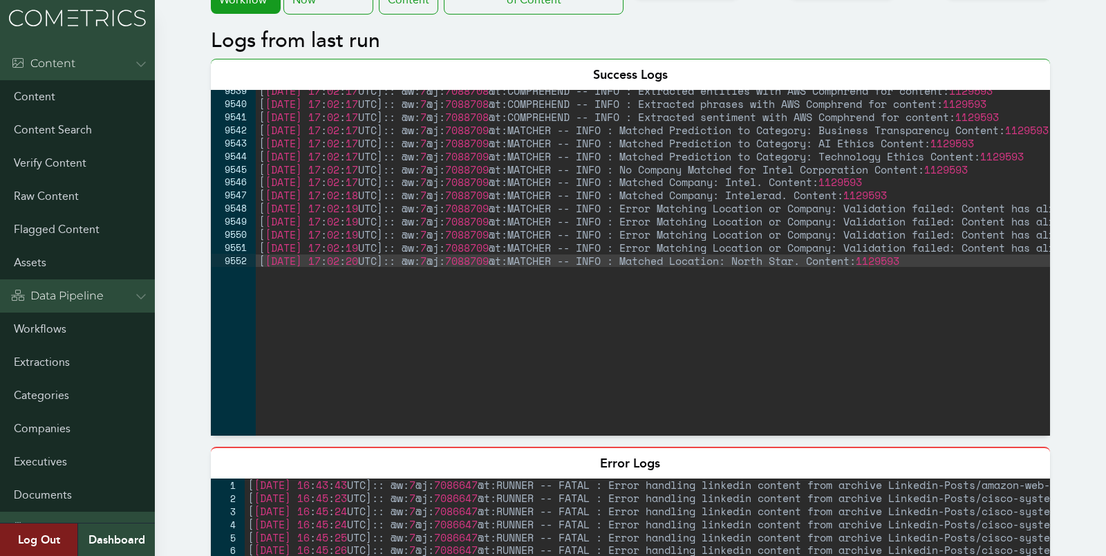
scroll to position [32, 0]
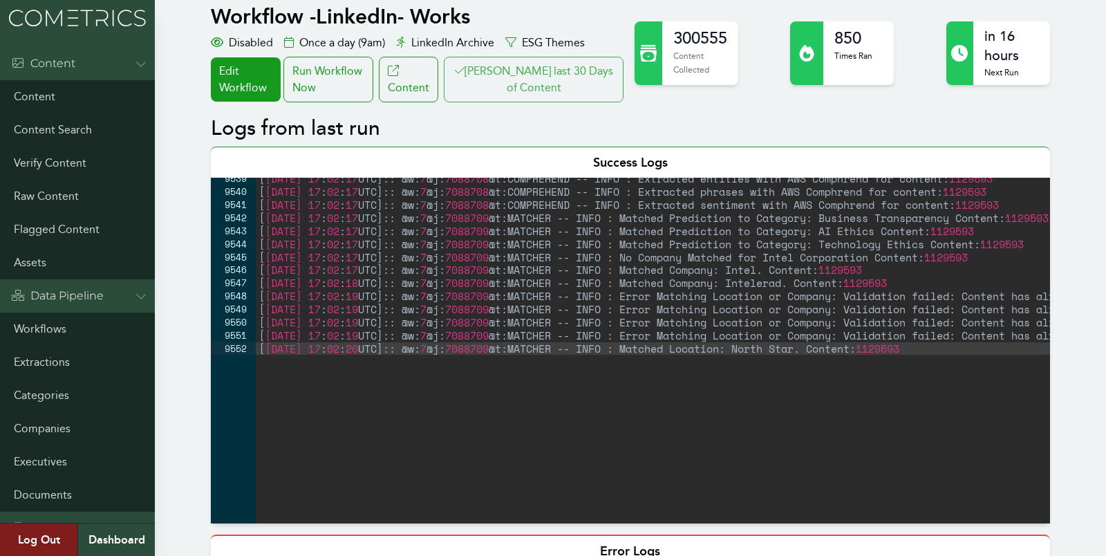
click at [501, 85] on button "Clair last 30 Days of Content" at bounding box center [534, 80] width 180 height 46
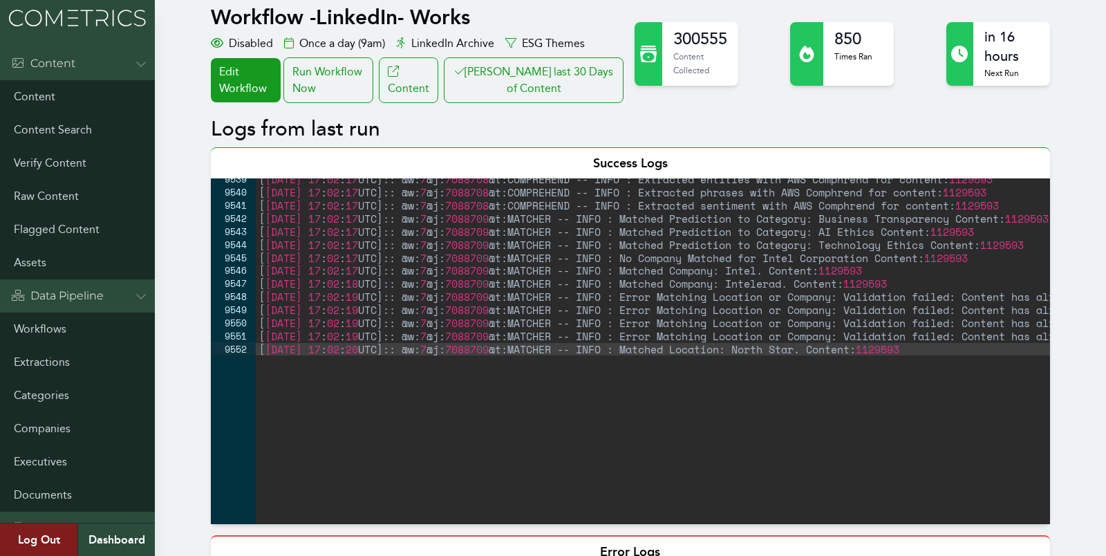
scroll to position [0, 0]
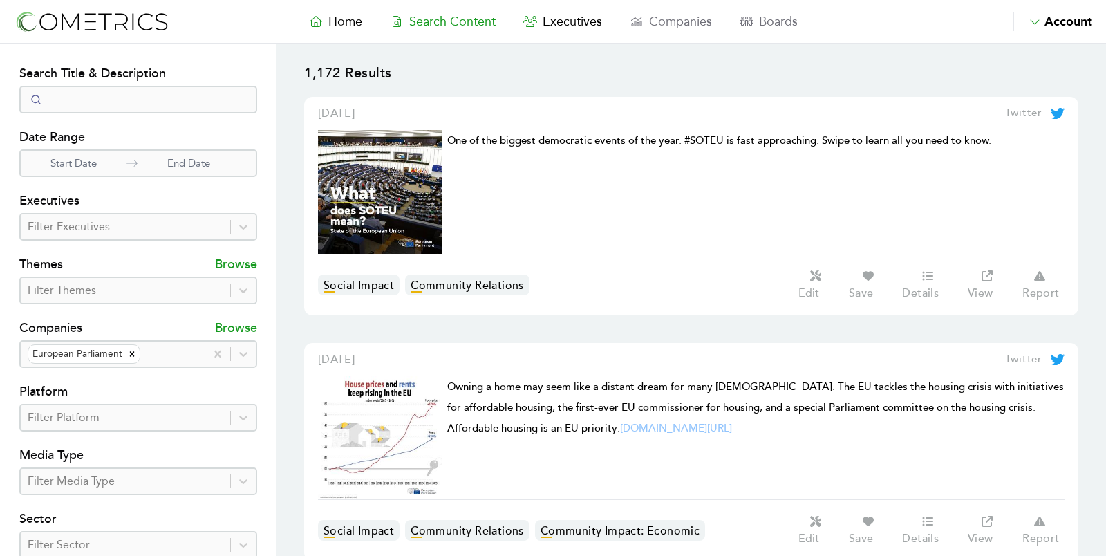
select select "50"
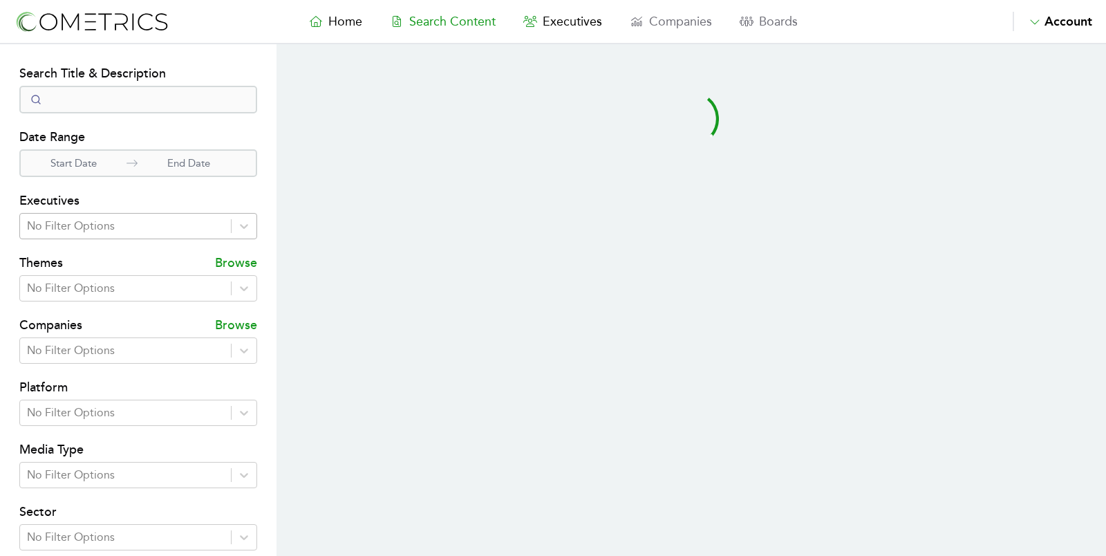
select select "50"
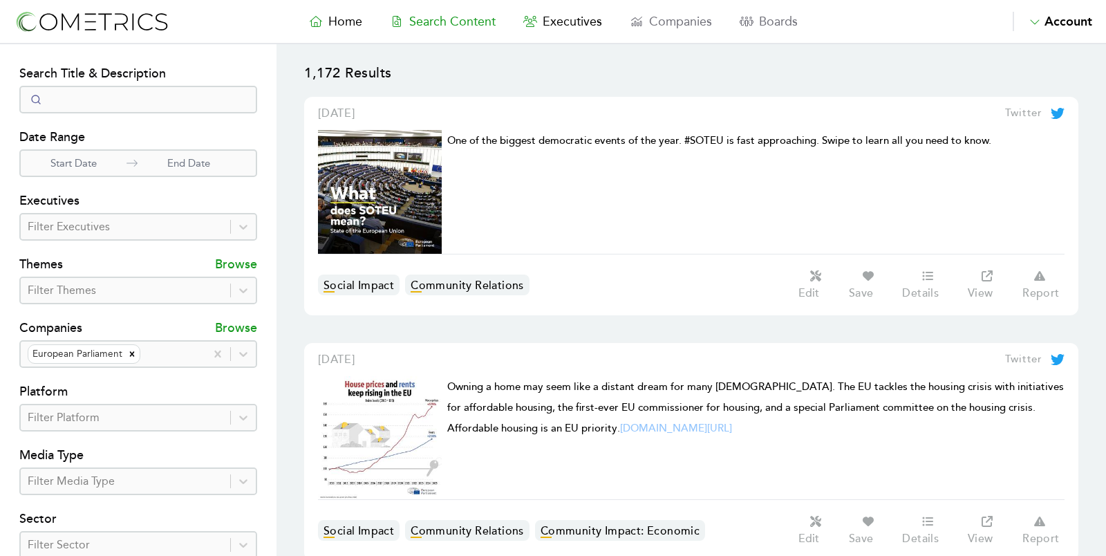
click at [183, 425] on div at bounding box center [126, 417] width 196 height 19
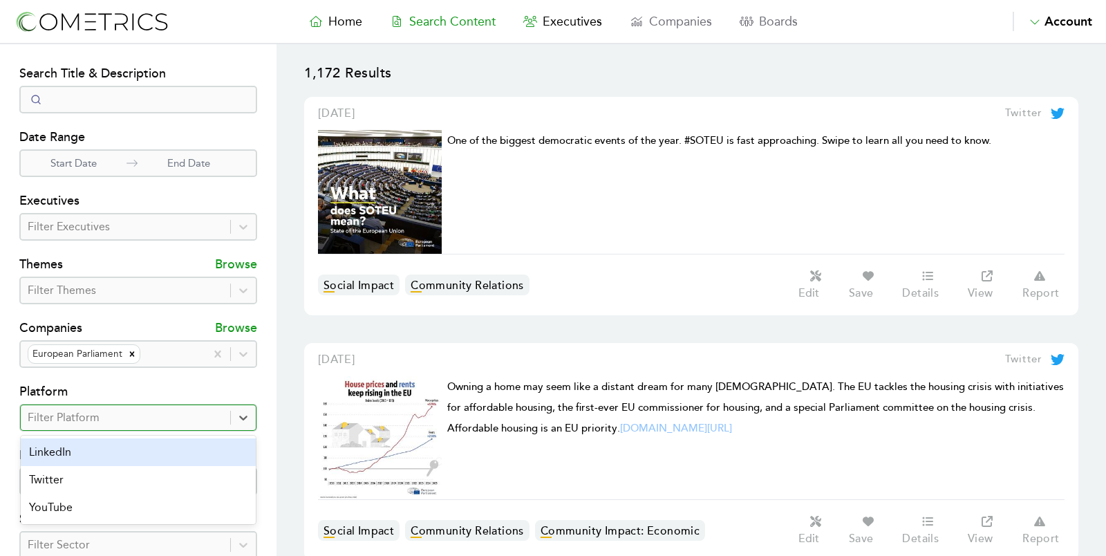
click at [176, 441] on div "LinkedIn" at bounding box center [138, 452] width 235 height 28
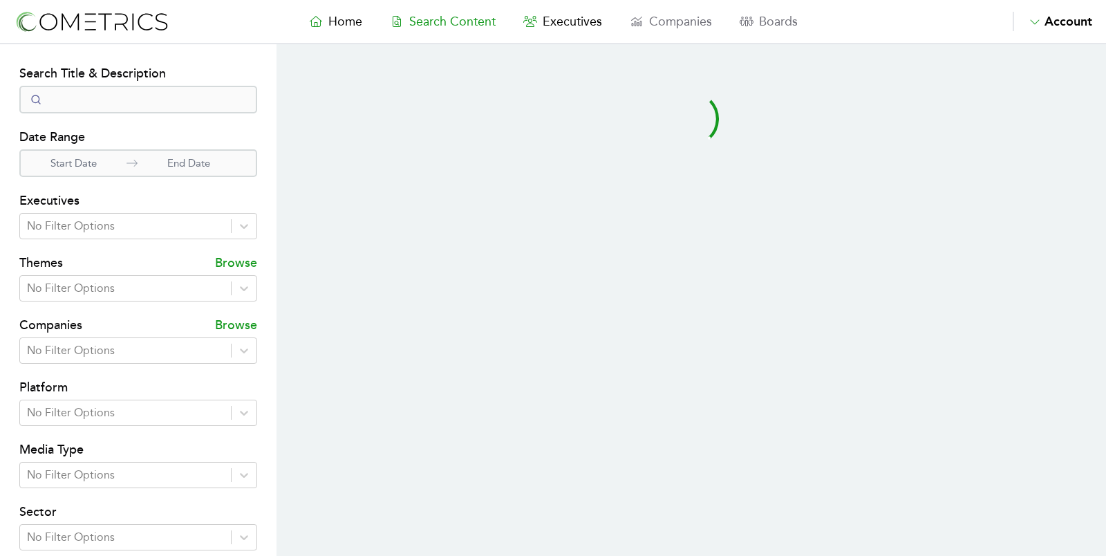
select select "50"
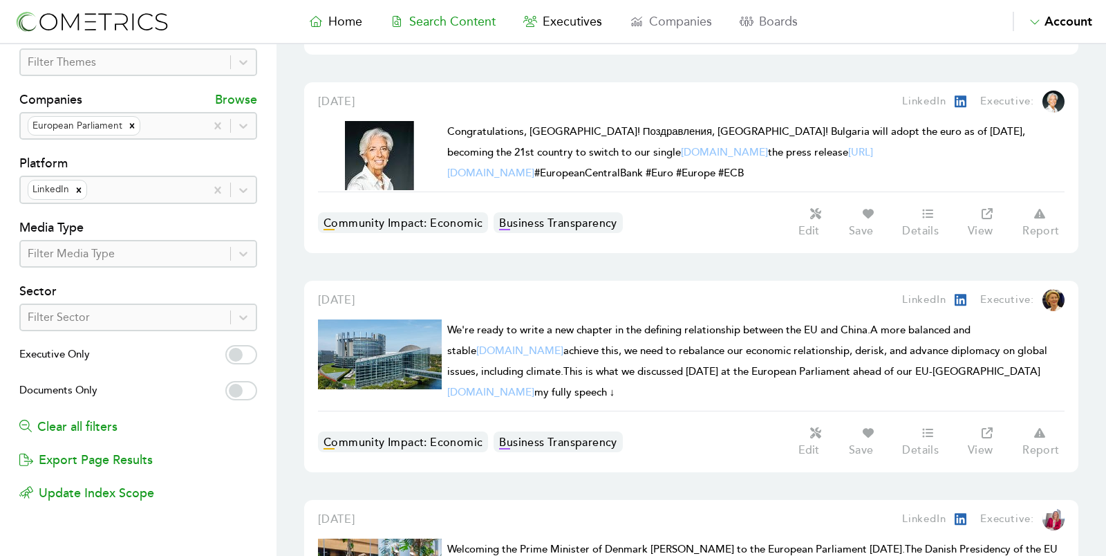
scroll to position [247, 0]
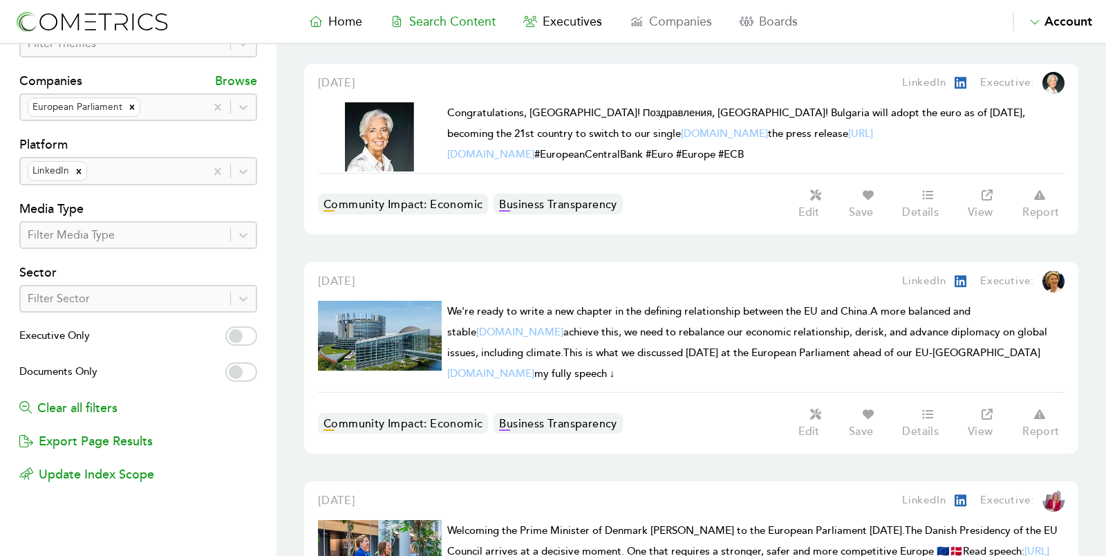
click at [249, 331] on label "Executive Only" at bounding box center [138, 337] width 238 height 22
click at [249, 331] on input "Executive Only" at bounding box center [241, 335] width 32 height 19
checkbox input "true"
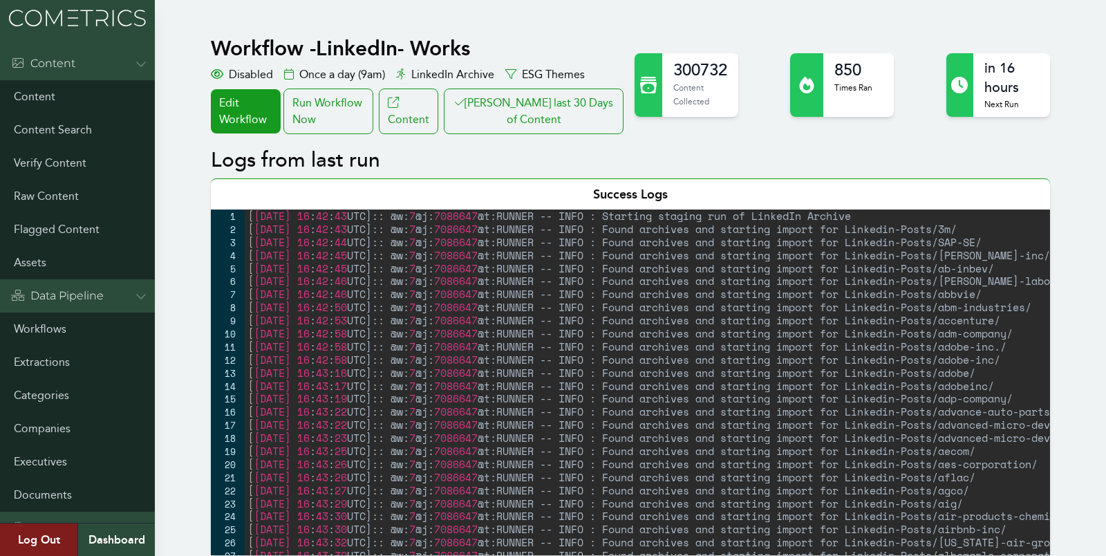
click at [340, 346] on div "[ [DATE] 16 : 42 : 43 UTC ] :: @w: 7 @j: 7086647 @t:RUNNER -- INFO : Starting s…" at bounding box center [737, 395] width 984 height 372
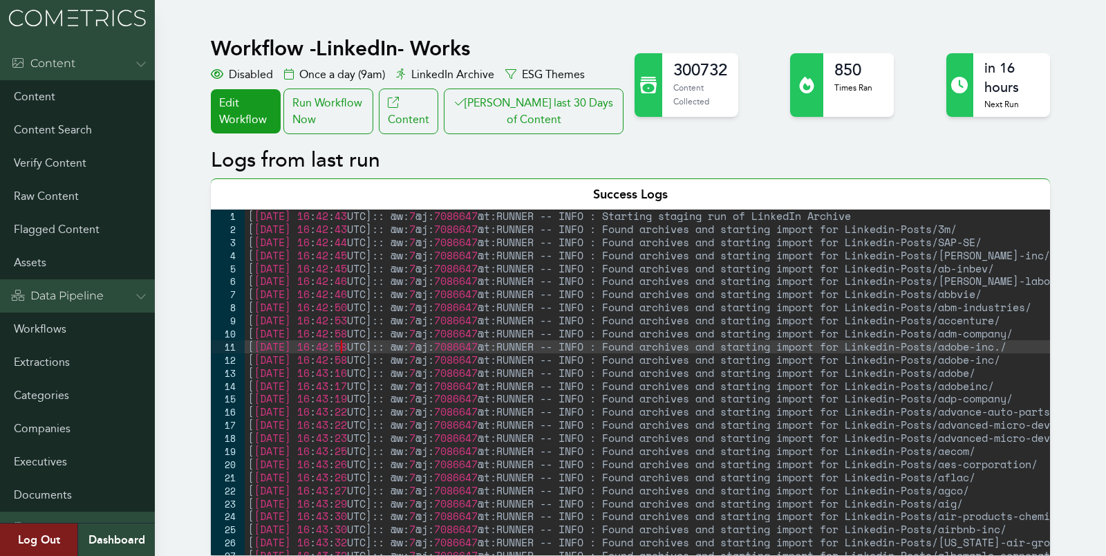
scroll to position [22306, 0]
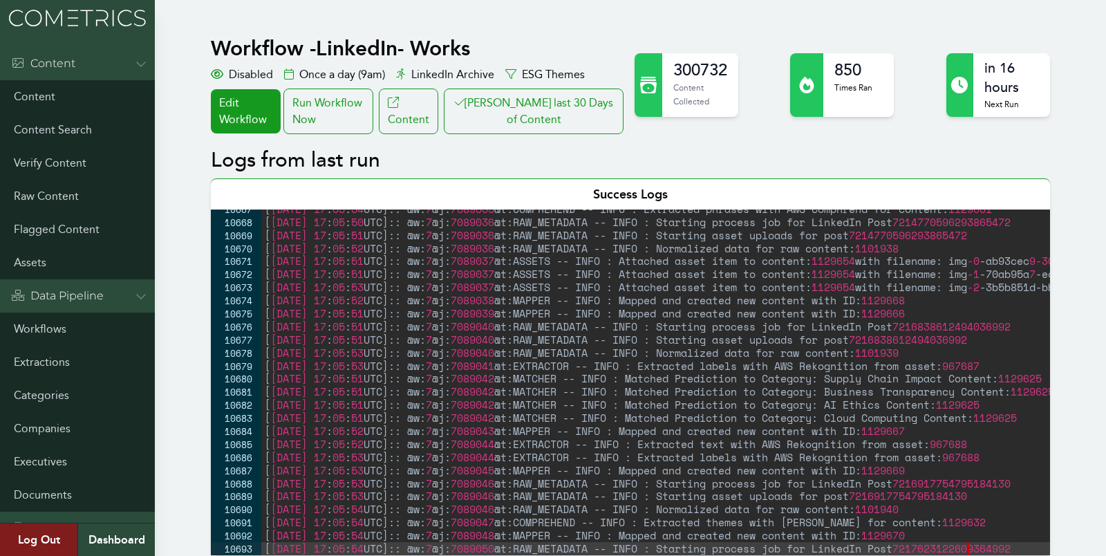
type textarea "[2025-08-26 17:05:54 UTC]:: @w:7 @j:7089050 @t:RAW_METADATA -- INFO : Starting …"
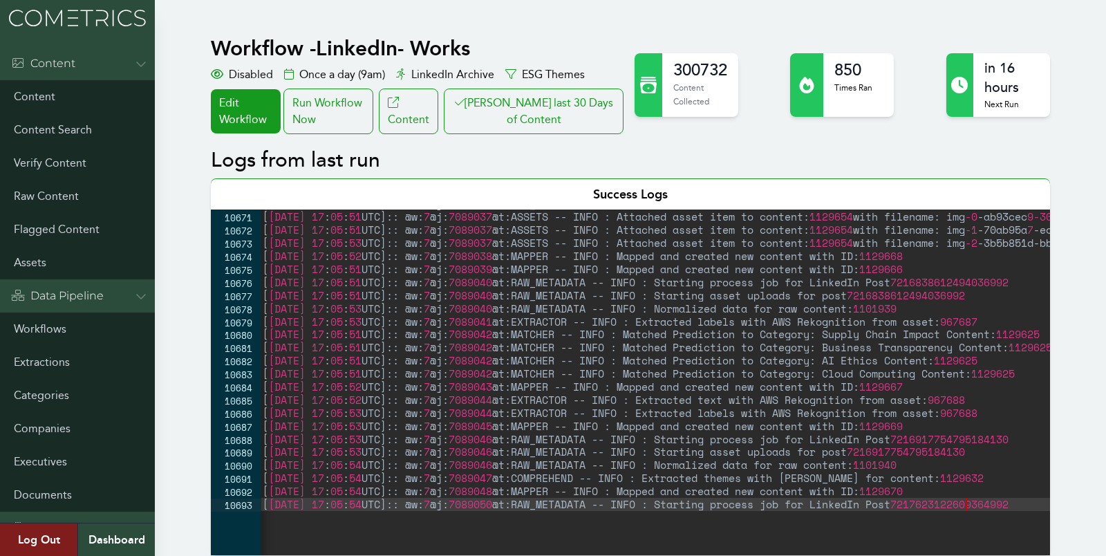
scroll to position [0, 2]
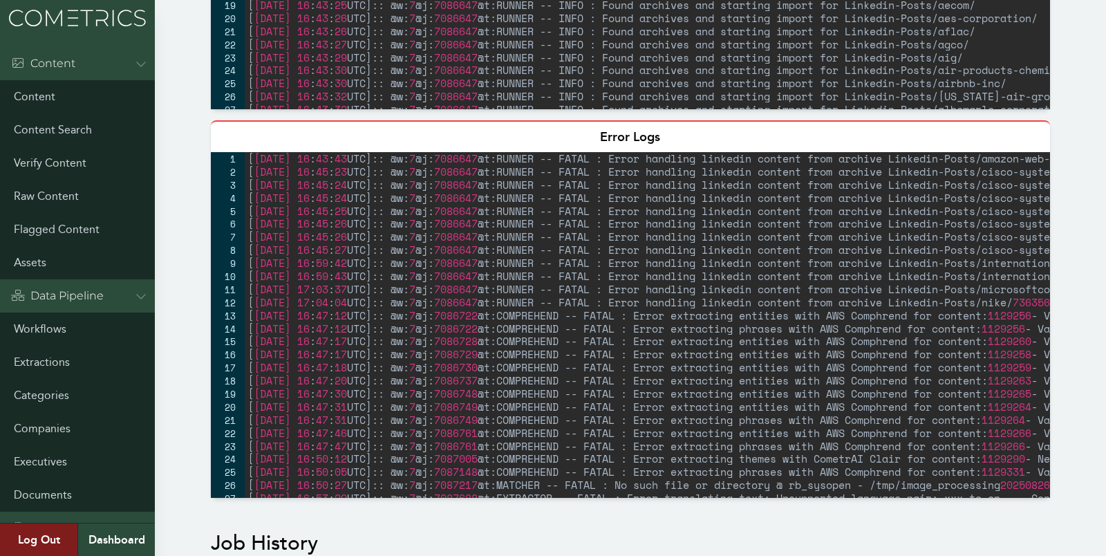
scroll to position [185, 0]
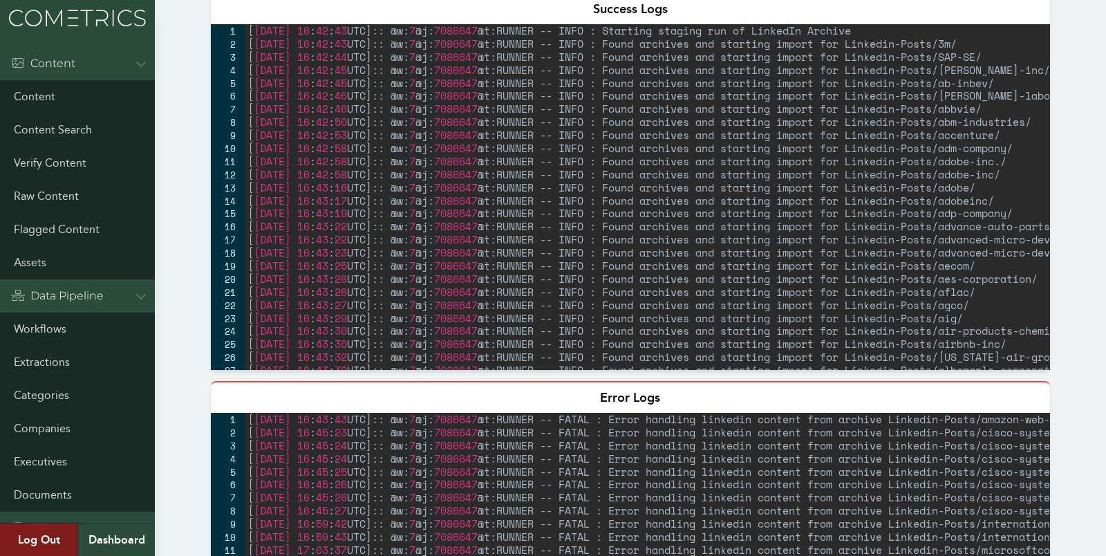
click at [351, 214] on div "[ [DATE] 16 : 42 : 43 UTC ] :: @w: 7 @j: 7086647 @t:RUNNER -- INFO : Starting s…" at bounding box center [737, 210] width 984 height 372
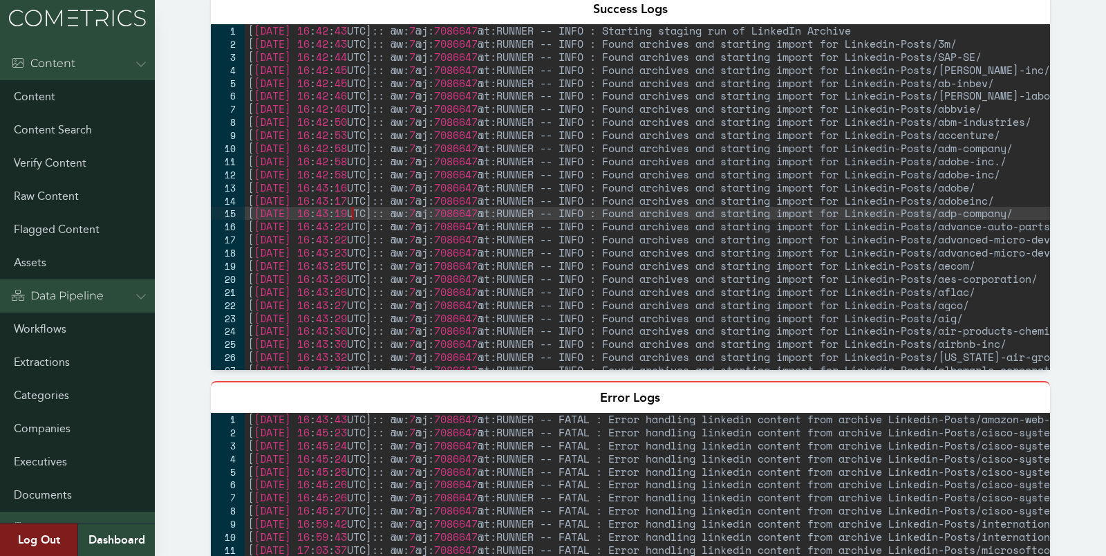
scroll to position [22306, 0]
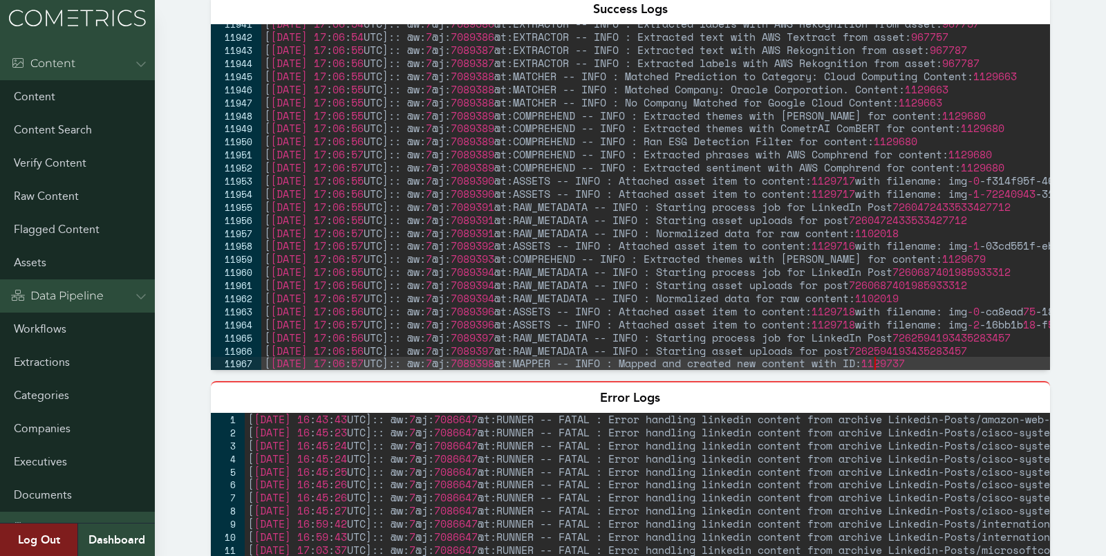
type textarea "[[DATE] 17:06:57 UTC]:: @w:7 @j:7089398 @t:MAPPER -- INFO : Mapped and created …"
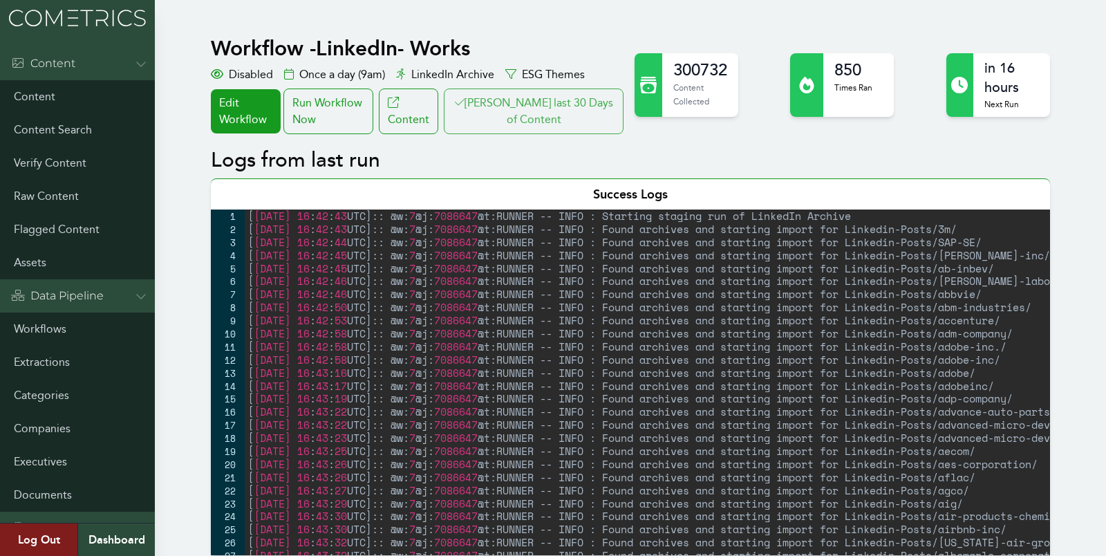
click at [530, 103] on button "Clair last 30 Days of Content" at bounding box center [534, 111] width 180 height 46
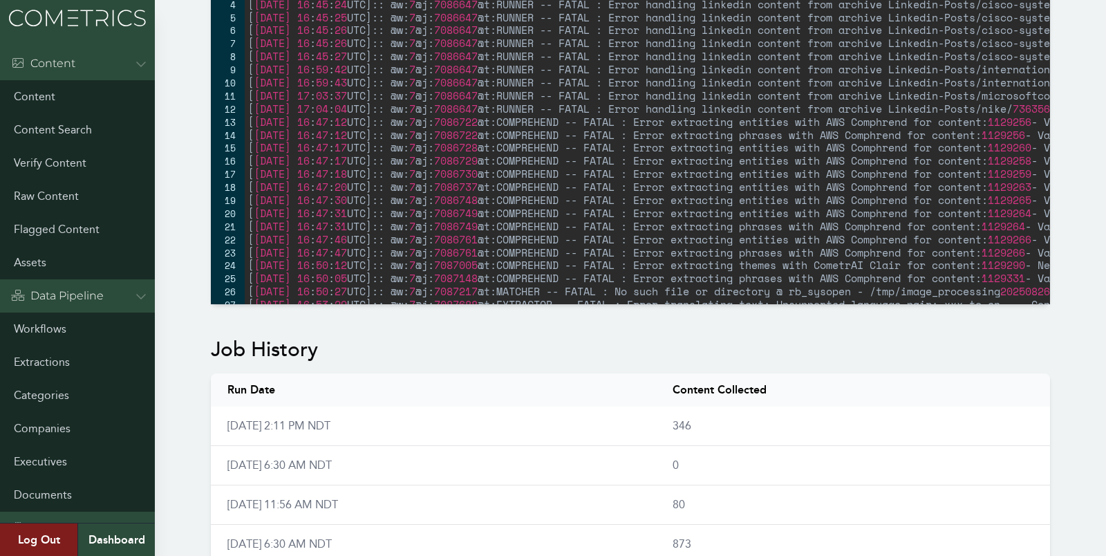
scroll to position [710, 0]
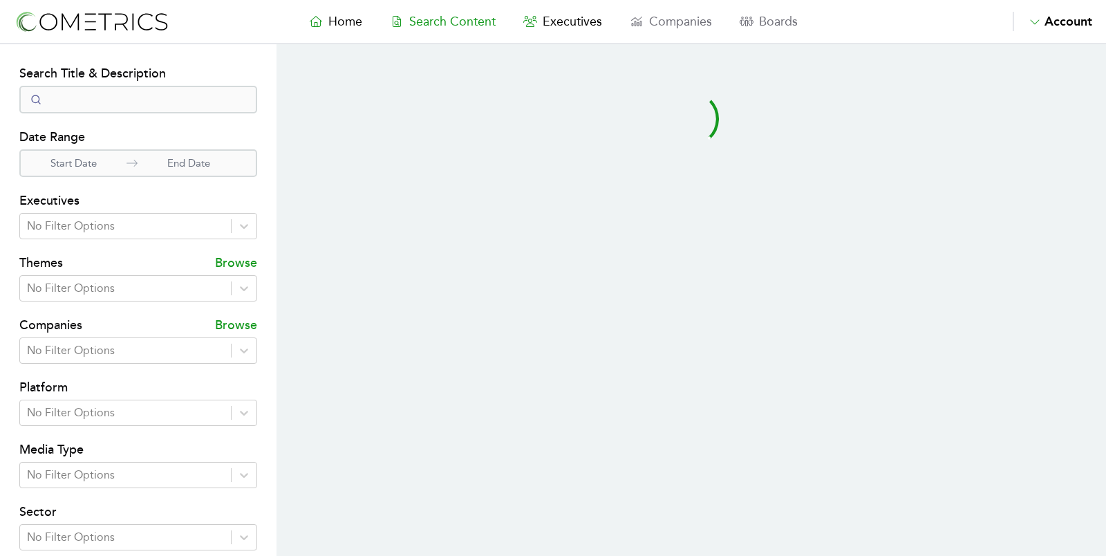
select select "50"
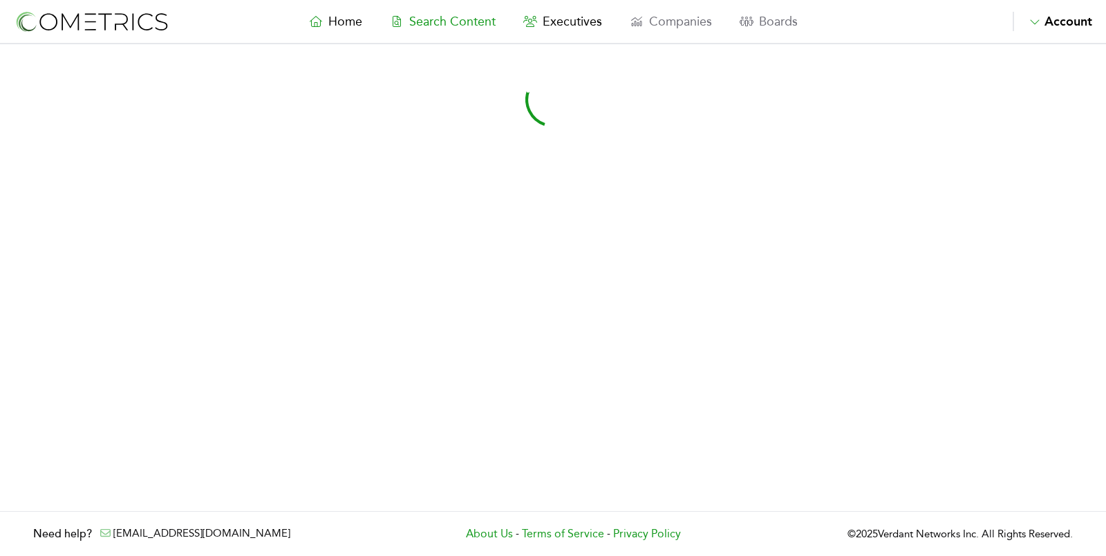
select select "50"
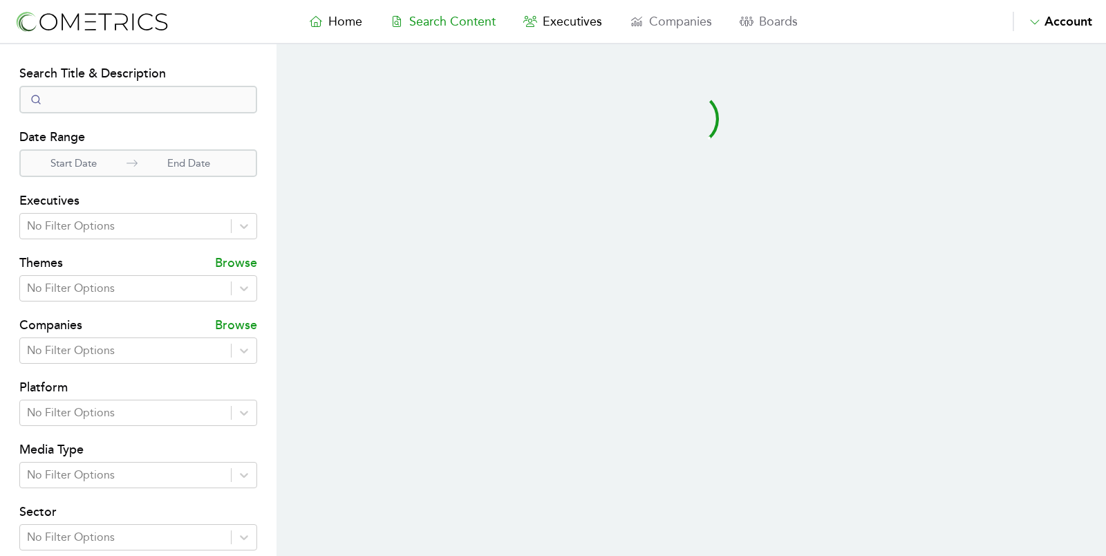
select select "50"
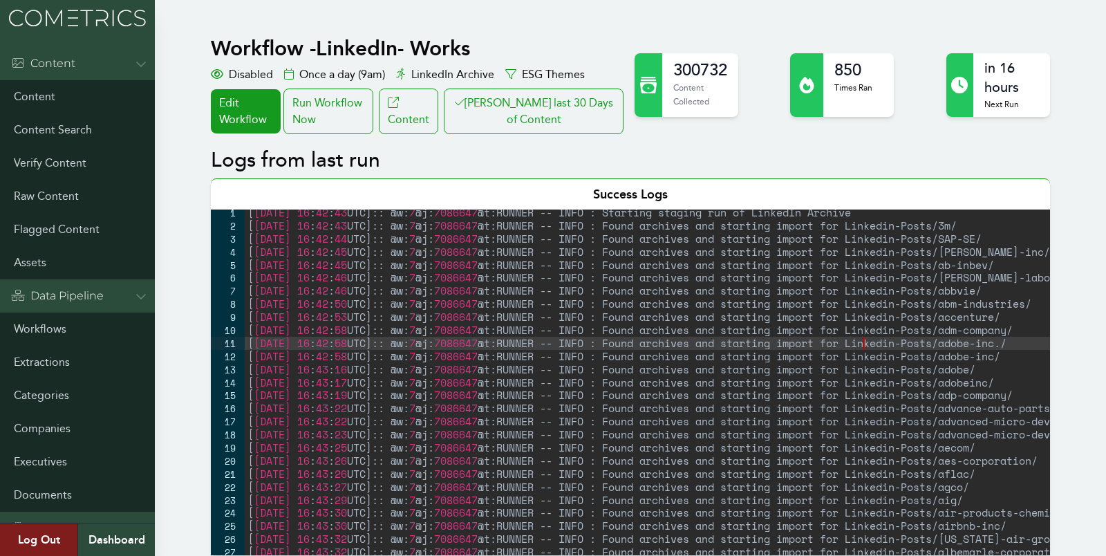
click at [864, 346] on div "[ [DATE] 16 : 42 : 43 UTC ] :: @w: 7 @j: 7086647 @t:RUNNER -- INFO : Starting s…" at bounding box center [737, 392] width 984 height 372
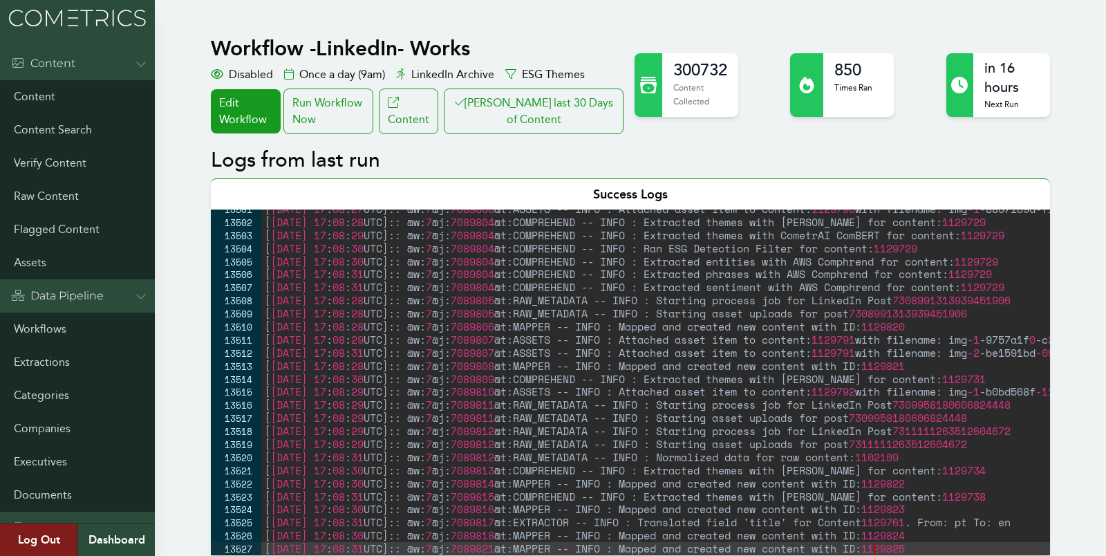
type textarea "[2025-08-26 17:08:31 UTC]:: @w:7 @j:7089821 @t:MAPPER -- INFO : Mapped and crea…"
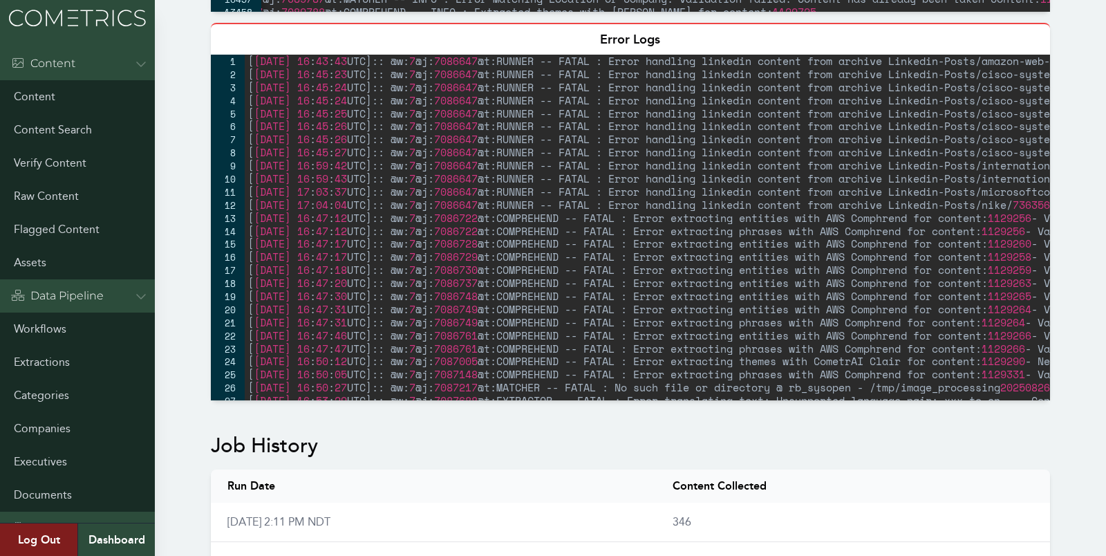
scroll to position [760, 0]
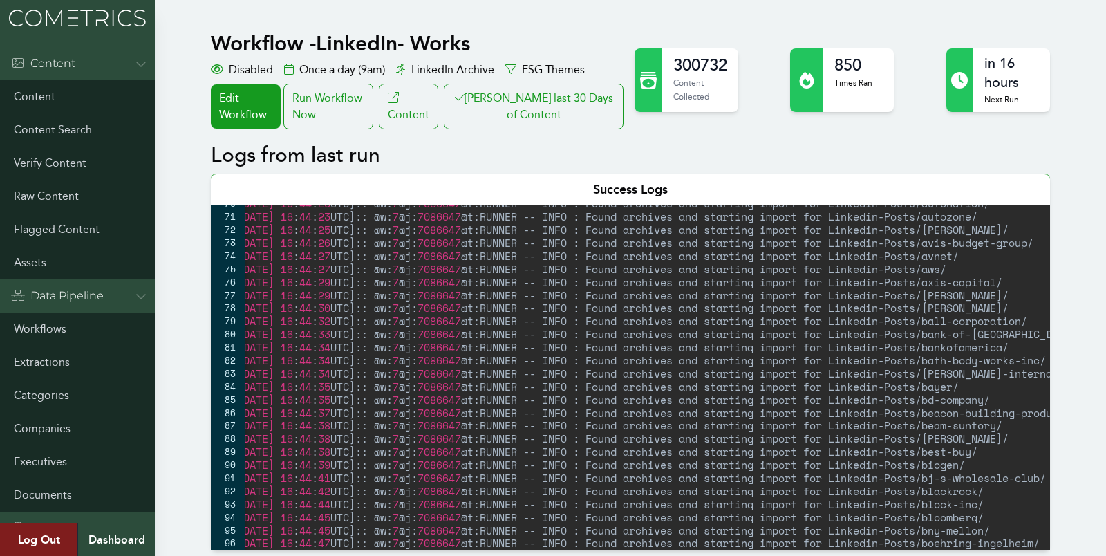
scroll to position [183, 0]
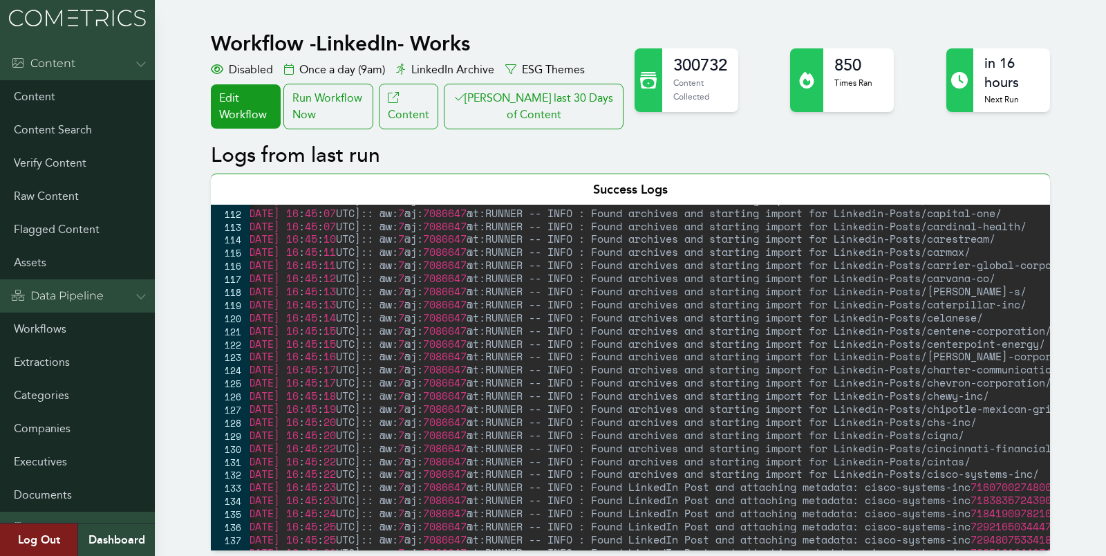
click at [535, 233] on div "[ 2025-08-26 16 : 45 : 06 UTC ] :: @w: 7 @j: 7086647 @t:RUNNER -- INFO : Found …" at bounding box center [726, 380] width 984 height 372
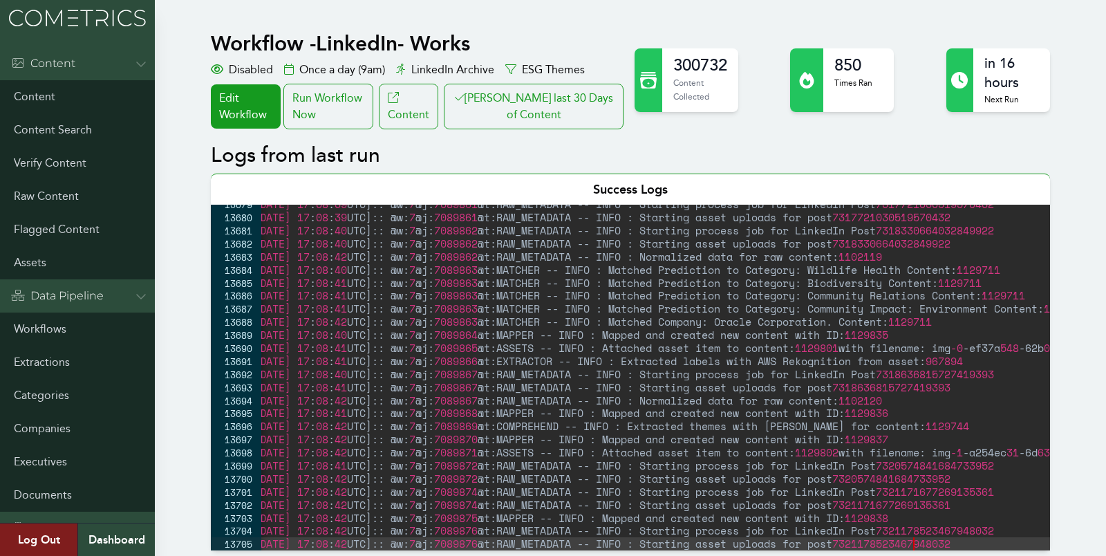
scroll to position [22306, 0]
type textarea "[2025-08-26 17:08:42 UTC]:: @w:7 @j:7089876 @t:RAW_METADATA -- INFO : Starting …"
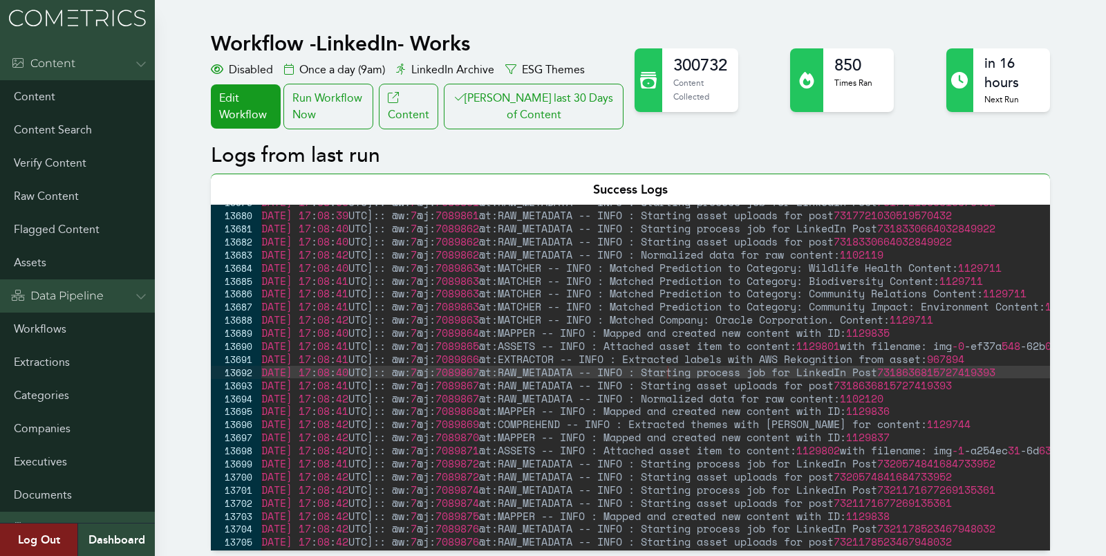
scroll to position [0, 12]
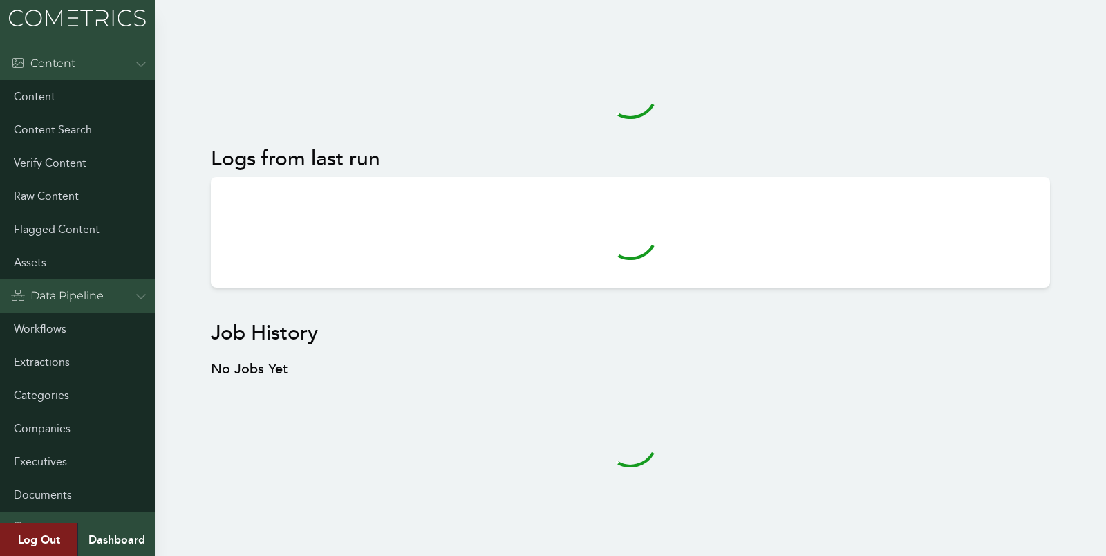
scroll to position [5, 0]
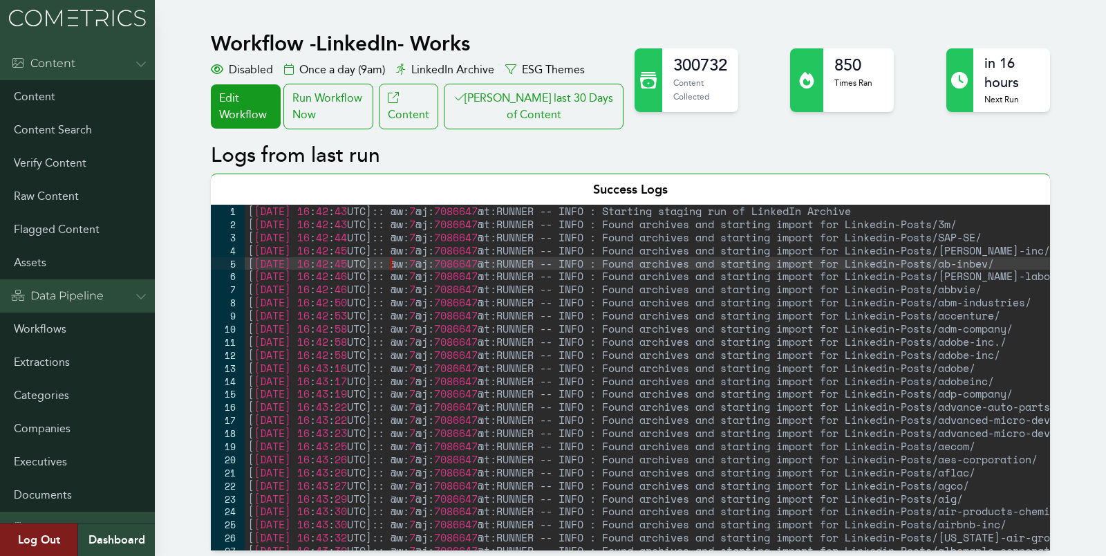
click at [390, 256] on div "[ [DATE] 16 : 42 : 43 UTC ] :: @w: 7 @j: 7086647 @t:RUNNER -- INFO : Starting s…" at bounding box center [737, 391] width 984 height 372
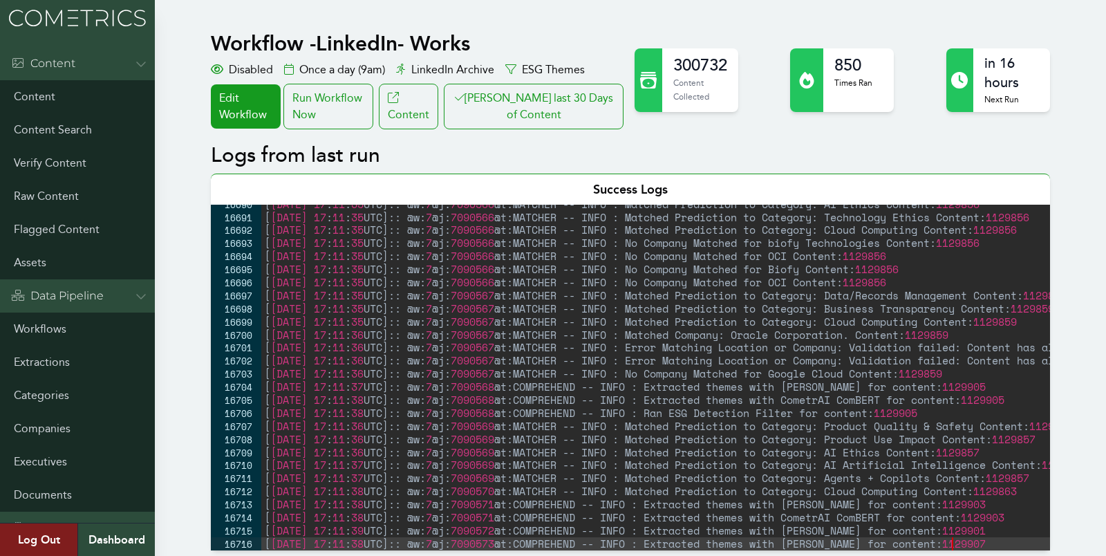
scroll to position [22306, 0]
type textarea "[[DATE] 17:11:38 UTC]:: @w:7 @j:7090573 @t:COMPREHEND -- INFO : Extracted theme…"
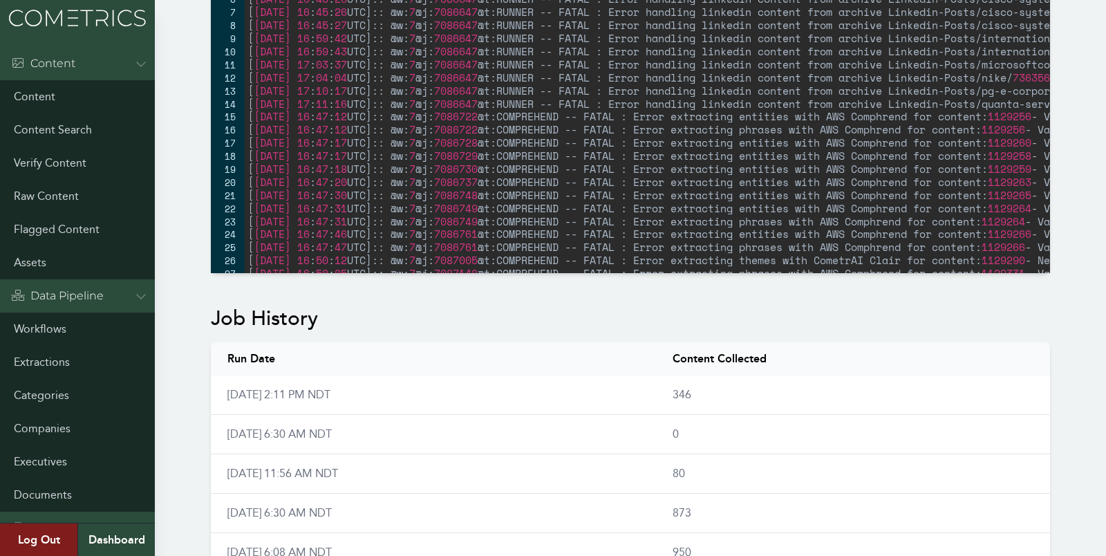
scroll to position [0, 0]
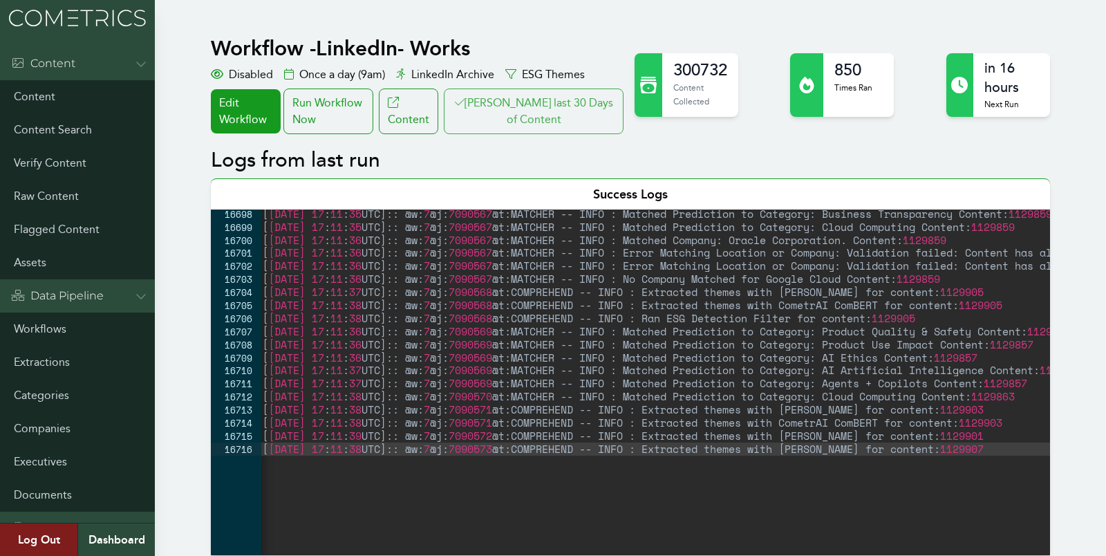
click at [594, 126] on button "[PERSON_NAME] last 30 Days of Content" at bounding box center [534, 111] width 180 height 46
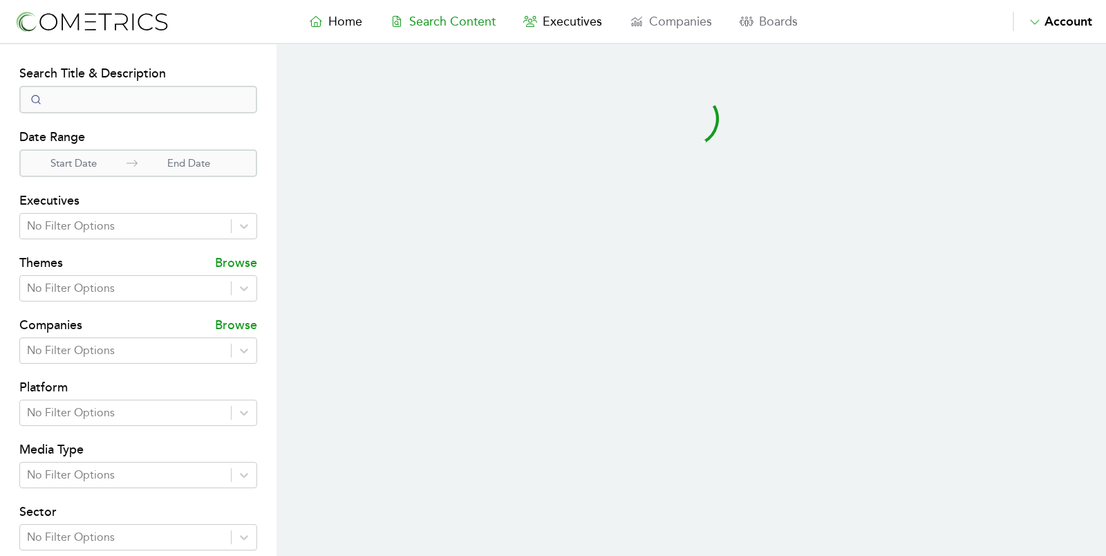
select select "50"
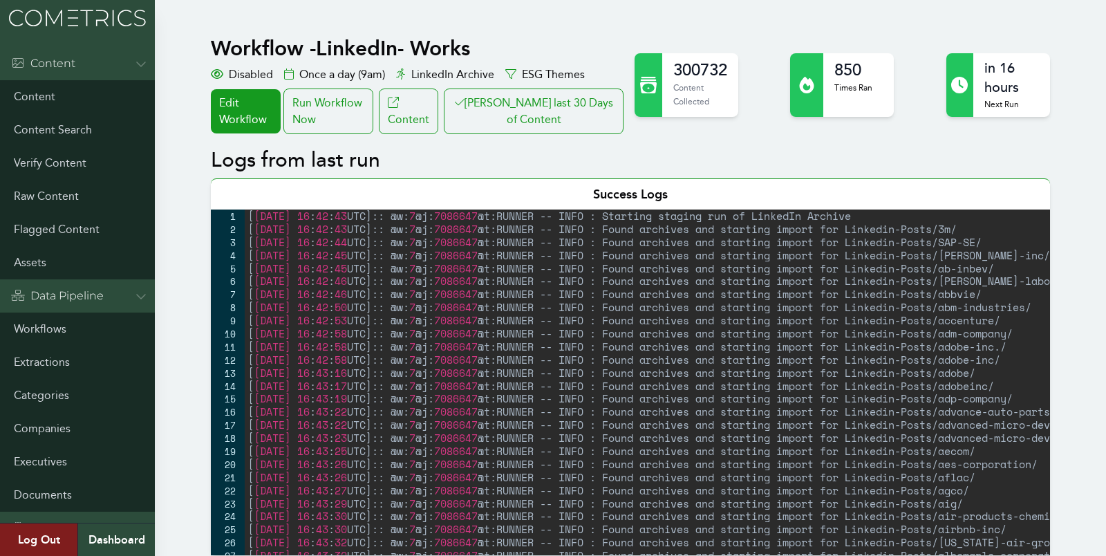
click at [353, 310] on div "[ [DATE] 16 : 42 : 43 UTC ] :: @w: 7 @j: 7086647 @t:RUNNER -- INFO : Starting s…" at bounding box center [737, 395] width 984 height 372
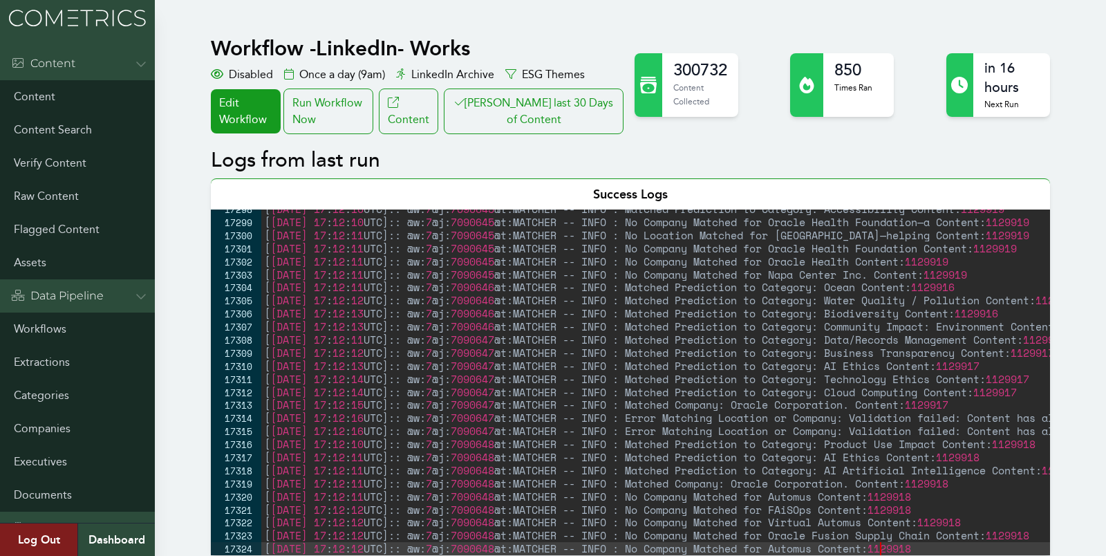
scroll to position [22306, 0]
type textarea "[[DATE] 17:12:12 UTC]:: @w:7 @j:7090648 @t:MATCHER -- INFO : No Company Matched…"
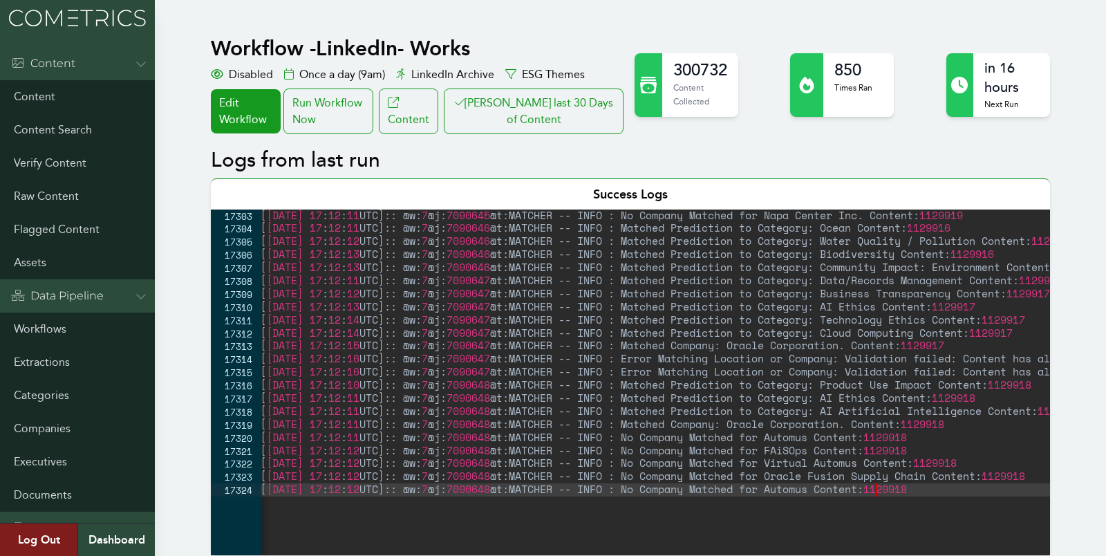
scroll to position [0, 4]
